Goal: Task Accomplishment & Management: Manage account settings

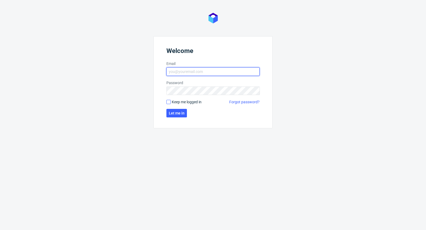
type input "[PERSON_NAME][EMAIL_ADDRESS][PERSON_NAME][DOMAIN_NAME]"
click at [167, 102] on input "Keep me logged in" at bounding box center [168, 102] width 4 height 4
checkbox input "true"
click at [177, 120] on form "Welcome Email [PERSON_NAME][EMAIL_ADDRESS][PERSON_NAME][DOMAIN_NAME] Password K…" at bounding box center [212, 82] width 119 height 92
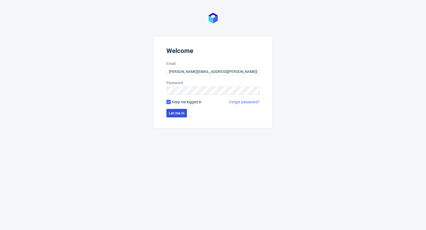
click at [177, 115] on span "Let me in" at bounding box center [177, 113] width 16 height 4
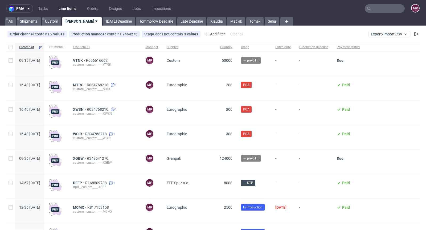
click at [383, 9] on input "text" at bounding box center [385, 8] width 40 height 9
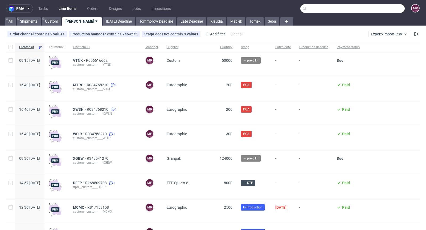
paste input "CPHW"
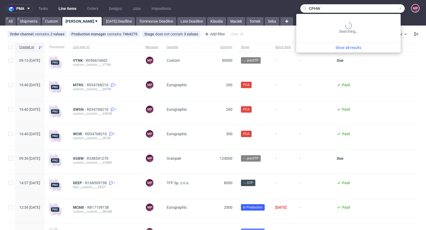
type input "CPHW"
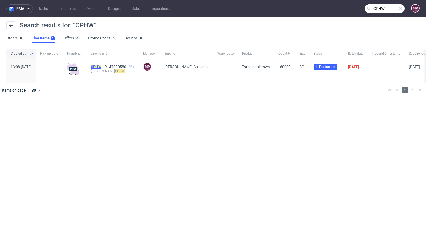
click at [101, 67] on mark "CPHW" at bounding box center [96, 67] width 11 height 4
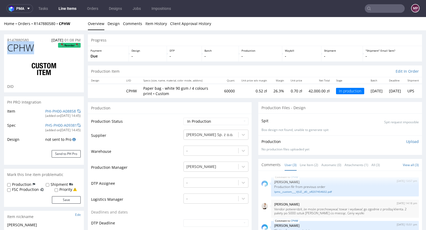
drag, startPoint x: 36, startPoint y: 49, endPoint x: 9, endPoint y: 45, distance: 27.4
click at [9, 45] on h1 "CPHW Reorder" at bounding box center [43, 48] width 73 height 11
copy span "CPHW"
click at [56, 109] on link "PHI-PH00-A08858" at bounding box center [60, 111] width 31 height 5
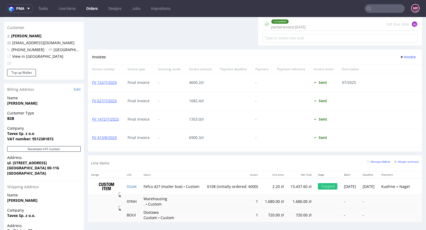
scroll to position [276, 0]
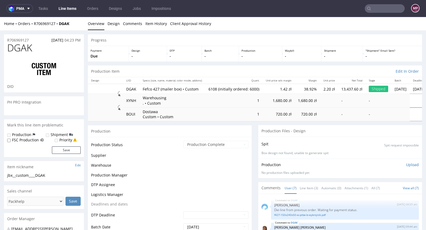
scroll to position [31, 0]
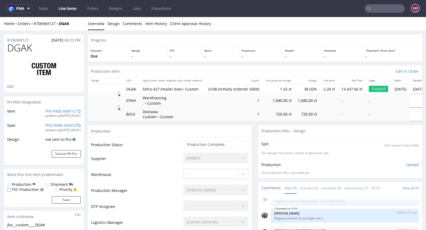
type input "6108"
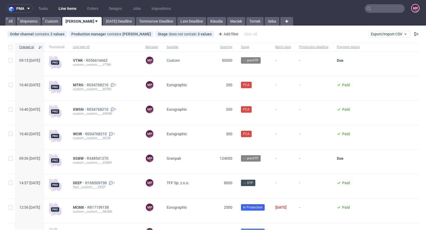
click at [381, 6] on input "text" at bounding box center [385, 8] width 40 height 9
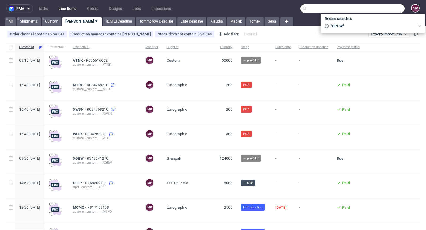
paste input "MCMX"
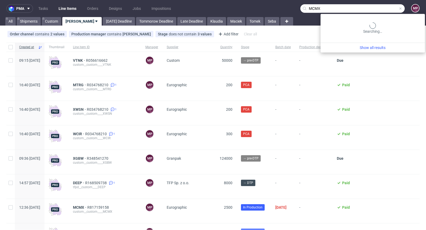
type input "MCMX"
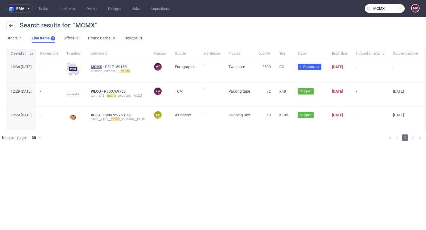
click at [102, 65] on mark "MCMX" at bounding box center [96, 67] width 11 height 4
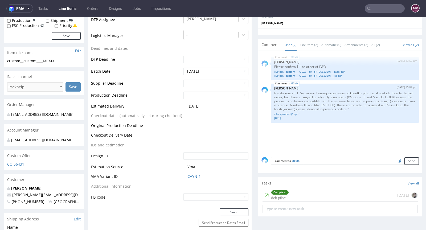
scroll to position [156, 0]
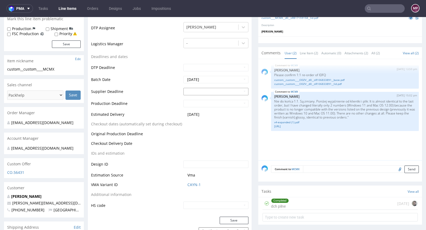
click at [207, 89] on input "text" at bounding box center [215, 91] width 65 height 7
click at [224, 76] on td "29" at bounding box center [227, 75] width 8 height 8
type input "2025-08-29"
click at [203, 95] on td "2" at bounding box center [203, 95] width 8 height 8
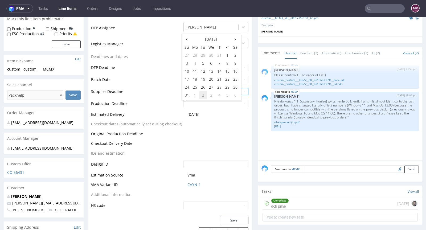
type input "2025-09-02"
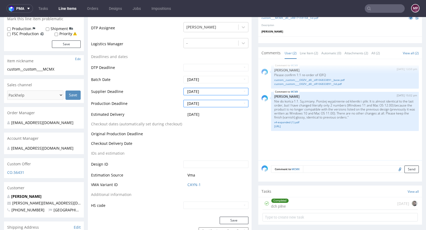
scroll to position [247, 0]
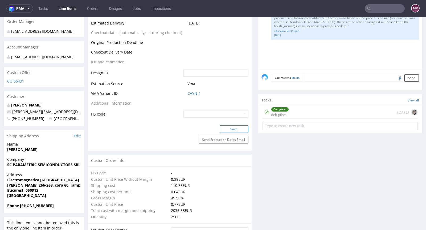
click at [229, 126] on button "Save" at bounding box center [234, 128] width 29 height 7
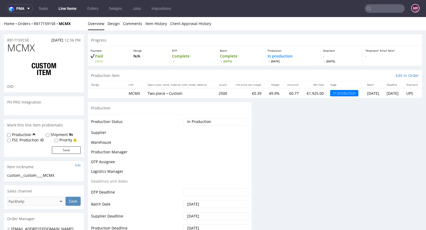
scroll to position [0, 0]
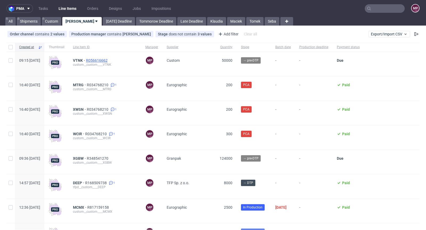
click at [109, 59] on span "R056616662" at bounding box center [97, 60] width 23 height 4
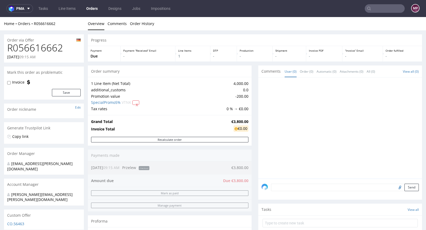
click at [376, 9] on input "text" at bounding box center [385, 8] width 40 height 9
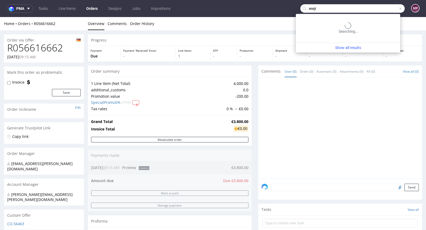
type input "wwjr"
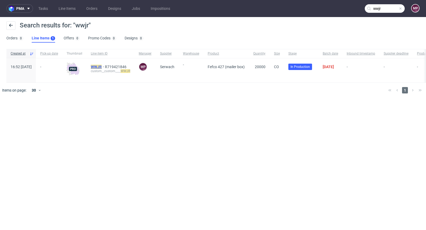
click at [102, 65] on mark "WWJR" at bounding box center [96, 67] width 11 height 4
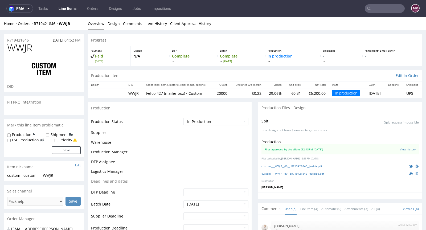
scroll to position [11, 0]
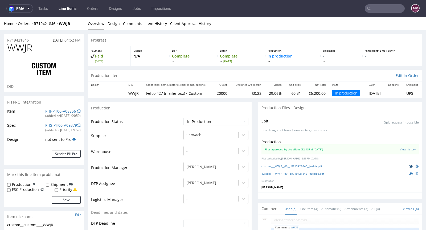
click at [409, 164] on icon at bounding box center [411, 166] width 4 height 4
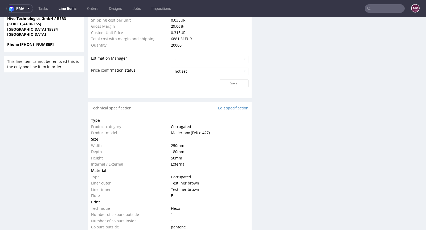
scroll to position [499, 0]
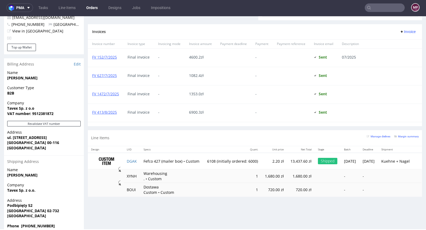
scroll to position [1, 0]
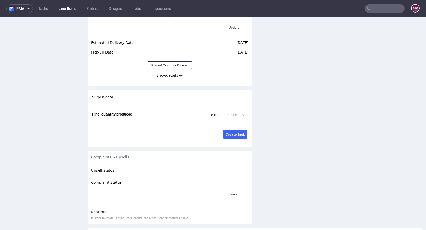
scroll to position [819, 0]
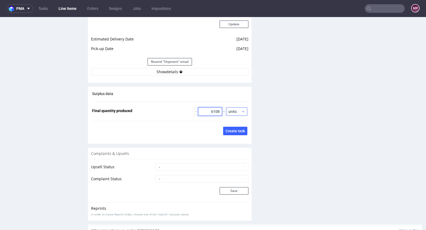
drag, startPoint x: 204, startPoint y: 111, endPoint x: 235, endPoint y: 109, distance: 30.9
click at [234, 109] on div "6108 units" at bounding box center [220, 111] width 53 height 9
paste input "014"
type input "6014"
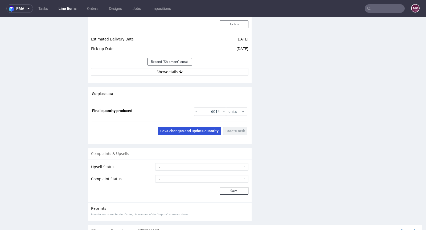
click at [199, 129] on span "Save changes and update quantity" at bounding box center [189, 131] width 58 height 4
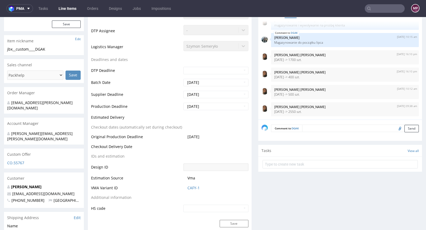
scroll to position [0, 0]
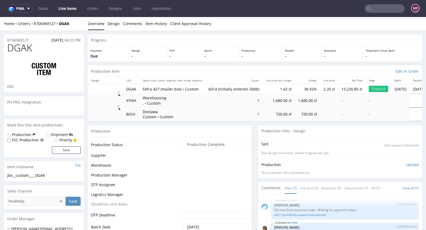
scroll to position [31, 0]
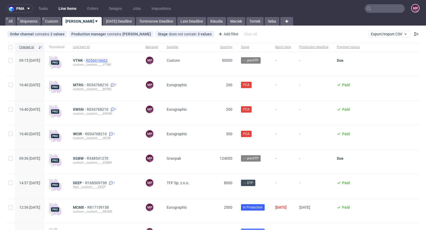
click at [109, 59] on span "R056616662" at bounding box center [97, 60] width 23 height 4
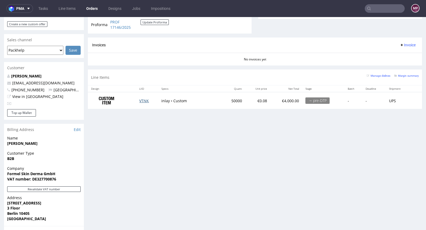
scroll to position [216, 0]
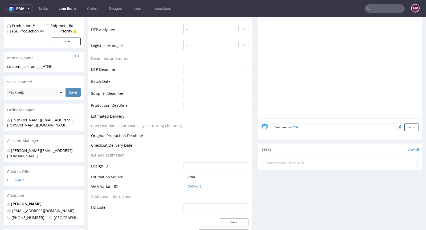
scroll to position [209, 0]
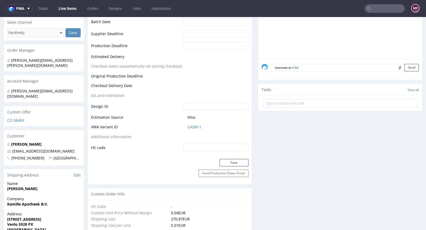
click at [193, 129] on td "CAZM-1" at bounding box center [215, 129] width 66 height 10
click at [193, 127] on link "CAZM-1" at bounding box center [194, 126] width 14 height 5
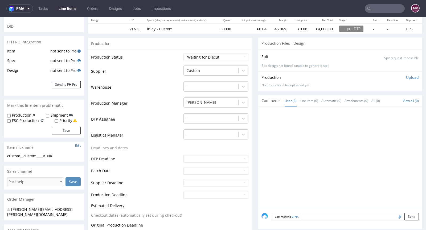
scroll to position [0, 0]
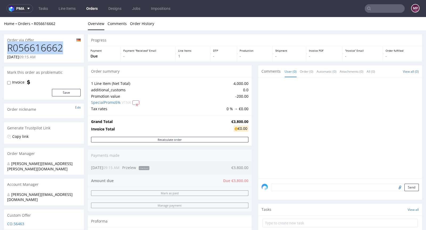
drag, startPoint x: 65, startPoint y: 48, endPoint x: 6, endPoint y: 49, distance: 59.1
click at [6, 49] on div "R056616662 13.08.2025 09:15 AM" at bounding box center [44, 53] width 80 height 20
copy h1 "R056616662"
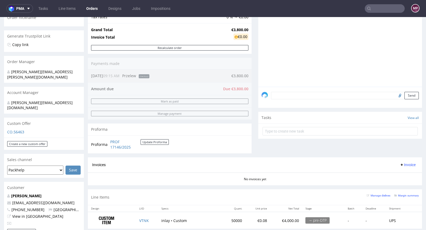
scroll to position [123, 0]
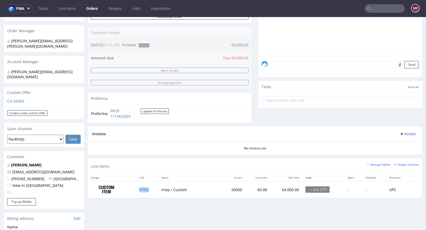
click at [150, 187] on td "VTNK" at bounding box center [147, 189] width 22 height 17
copy link "VTNK"
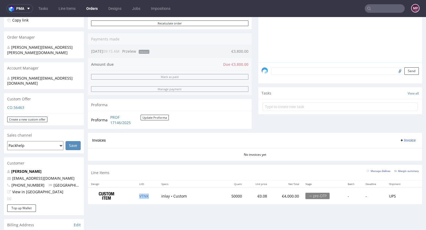
scroll to position [127, 0]
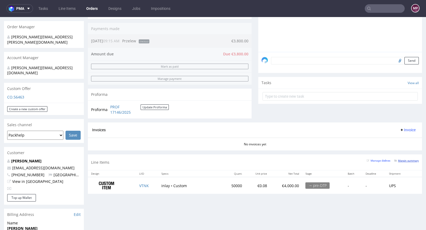
click at [398, 159] on small "Margin summary" at bounding box center [406, 160] width 24 height 3
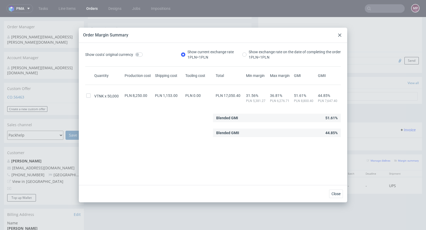
click at [340, 34] on use at bounding box center [339, 35] width 3 height 3
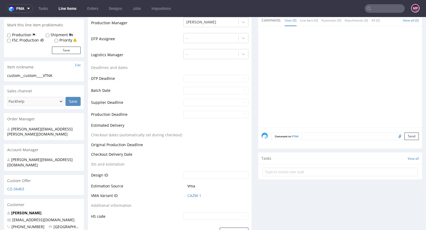
scroll to position [163, 0]
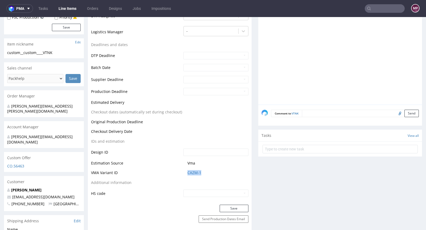
drag, startPoint x: 203, startPoint y: 172, endPoint x: 181, endPoint y: 170, distance: 22.5
click at [182, 170] on td "CAZM-1" at bounding box center [215, 175] width 66 height 10
copy link "CAZM-1"
click at [197, 170] on link "CAZM-1" at bounding box center [194, 172] width 14 height 5
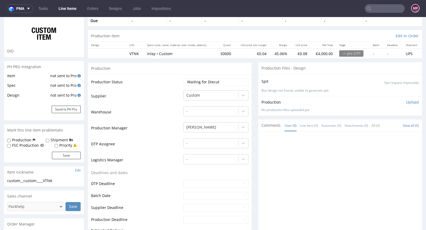
scroll to position [0, 0]
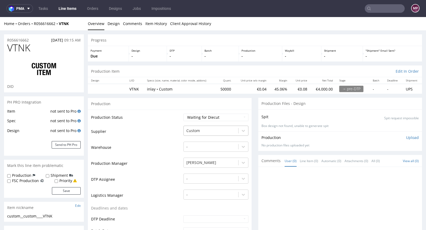
click at [218, 130] on div at bounding box center [210, 130] width 49 height 6
type input "VPK"
click at [200, 141] on div "VPK" at bounding box center [215, 141] width 65 height 10
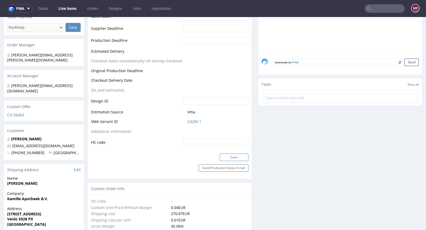
click at [230, 158] on button "Save" at bounding box center [234, 157] width 29 height 7
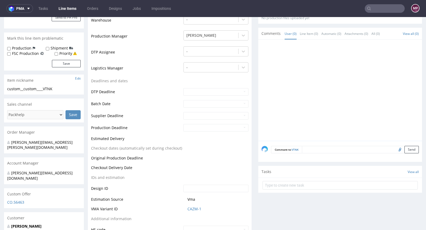
scroll to position [24, 0]
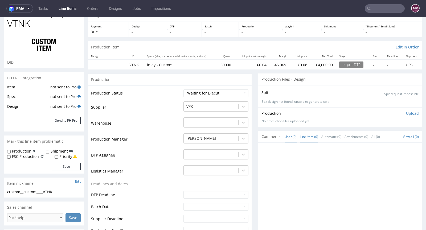
click at [302, 138] on link "Line Item (0)" at bounding box center [309, 136] width 18 height 11
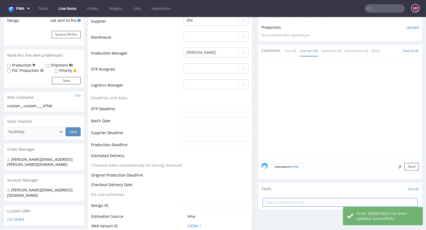
scroll to position [125, 0]
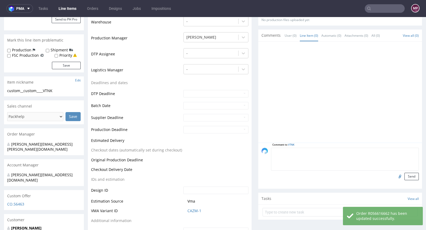
click at [310, 153] on textarea at bounding box center [345, 159] width 148 height 23
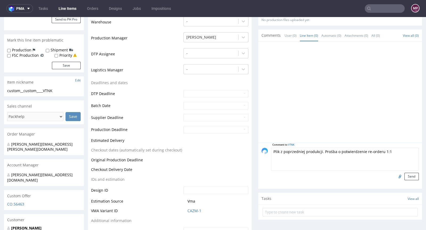
type textarea "Plik z poprzedniej produkcji. Prośba o potwierdzenie re-orderu 1:1"
click at [395, 174] on input "file" at bounding box center [398, 176] width 7 height 7
type input "C:\fakepath\fiai-phs-ph00-a06015-inlay4-v3-1-1.pdf"
click at [407, 175] on button "Send" at bounding box center [411, 176] width 14 height 7
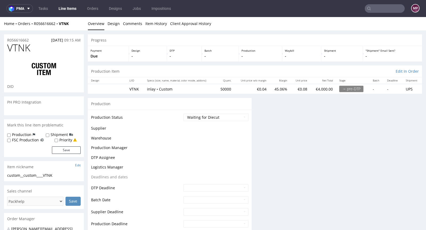
scroll to position [0, 0]
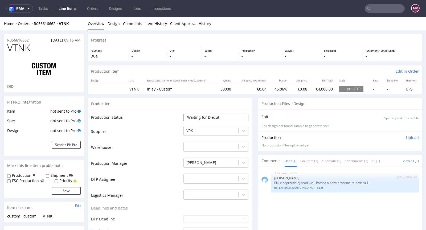
click at [215, 118] on select "Waiting for Artwork Waiting for Diecut Waiting for Mockup Waiting for DTP Waiti…" at bounding box center [215, 117] width 65 height 7
select select "pre_dtp_waiting_for_artwork"
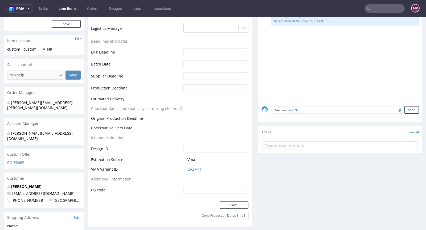
scroll to position [207, 0]
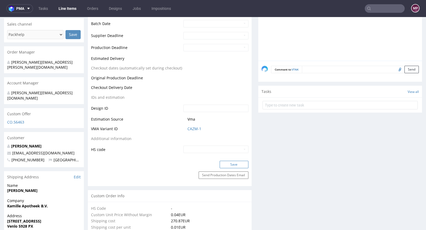
click at [231, 162] on button "Save" at bounding box center [234, 164] width 29 height 7
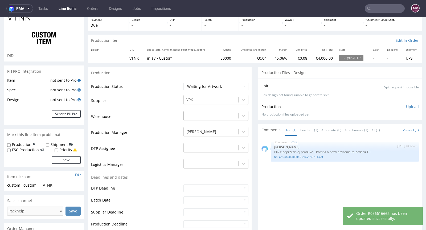
scroll to position [0, 0]
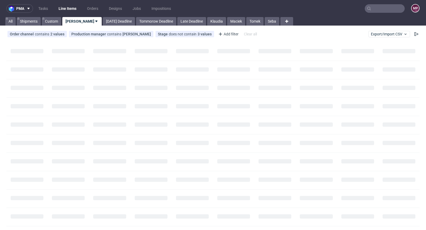
click at [396, 12] on input "text" at bounding box center [385, 8] width 40 height 9
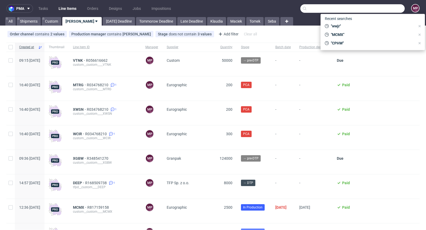
paste input "AOVG"
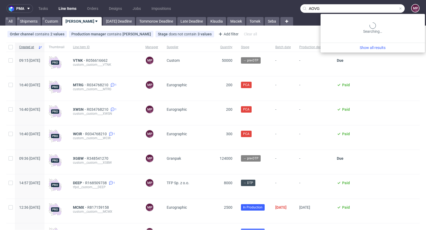
type input "AOVG"
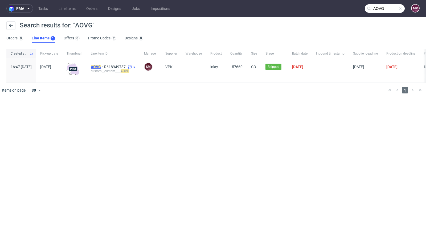
click at [101, 66] on mark "AOVG" at bounding box center [96, 67] width 10 height 4
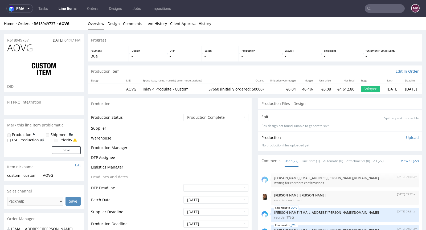
scroll to position [322, 0]
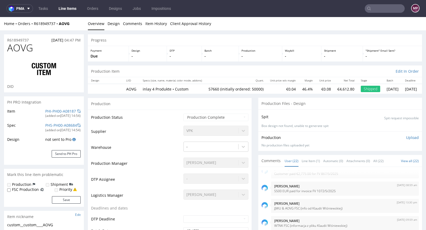
select select "in_progress"
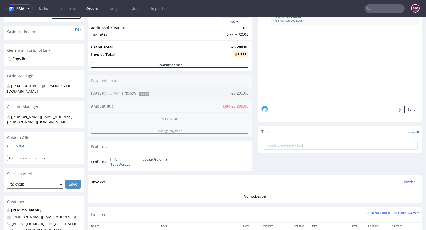
scroll to position [186, 0]
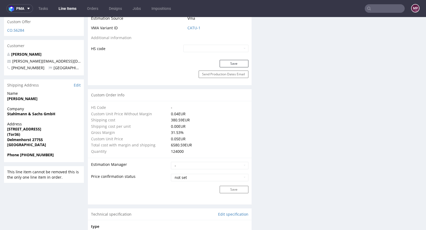
scroll to position [186, 0]
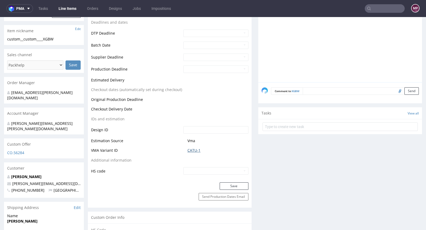
click at [187, 149] on link "CATU-1" at bounding box center [193, 150] width 13 height 5
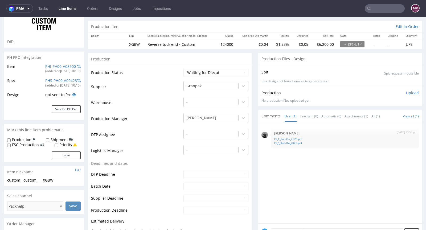
scroll to position [0, 0]
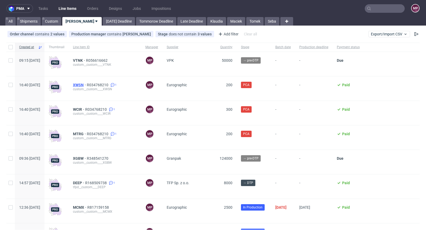
click at [87, 85] on span "XWSN" at bounding box center [80, 85] width 14 height 4
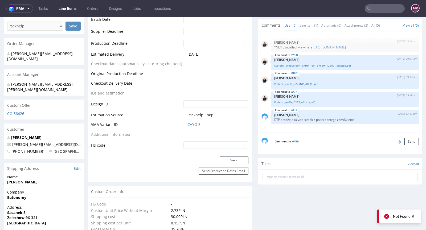
scroll to position [104, 0]
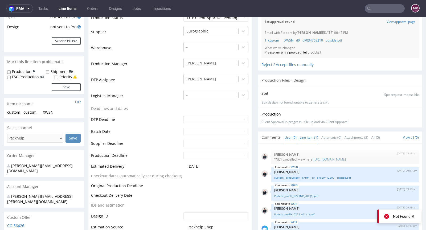
click at [311, 136] on link "Line Item (1)" at bounding box center [309, 137] width 18 height 11
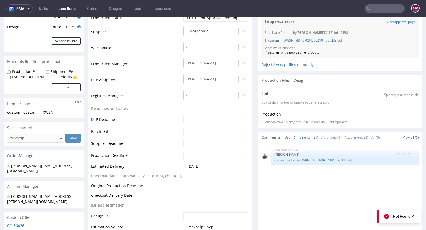
click at [287, 135] on link "User (5)" at bounding box center [291, 137] width 12 height 11
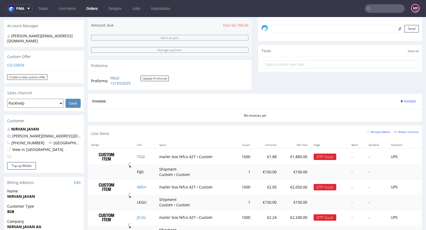
scroll to position [184, 0]
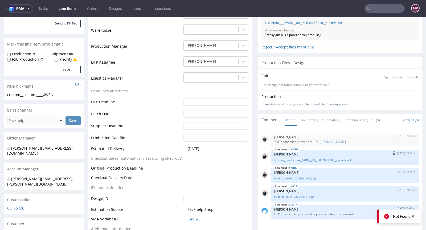
scroll to position [159, 0]
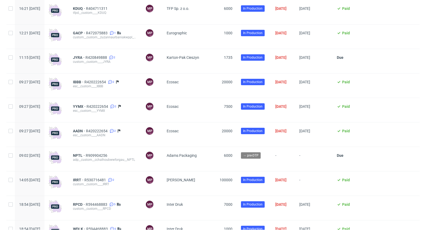
scroll to position [897, 0]
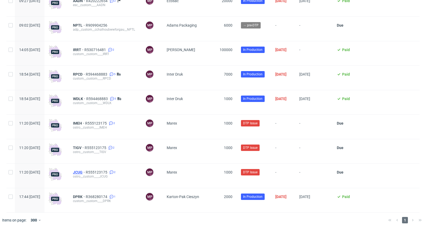
click at [86, 172] on span "JCUG" at bounding box center [79, 172] width 13 height 4
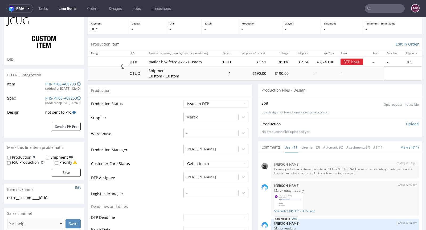
scroll to position [222, 0]
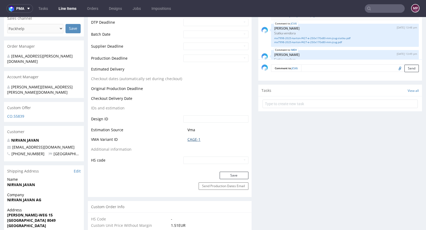
click at [192, 140] on link "CAGE-1" at bounding box center [193, 139] width 13 height 5
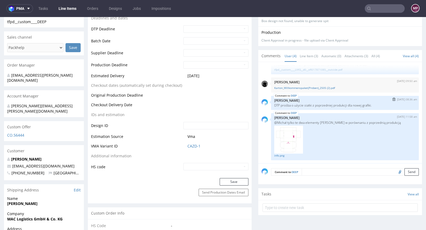
scroll to position [14, 0]
click at [280, 155] on link "info.png" at bounding box center [344, 155] width 141 height 4
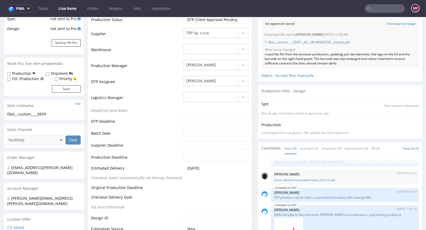
scroll to position [0, 0]
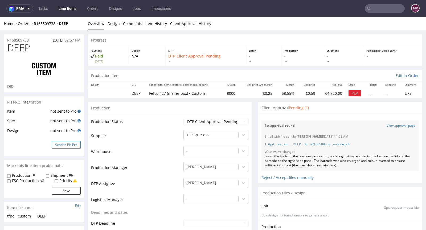
click at [73, 145] on button "Send to PH Pro" at bounding box center [66, 144] width 29 height 7
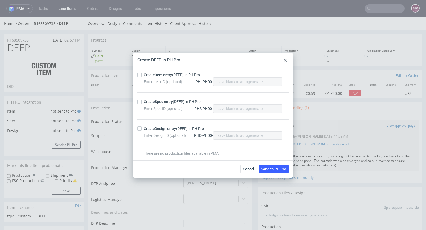
click at [154, 76] on div "Create Item entry (DEEP) in PH Pro" at bounding box center [172, 74] width 56 height 5
click at [142, 76] on input "Create Item entry (DEEP) in PH Pro" at bounding box center [139, 75] width 4 height 4
checkbox input "true"
click at [154, 104] on div "Enter Spec ID (optional) PHS-PH00-" at bounding box center [213, 108] width 138 height 9
click at [154, 101] on div "Create Spec entry (DEEP) in PH Pro" at bounding box center [172, 101] width 57 height 5
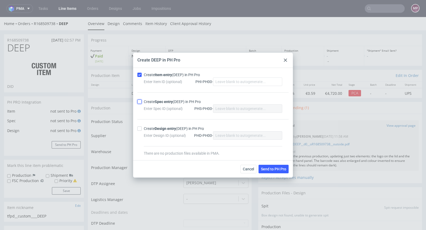
click at [142, 101] on input "Create Spec entry (DEEP) in PH Pro" at bounding box center [139, 102] width 4 height 4
checkbox input "true"
click at [270, 167] on span "Send to PH Pro" at bounding box center [273, 169] width 25 height 4
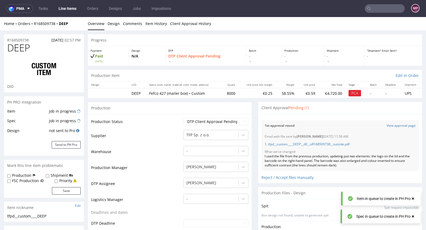
scroll to position [14, 0]
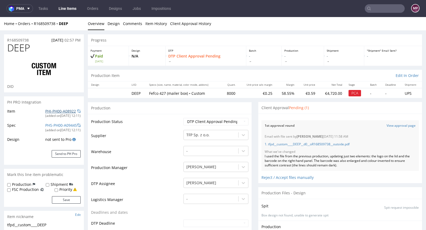
click at [64, 112] on link "PHI-PH00-A08922" at bounding box center [60, 111] width 31 height 5
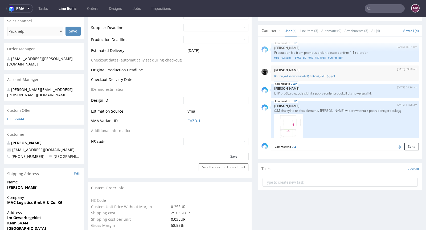
scroll to position [221, 0]
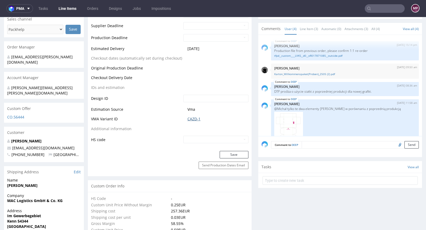
click at [195, 120] on link "CAZD-1" at bounding box center [193, 118] width 13 height 5
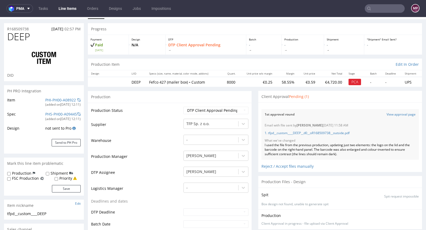
scroll to position [0, 0]
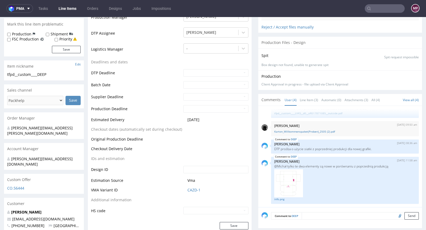
scroll to position [239, 0]
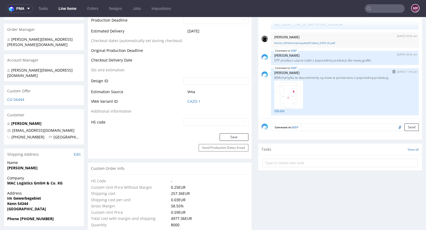
click at [278, 110] on link "info.png" at bounding box center [344, 111] width 141 height 4
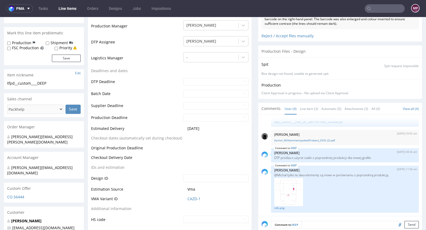
scroll to position [162, 0]
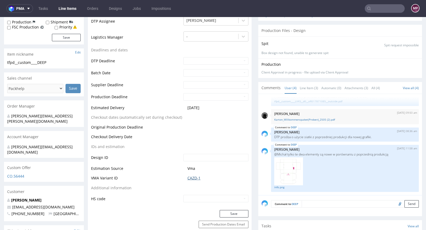
click at [196, 177] on link "CAZD-1" at bounding box center [193, 177] width 13 height 5
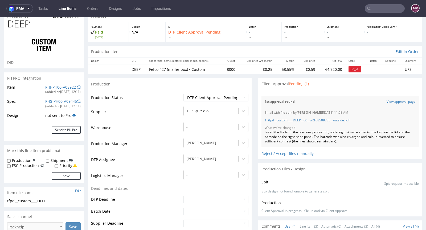
scroll to position [0, 0]
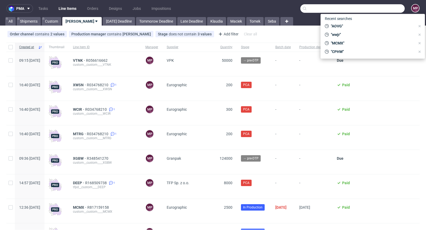
click at [381, 12] on input "text" at bounding box center [352, 8] width 104 height 9
paste input "XGBW"
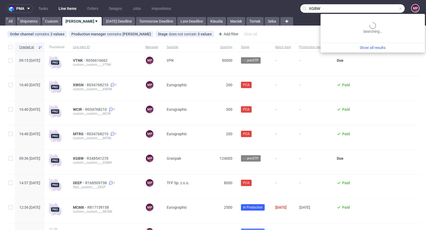
type input "XGBW"
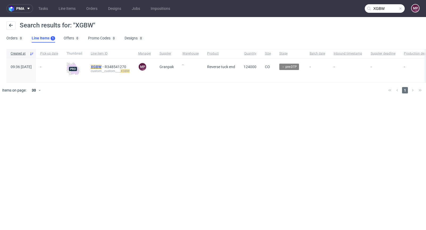
click at [101, 65] on mark "XGBW" at bounding box center [96, 67] width 11 height 4
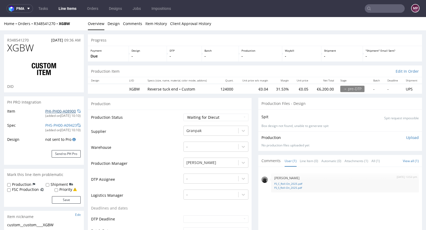
click at [55, 111] on link "PHI-PH00-A08900" at bounding box center [60, 111] width 31 height 5
click at [309, 160] on link "Line Item (0)" at bounding box center [309, 160] width 18 height 11
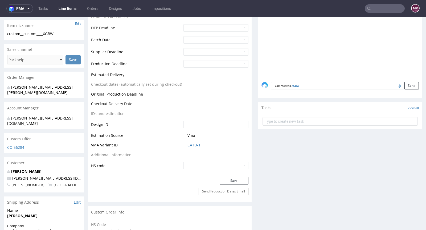
click at [318, 87] on textarea at bounding box center [361, 85] width 116 height 7
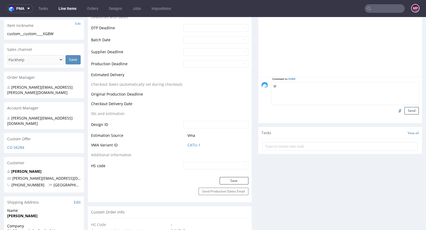
type textarea "s"
click at [272, 89] on textarea "Siatka vendora" at bounding box center [345, 93] width 148 height 23
paste textarea "Projekt przygotowano na podstawie podanych wymiarów zewnętrznych, zoptymalizowa…"
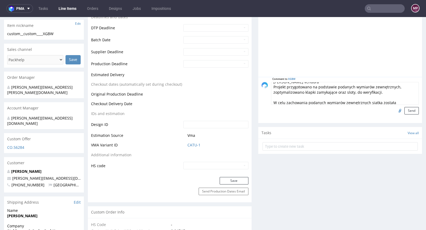
scroll to position [10, 0]
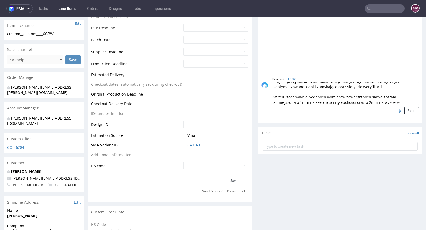
click at [271, 94] on textarea "Siatka vendora Projekt przygotowano na podstawie podanych wymiarów zewnętrznych…" at bounding box center [345, 93] width 148 height 23
click at [273, 91] on textarea "Siatka vendora Projekt przygotowano na podstawie podanych wymiarów zewnętrznych…" at bounding box center [345, 93] width 148 height 23
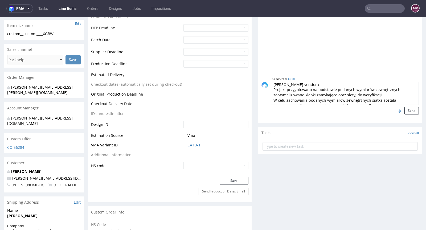
scroll to position [0, 0]
click at [300, 84] on textarea "Siatka vendora Projekt przygotowano na podstawie podanych wymiarów zewnętrznych…" at bounding box center [345, 93] width 148 height 23
type textarea "Siatka vendora: Projekt przygotowano na podstawie podanych wymiarów zewnętrznyc…"
click at [395, 108] on input "file" at bounding box center [398, 110] width 7 height 7
type input "C:\fakepath\p008411.pdf"
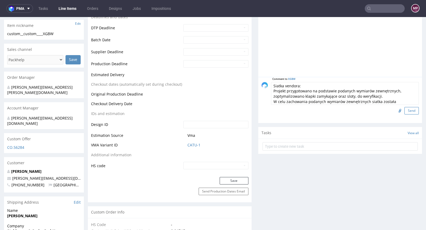
click at [407, 108] on button "Send" at bounding box center [411, 110] width 14 height 7
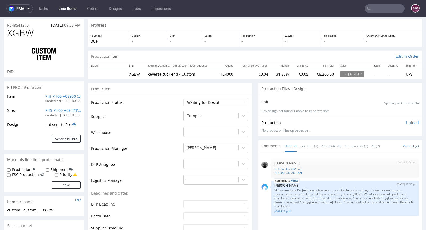
scroll to position [45, 0]
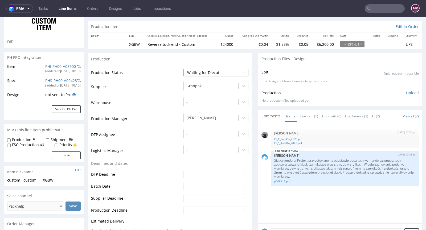
click at [201, 73] on select "Waiting for Artwork Waiting for Diecut Waiting for Mockup Waiting for DTP Waiti…" at bounding box center [215, 72] width 65 height 7
select select "dtp_waiting_for_check"
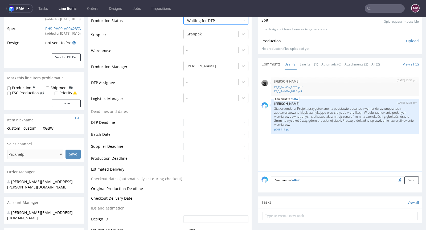
scroll to position [224, 0]
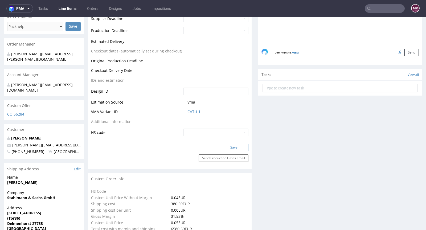
click at [237, 146] on button "Save" at bounding box center [234, 147] width 29 height 7
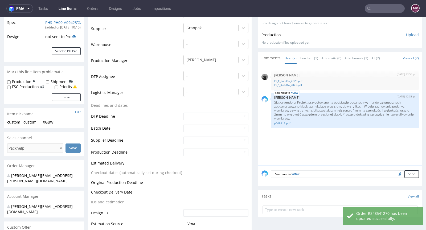
scroll to position [0, 0]
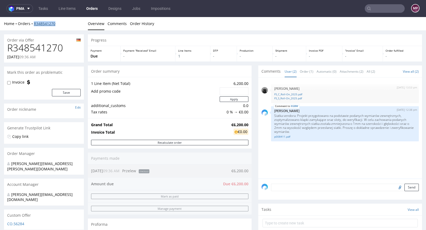
drag, startPoint x: 64, startPoint y: 25, endPoint x: 33, endPoint y: 22, distance: 30.7
click at [33, 22] on div "Home Orders R348541270" at bounding box center [44, 23] width 80 height 5
copy link "R348541270"
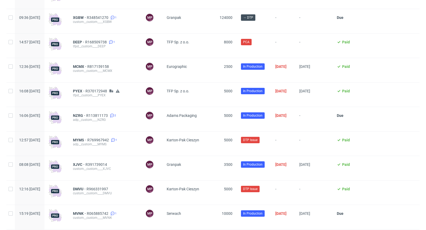
scroll to position [262, 0]
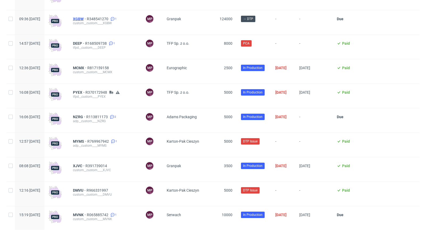
click at [87, 20] on span "XGBW" at bounding box center [80, 19] width 14 height 4
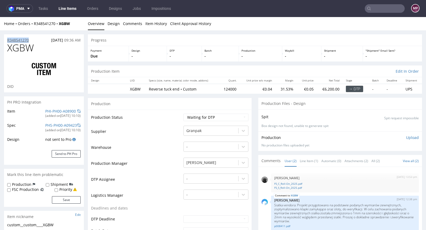
drag, startPoint x: 32, startPoint y: 39, endPoint x: 8, endPoint y: 41, distance: 24.0
click at [8, 41] on div "R348541270 [DATE] 09:36 AM" at bounding box center [44, 38] width 80 height 9
copy p "R348541270"
drag, startPoint x: 55, startPoint y: 52, endPoint x: 9, endPoint y: 49, distance: 45.9
click at [9, 49] on h1 "XGBW" at bounding box center [43, 48] width 73 height 11
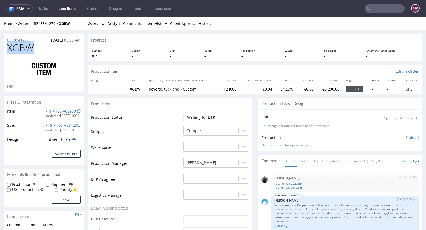
copy span "XGBW"
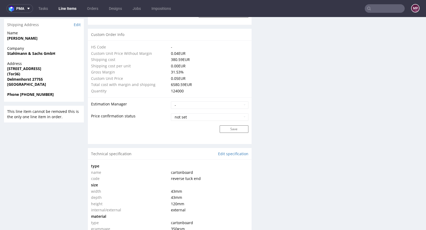
scroll to position [483, 0]
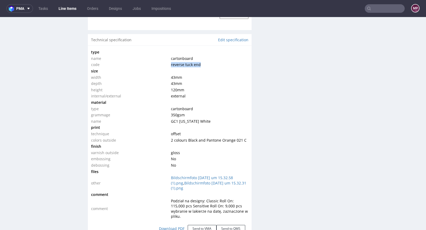
drag, startPoint x: 201, startPoint y: 63, endPoint x: 160, endPoint y: 65, distance: 40.8
click at [160, 65] on tr "code reverse tuck end" at bounding box center [169, 64] width 157 height 6
copy tr "reverse tuck end"
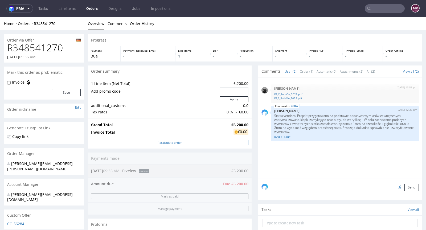
scroll to position [184, 0]
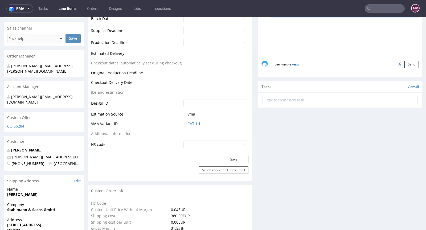
scroll to position [267, 0]
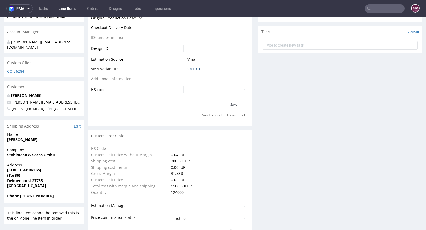
click at [192, 70] on link "CATU-1" at bounding box center [193, 68] width 13 height 5
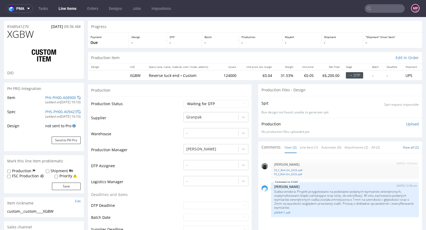
scroll to position [0, 0]
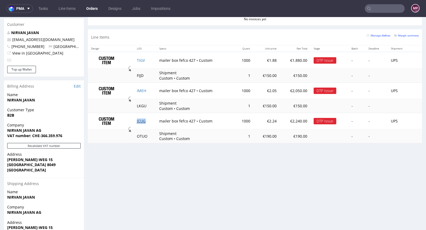
scroll to position [174, 0]
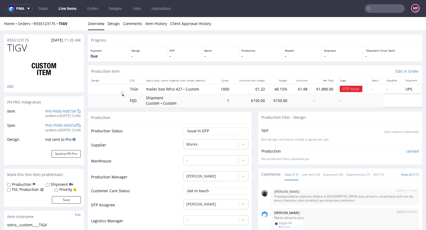
scroll to position [162, 0]
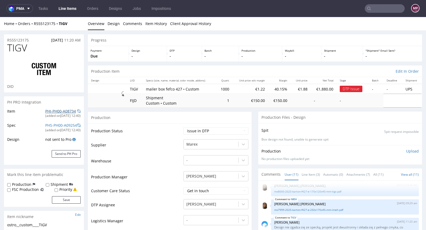
click at [64, 110] on link "PHI-PH00-A08734" at bounding box center [60, 111] width 31 height 5
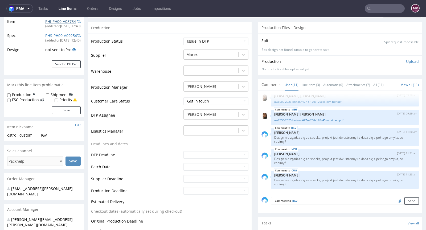
scroll to position [0, 0]
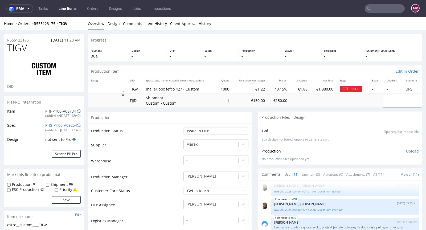
click at [55, 111] on link "PHI-PH00-A08734" at bounding box center [60, 111] width 31 height 5
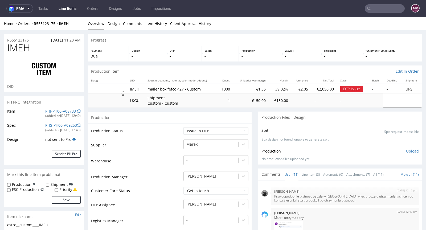
scroll to position [162, 0]
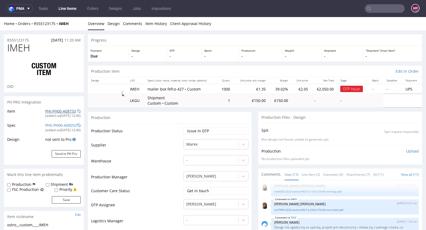
click at [57, 111] on link "PHI-PH00-A08733" at bounding box center [60, 111] width 31 height 5
click at [258, 52] on p "Production" at bounding box center [260, 51] width 38 height 4
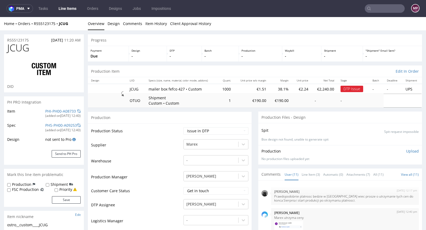
scroll to position [162, 0]
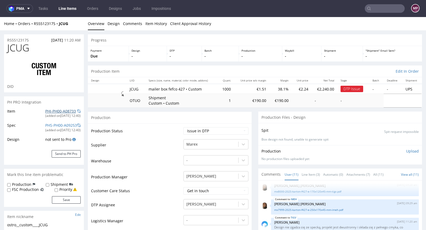
click at [60, 109] on link "PHI-PH00-A08733" at bounding box center [60, 111] width 31 height 5
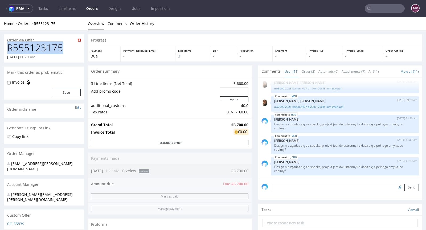
drag, startPoint x: 60, startPoint y: 50, endPoint x: 8, endPoint y: 47, distance: 52.0
click at [8, 47] on h1 "R555123175" at bounding box center [43, 48] width 73 height 11
copy h1 "R555123175"
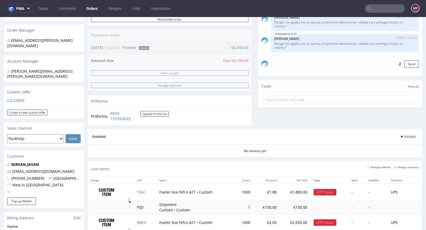
scroll to position [235, 0]
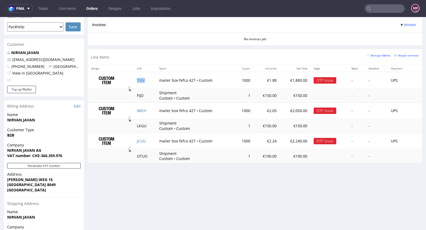
click at [146, 81] on td "TIGV" at bounding box center [145, 80] width 22 height 17
copy link "TIGV"
click at [147, 112] on td "IMEH" at bounding box center [145, 110] width 22 height 17
copy link "IMEH"
click at [150, 136] on td "JCUG" at bounding box center [145, 141] width 22 height 17
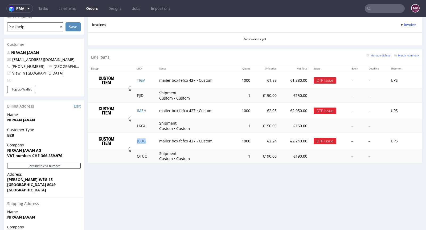
click at [148, 141] on td "JCUG" at bounding box center [145, 141] width 22 height 17
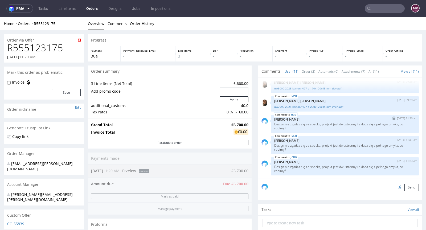
scroll to position [152, 0]
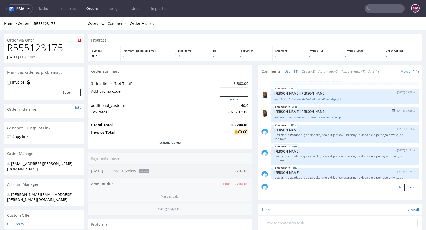
click at [287, 113] on div "IMEH [DATE] 09:29 am [PERSON_NAME] [PERSON_NAME] mx7999-2025-karton-f427-e-250x…" at bounding box center [345, 114] width 148 height 15
click at [287, 116] on link "mx7999-2025-karton-f427-e-250x170x45-mm-imeh.pdf" at bounding box center [344, 118] width 141 height 4
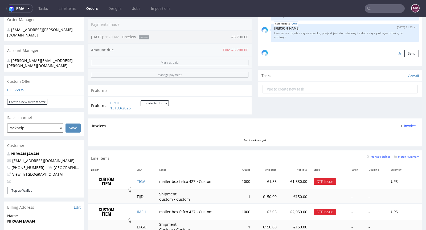
scroll to position [182, 0]
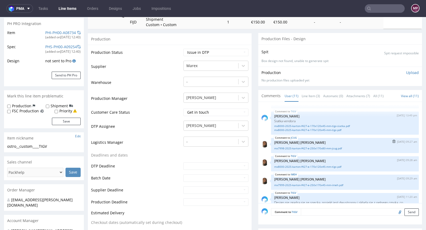
scroll to position [109, 0]
click at [303, 145] on div "mx7998-2025-karton-f427-e-250x170x80-mm-jcug.pdf" at bounding box center [344, 147] width 141 height 5
click at [303, 146] on link "mx7998-2025-karton-f427-e-250x170x80-mm-jcug.pdf" at bounding box center [344, 148] width 141 height 4
click at [308, 164] on link "mx8000-2025-karton-f427-e-170x120x45-mm-tigv.pdf" at bounding box center [344, 166] width 141 height 4
click at [300, 183] on link "mx7999-2025-karton-f427-e-250x170x45-mm-imeh.pdf" at bounding box center [344, 185] width 141 height 4
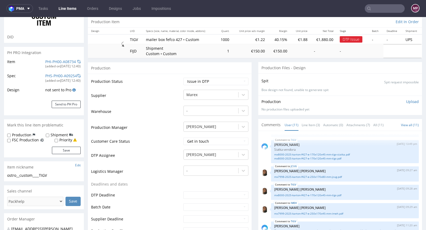
scroll to position [0, 0]
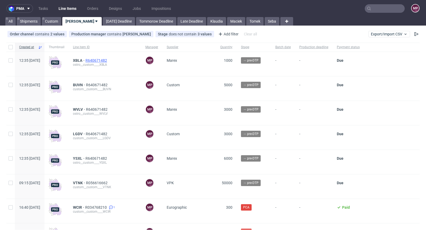
click at [108, 61] on span "R640671482" at bounding box center [96, 60] width 23 height 4
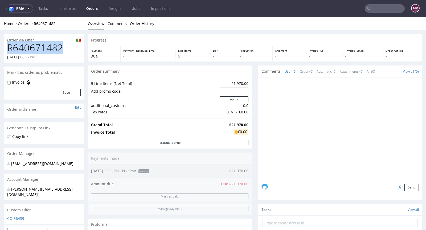
drag, startPoint x: 68, startPoint y: 49, endPoint x: 9, endPoint y: 49, distance: 58.8
click at [9, 49] on h1 "R640671482" at bounding box center [43, 48] width 73 height 11
copy h1 "R640671482"
click at [67, 49] on h1 "R640671482" at bounding box center [43, 48] width 73 height 11
drag, startPoint x: 66, startPoint y: 49, endPoint x: 8, endPoint y: 45, distance: 58.2
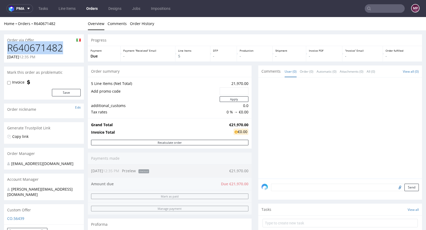
click at [8, 45] on h1 "R640671482" at bounding box center [43, 48] width 73 height 11
copy h1 "R640671482"
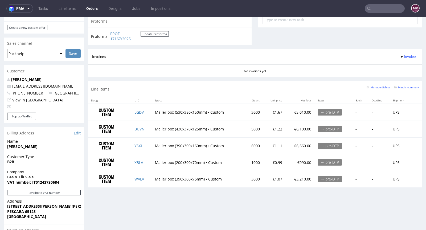
scroll to position [210, 0]
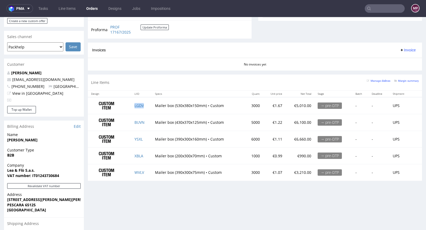
click at [143, 105] on td "LGDV" at bounding box center [141, 105] width 20 height 17
copy link "LGDV"
click at [146, 122] on td "BUVN" at bounding box center [141, 122] width 20 height 17
copy link "BUVN"
click at [145, 137] on td "YSXL" at bounding box center [141, 139] width 20 height 17
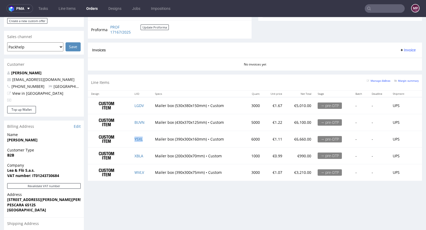
copy link "YSXL"
click at [147, 152] on td "XBLA" at bounding box center [141, 155] width 20 height 17
copy link "XBLA"
click at [147, 171] on td "WVLV" at bounding box center [141, 172] width 20 height 17
copy link "WVLV"
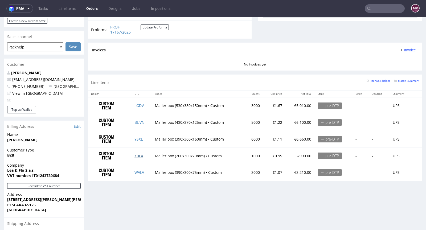
drag, startPoint x: 144, startPoint y: 154, endPoint x: 134, endPoint y: 152, distance: 10.7
click at [134, 152] on td "XBLA" at bounding box center [141, 155] width 20 height 17
drag, startPoint x: 146, startPoint y: 151, endPoint x: 142, endPoint y: 151, distance: 4.3
click at [142, 151] on td "XBLA" at bounding box center [141, 155] width 20 height 17
copy link "XBLA"
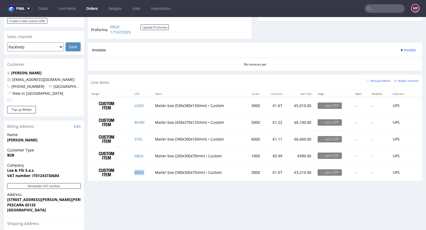
click at [144, 171] on td "WVLV" at bounding box center [141, 172] width 20 height 17
copy link "WVLV"
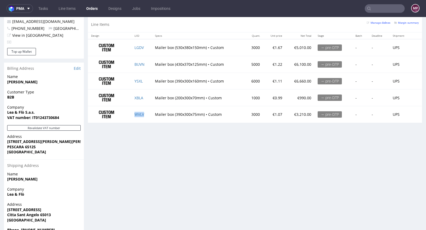
scroll to position [276, 0]
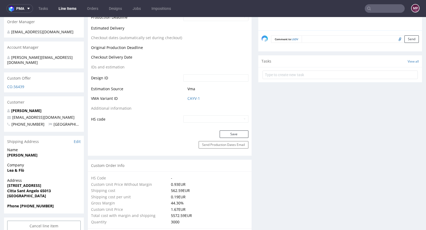
scroll to position [237, 0]
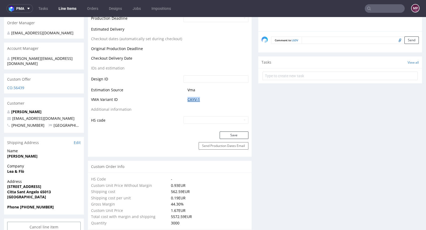
drag, startPoint x: 206, startPoint y: 99, endPoint x: 186, endPoint y: 97, distance: 20.6
click at [187, 97] on span "CAYV-1" at bounding box center [217, 99] width 61 height 5
copy link "CAYV-1"
click at [194, 99] on link "CAYV-1" at bounding box center [193, 99] width 13 height 5
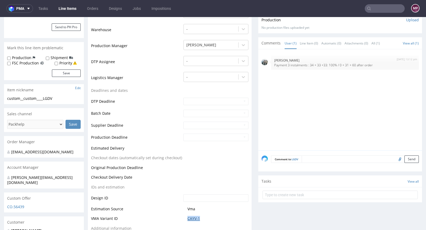
scroll to position [224, 0]
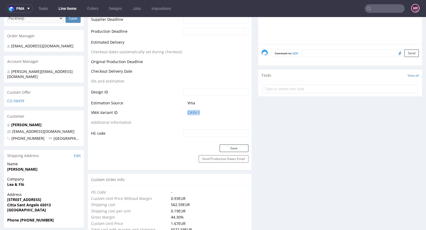
click at [201, 111] on span "CAYV-1" at bounding box center [217, 112] width 61 height 5
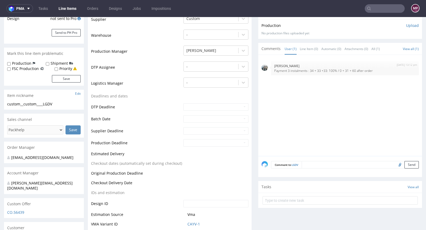
scroll to position [0, 0]
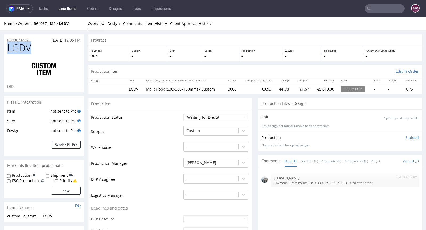
drag, startPoint x: 36, startPoint y: 47, endPoint x: 8, endPoint y: 45, distance: 28.0
click at [8, 45] on h1 "LGDV" at bounding box center [43, 48] width 73 height 11
copy span "LGDV"
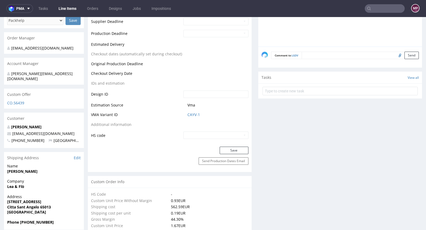
scroll to position [229, 0]
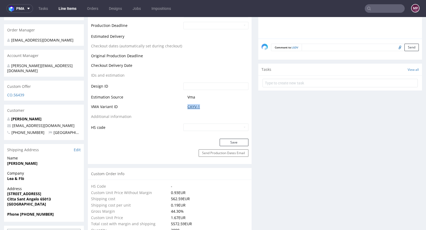
drag, startPoint x: 207, startPoint y: 106, endPoint x: 186, endPoint y: 106, distance: 21.6
click at [187, 106] on span "CAYV-1" at bounding box center [217, 106] width 61 height 5
copy link "CAYV-1"
click at [193, 106] on link "CAYV-1" at bounding box center [193, 106] width 13 height 5
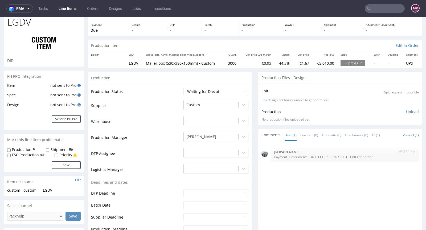
scroll to position [0, 0]
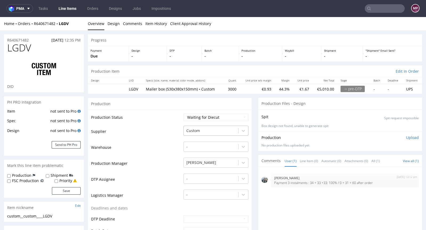
click at [207, 127] on div at bounding box center [210, 130] width 49 height 6
type input "marex"
click at [216, 139] on div "Marex" at bounding box center [215, 141] width 65 height 10
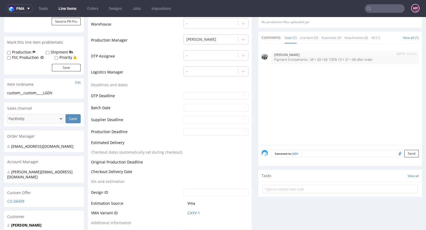
scroll to position [158, 0]
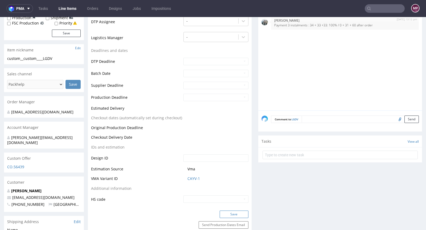
click at [224, 215] on button "Save" at bounding box center [234, 214] width 29 height 7
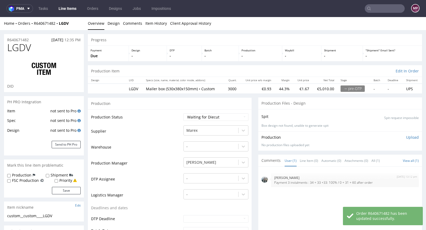
scroll to position [0, 0]
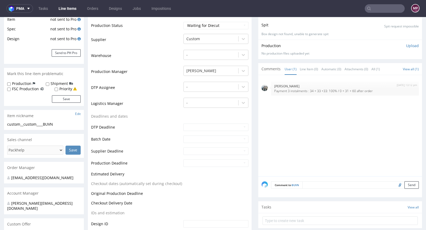
scroll to position [190, 0]
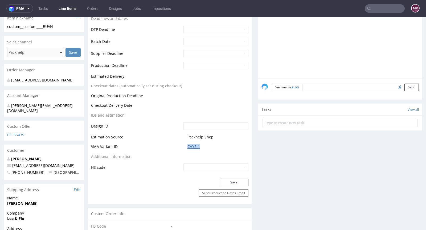
drag, startPoint x: 198, startPoint y: 148, endPoint x: 186, endPoint y: 147, distance: 12.3
click at [187, 147] on span "CAYS-1" at bounding box center [217, 146] width 61 height 5
copy link "CAYS-1"
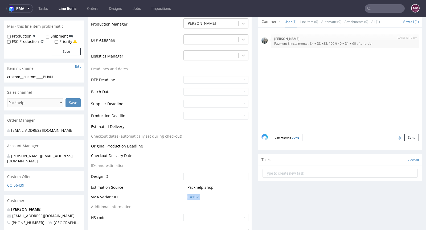
scroll to position [0, 0]
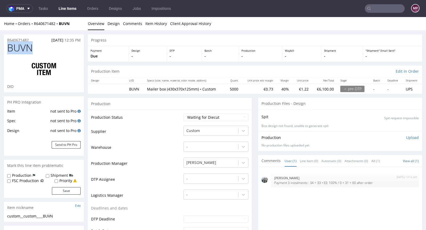
drag, startPoint x: 35, startPoint y: 48, endPoint x: 9, endPoint y: 43, distance: 26.3
click at [9, 43] on h1 "BUVN" at bounding box center [43, 48] width 73 height 11
copy span "BUVN"
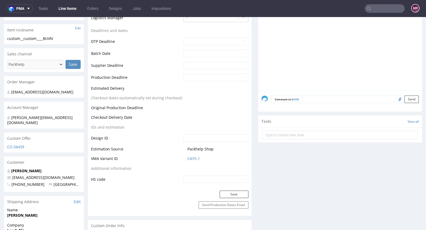
scroll to position [288, 0]
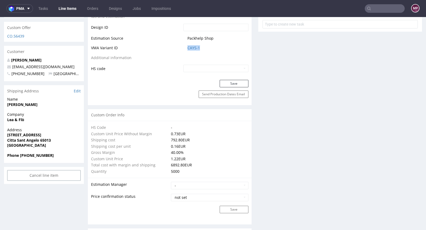
drag, startPoint x: 203, startPoint y: 46, endPoint x: 182, endPoint y: 46, distance: 20.8
click at [182, 46] on td "CAYS-1" at bounding box center [215, 50] width 66 height 10
copy link "CAYS-1"
click at [191, 48] on link "CAYS-1" at bounding box center [193, 47] width 13 height 5
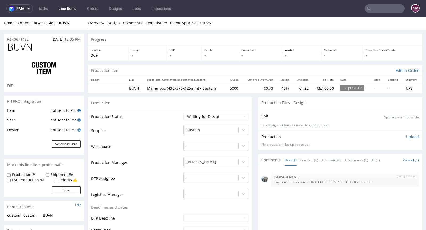
scroll to position [0, 0]
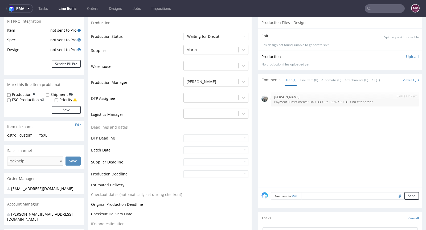
scroll to position [194, 0]
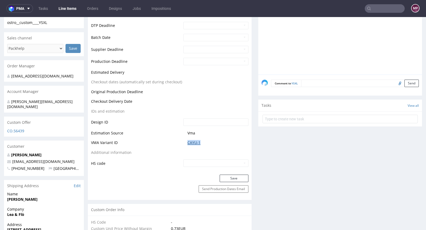
drag, startPoint x: 205, startPoint y: 142, endPoint x: 185, endPoint y: 142, distance: 20.0
click at [187, 142] on span "CAYU-1" at bounding box center [217, 142] width 61 height 5
copy link "CAYU-1"
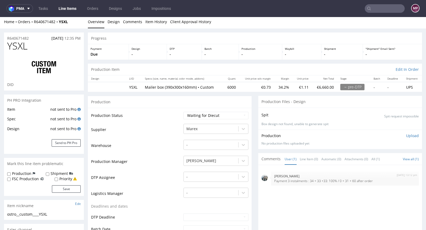
scroll to position [0, 0]
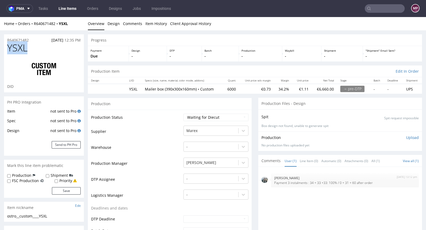
drag, startPoint x: 32, startPoint y: 48, endPoint x: 4, endPoint y: 46, distance: 28.3
click at [4, 46] on div "YSXL DID" at bounding box center [44, 68] width 80 height 50
copy span "YSXL"
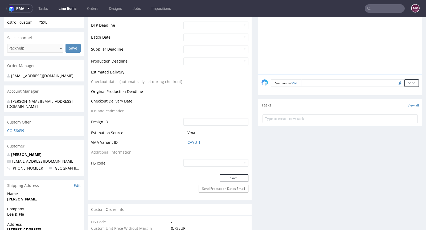
scroll to position [195, 0]
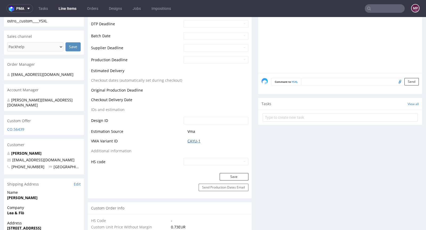
click at [190, 138] on link "CAYU-1" at bounding box center [193, 140] width 13 height 5
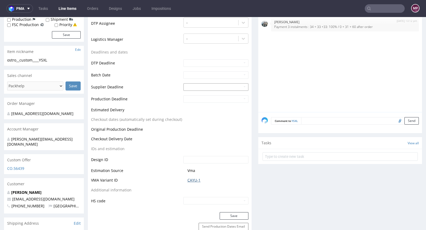
scroll to position [0, 0]
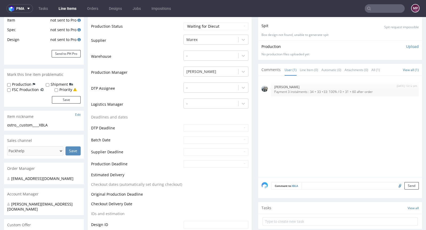
scroll to position [191, 0]
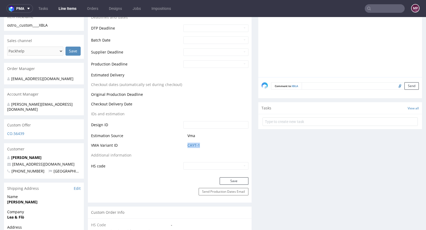
drag, startPoint x: 206, startPoint y: 145, endPoint x: 184, endPoint y: 145, distance: 21.3
click at [184, 145] on td "CAYT-1" at bounding box center [215, 147] width 66 height 10
copy link "CAYT-1"
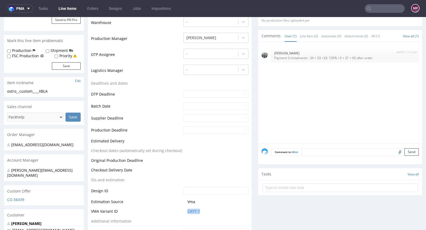
scroll to position [0, 0]
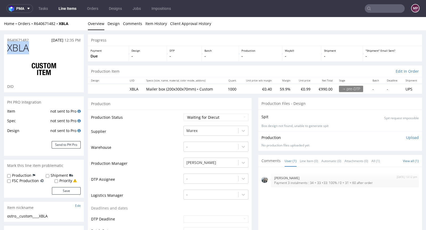
drag, startPoint x: 35, startPoint y: 48, endPoint x: 8, endPoint y: 44, distance: 27.6
click at [8, 44] on h1 "XBLA" at bounding box center [43, 48] width 73 height 11
copy span "XBLA"
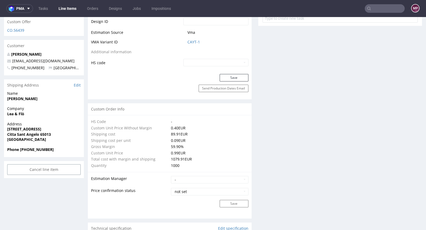
scroll to position [260, 0]
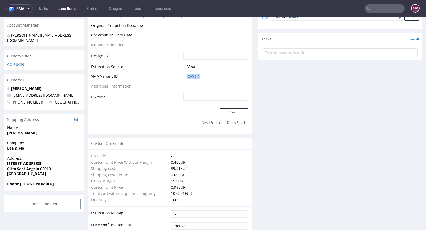
drag, startPoint x: 195, startPoint y: 74, endPoint x: 185, endPoint y: 74, distance: 9.8
click at [185, 74] on td "CAYT-1" at bounding box center [215, 78] width 66 height 10
copy link "CAYT-1"
click at [187, 73] on td "CAYT-1" at bounding box center [215, 78] width 66 height 10
click at [188, 75] on link "CAYT-1" at bounding box center [193, 76] width 13 height 5
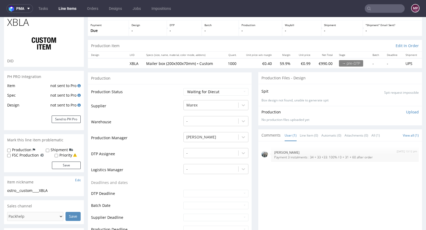
scroll to position [0, 0]
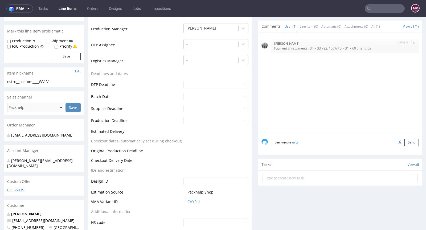
scroll to position [238, 0]
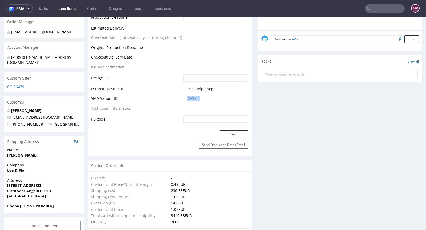
drag, startPoint x: 203, startPoint y: 96, endPoint x: 178, endPoint y: 96, distance: 24.2
click at [178, 96] on tr "VMA Variant ID CAYR-1" at bounding box center [169, 100] width 157 height 10
copy tr "CAYR-1"
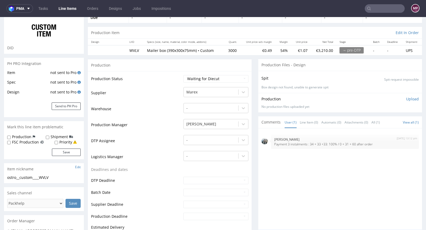
scroll to position [0, 0]
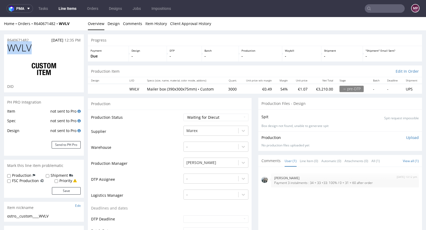
drag, startPoint x: 39, startPoint y: 51, endPoint x: 6, endPoint y: 48, distance: 33.1
click at [6, 48] on div "WVLV DID" at bounding box center [44, 68] width 80 height 50
copy span "WVLV"
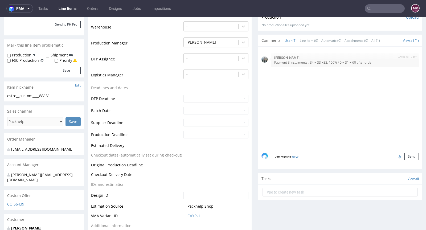
scroll to position [217, 0]
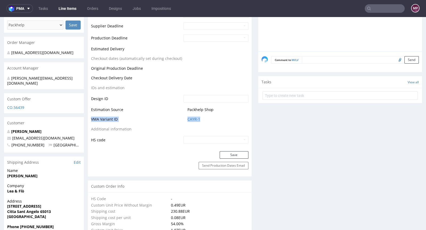
drag, startPoint x: 206, startPoint y: 119, endPoint x: 181, endPoint y: 115, distance: 25.4
click at [181, 115] on tbody "Production Status Waiting for Artwork Waiting for Diecut Waiting for Mockup Wai…" at bounding box center [169, 20] width 157 height 248
copy tbody "VMA Variant ID CAYR-1"
click at [190, 129] on table "Production Status Waiting for Artwork Waiting for Diecut Waiting for Mockup Wai…" at bounding box center [169, 20] width 157 height 248
drag, startPoint x: 199, startPoint y: 120, endPoint x: 186, endPoint y: 118, distance: 13.5
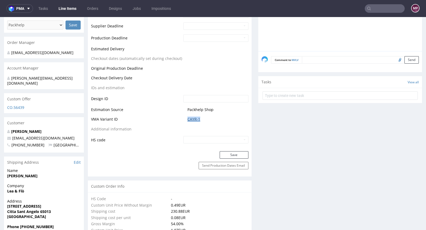
click at [187, 118] on span "CAYR-1" at bounding box center [217, 119] width 61 height 5
copy link "CAYR-1"
click at [191, 118] on link "CAYR-1" at bounding box center [193, 119] width 13 height 5
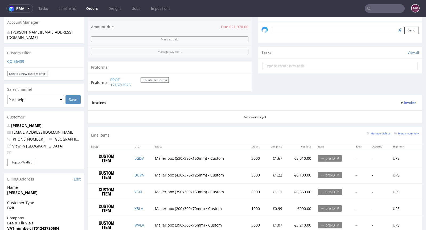
scroll to position [221, 0]
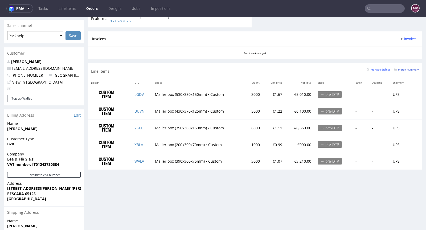
click at [398, 68] on small "Margin summary" at bounding box center [406, 69] width 24 height 3
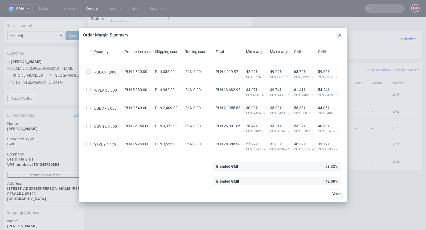
scroll to position [14, 0]
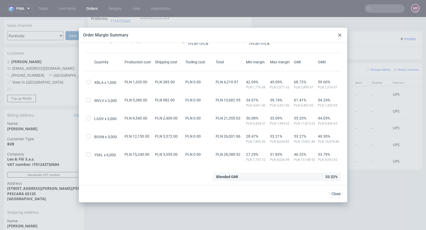
drag, startPoint x: 341, startPoint y: 36, endPoint x: 328, endPoint y: 24, distance: 16.8
click at [341, 36] on icon at bounding box center [339, 35] width 3 height 3
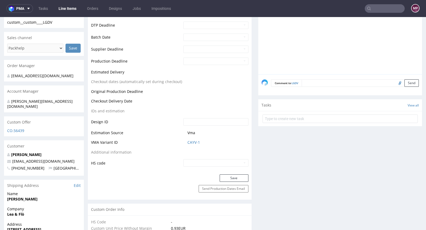
scroll to position [249, 0]
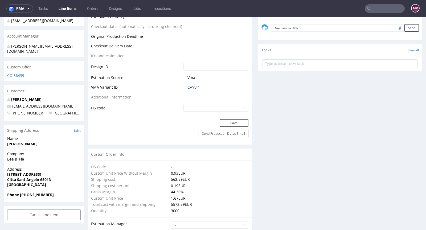
click at [193, 88] on link "CAYV-1" at bounding box center [193, 87] width 13 height 5
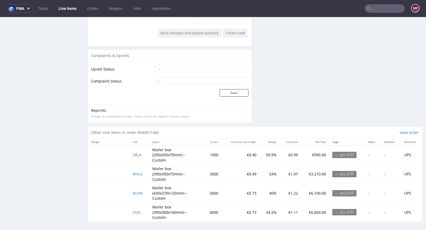
scroll to position [1, 0]
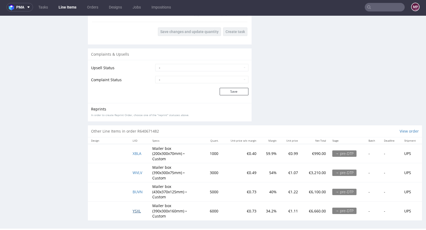
click at [135, 208] on span "YSXL" at bounding box center [137, 210] width 8 height 5
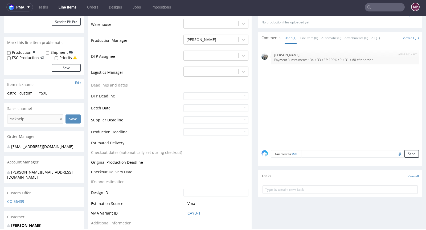
scroll to position [141, 0]
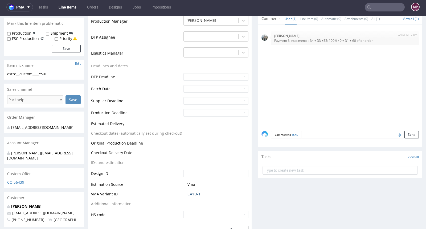
click at [192, 193] on link "CAYU-1" at bounding box center [193, 193] width 13 height 5
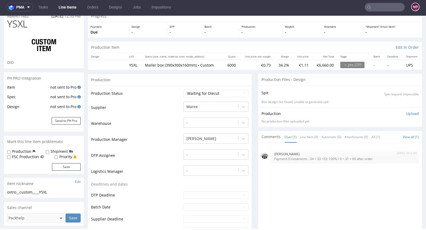
scroll to position [0, 0]
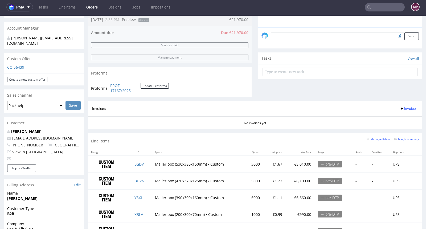
scroll to position [237, 0]
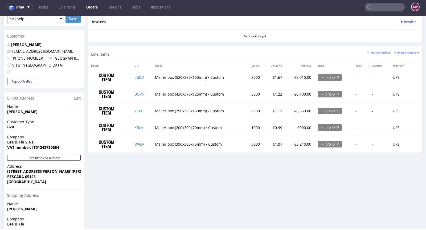
click at [402, 51] on small "Margin summary" at bounding box center [406, 52] width 24 height 3
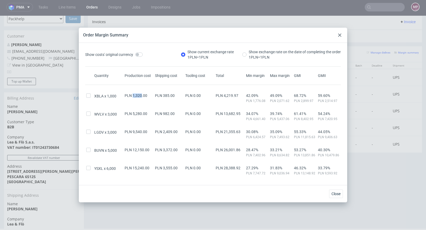
drag, startPoint x: 132, startPoint y: 96, endPoint x: 139, endPoint y: 97, distance: 7.2
click at [141, 95] on span "PLN 1,320.00" at bounding box center [136, 95] width 23 height 4
copy span "1,320"
drag, startPoint x: 132, startPoint y: 113, endPoint x: 139, endPoint y: 113, distance: 7.5
click at [139, 113] on span "PLN 5,280.00" at bounding box center [136, 114] width 23 height 4
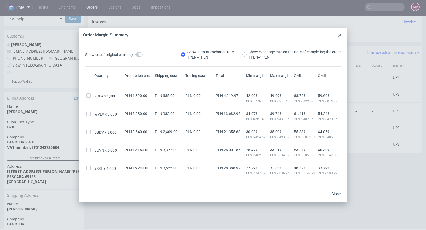
click at [139, 113] on span "PLN 5,280.00" at bounding box center [136, 114] width 23 height 4
click at [134, 121] on div "Quantity Production cost Shipping cost Tooling cost Total Min margin Max margin…" at bounding box center [213, 124] width 256 height 102
drag, startPoint x: 132, startPoint y: 114, endPoint x: 139, endPoint y: 113, distance: 7.5
click at [140, 113] on span "PLN 5,280.00" at bounding box center [136, 114] width 23 height 4
copy span "5,280"
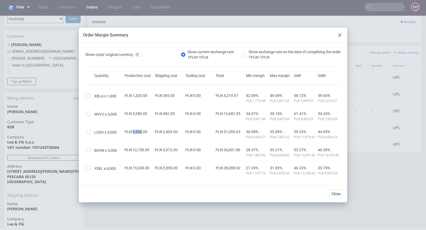
drag, startPoint x: 133, startPoint y: 131, endPoint x: 140, endPoint y: 131, distance: 6.9
click at [140, 131] on span "PLN 9,540.00" at bounding box center [136, 132] width 23 height 4
copy span "9,540"
drag, startPoint x: 132, startPoint y: 149, endPoint x: 142, endPoint y: 149, distance: 10.4
click at [142, 149] on span "PLN 12,150.00" at bounding box center [137, 150] width 25 height 4
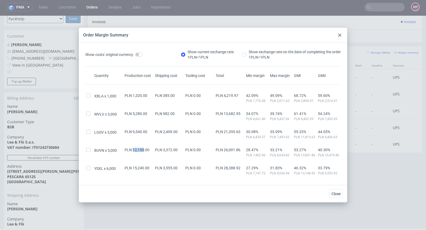
copy span "12,150"
drag, startPoint x: 133, startPoint y: 168, endPoint x: 142, endPoint y: 168, distance: 9.1
click at [143, 167] on span "PLN 15,240.00" at bounding box center [137, 168] width 25 height 4
click at [139, 172] on div "PLN 15,240.00" at bounding box center [139, 171] width 30 height 10
drag, startPoint x: 131, startPoint y: 167, endPoint x: 142, endPoint y: 167, distance: 10.6
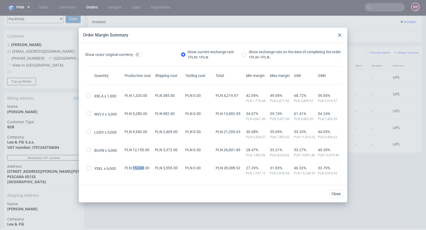
click at [142, 167] on span "PLN 15,240.00" at bounding box center [137, 168] width 25 height 4
copy span "15,240"
drag, startPoint x: 337, startPoint y: 35, endPoint x: 329, endPoint y: 27, distance: 11.5
click at [337, 35] on div at bounding box center [339, 35] width 6 height 6
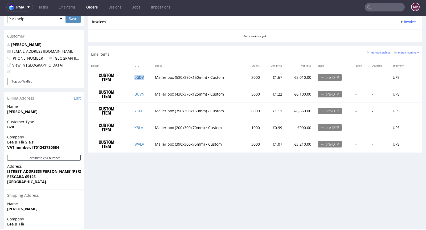
scroll to position [236, 0]
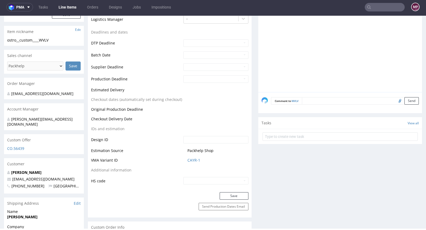
scroll to position [208, 0]
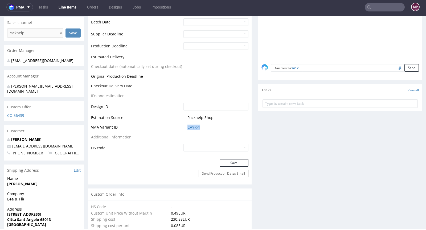
drag, startPoint x: 201, startPoint y: 127, endPoint x: 182, endPoint y: 127, distance: 18.4
click at [182, 127] on td "CAYR-1" at bounding box center [215, 129] width 66 height 10
copy link "CAYR-1"
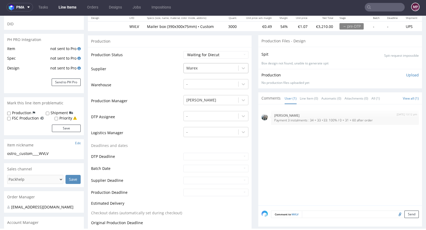
scroll to position [0, 0]
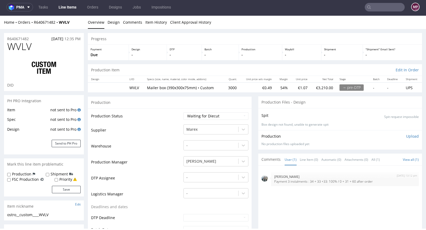
click at [16, 36] on div "R640671482 13.08.2025 12:35 PM" at bounding box center [44, 37] width 80 height 9
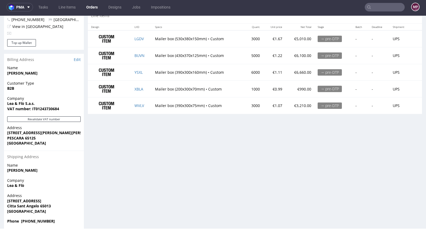
scroll to position [264, 0]
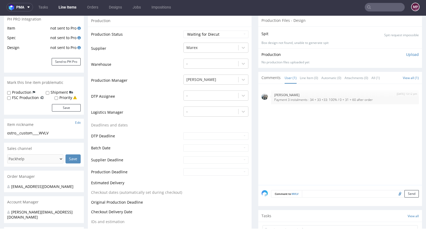
scroll to position [127, 0]
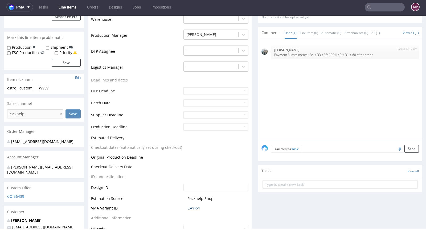
click at [187, 205] on link "CAYR-1" at bounding box center [193, 207] width 13 height 5
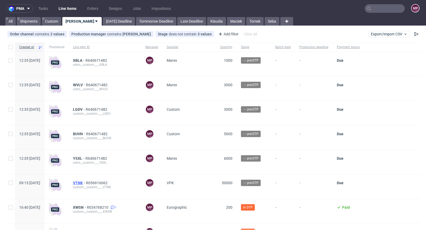
click at [86, 181] on span "VTNK" at bounding box center [79, 183] width 13 height 4
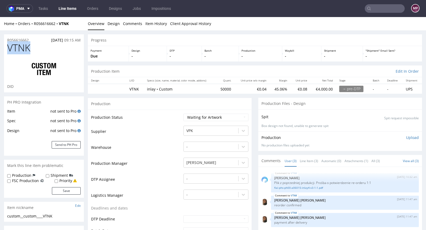
drag, startPoint x: 39, startPoint y: 50, endPoint x: 7, endPoint y: 47, distance: 32.1
click at [7, 47] on div "VTNK DID" at bounding box center [44, 68] width 80 height 50
copy span "VTNK"
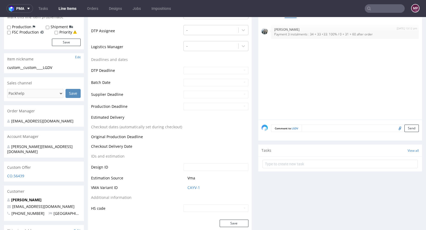
scroll to position [208, 0]
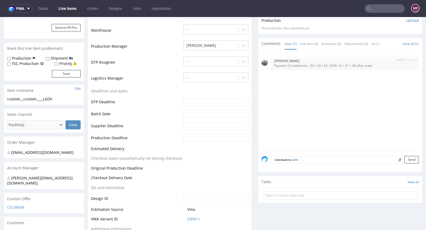
scroll to position [123, 0]
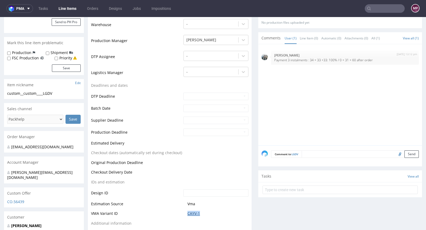
drag, startPoint x: 204, startPoint y: 213, endPoint x: 186, endPoint y: 212, distance: 18.1
click at [187, 212] on span "CAYV-1" at bounding box center [217, 213] width 61 height 5
copy link "CAYV-1"
click at [192, 211] on link "CAYV-1" at bounding box center [193, 213] width 13 height 5
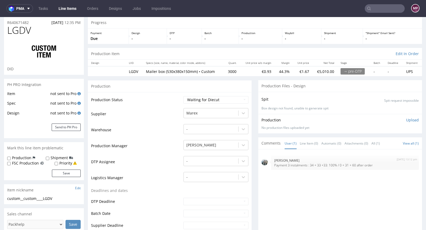
scroll to position [0, 0]
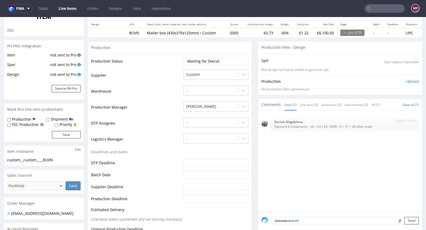
scroll to position [137, 0]
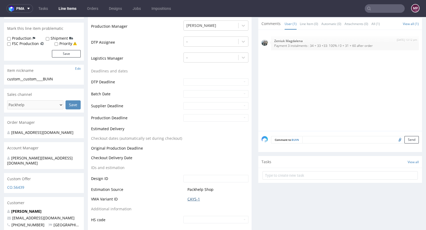
click at [192, 199] on link "CAYS-1" at bounding box center [193, 198] width 13 height 5
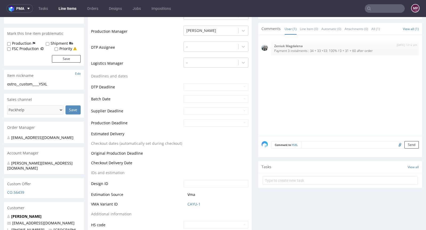
scroll to position [196, 0]
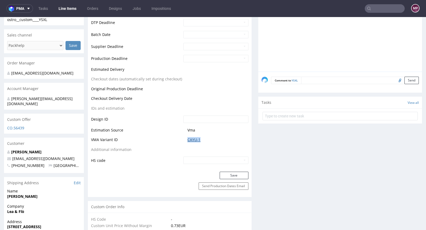
drag, startPoint x: 204, startPoint y: 138, endPoint x: 186, endPoint y: 138, distance: 18.1
click at [187, 138] on span "CAYU-1" at bounding box center [217, 139] width 61 height 5
copy link "CAYU-1"
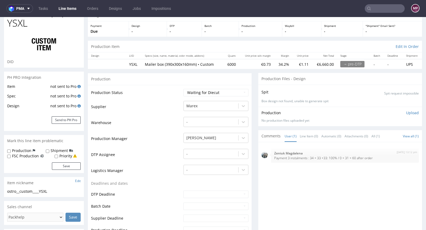
scroll to position [0, 0]
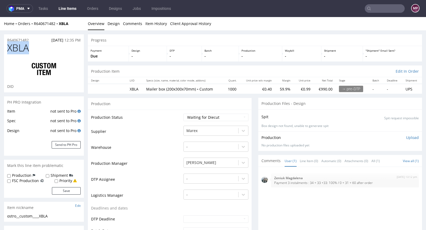
drag, startPoint x: 39, startPoint y: 49, endPoint x: 5, endPoint y: 45, distance: 34.6
click at [5, 45] on div "XBLA DID" at bounding box center [44, 68] width 80 height 50
copy span "XBLA"
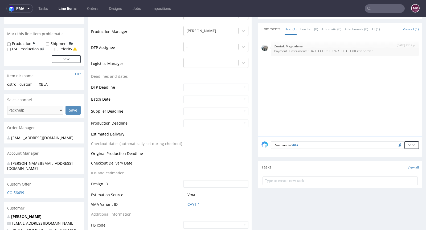
scroll to position [154, 0]
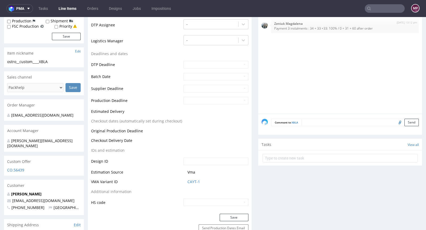
click at [208, 182] on span "CAYT-1" at bounding box center [217, 181] width 61 height 5
drag, startPoint x: 204, startPoint y: 182, endPoint x: 186, endPoint y: 180, distance: 18.4
click at [187, 180] on span "CAYT-1" at bounding box center [217, 181] width 61 height 5
copy link "CAYT-1"
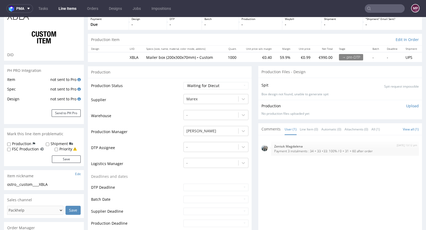
scroll to position [31, 0]
drag, startPoint x: 230, startPoint y: 57, endPoint x: 220, endPoint y: 56, distance: 10.2
click at [223, 56] on td "1000" at bounding box center [231, 57] width 16 height 10
copy td "1000"
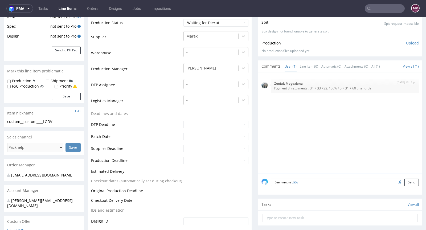
scroll to position [204, 0]
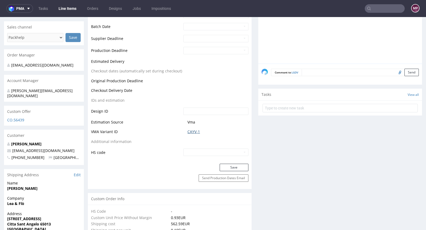
click at [193, 131] on link "CAYV-1" at bounding box center [193, 131] width 13 height 5
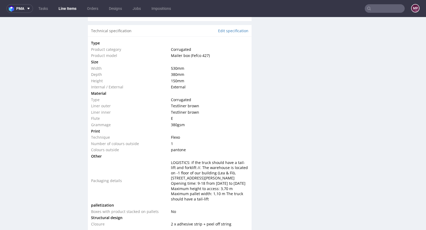
scroll to position [590, 0]
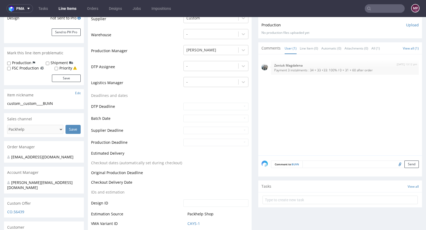
scroll to position [149, 0]
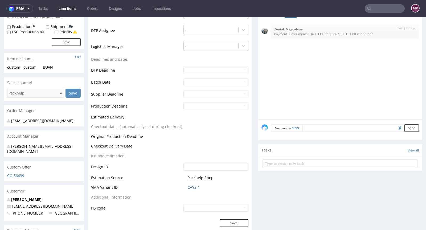
click at [192, 187] on link "CAYS-1" at bounding box center [193, 187] width 13 height 5
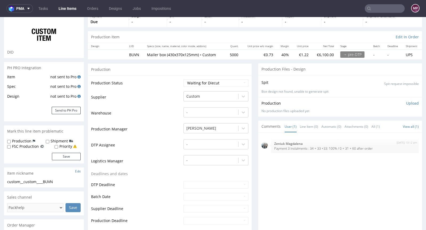
scroll to position [0, 0]
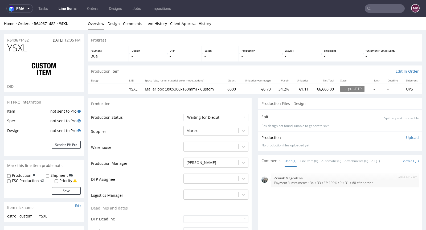
scroll to position [127, 0]
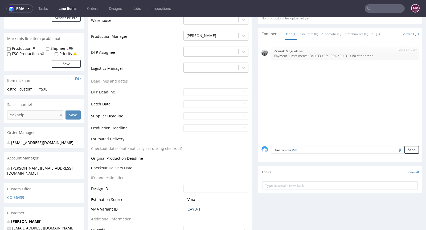
click at [189, 208] on link "CAYU-1" at bounding box center [193, 209] width 13 height 5
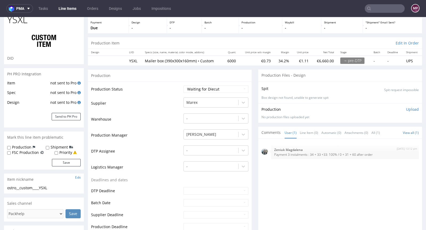
scroll to position [0, 0]
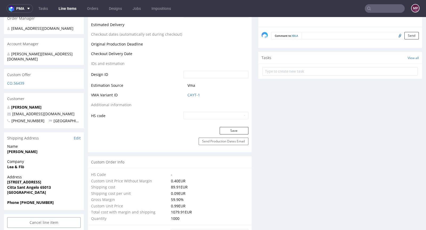
scroll to position [196, 0]
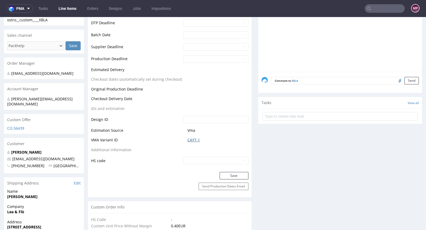
click at [194, 141] on link "CAYT-1" at bounding box center [193, 139] width 13 height 5
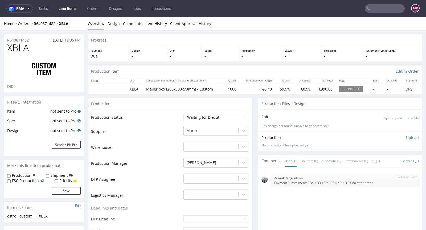
scroll to position [0, 0]
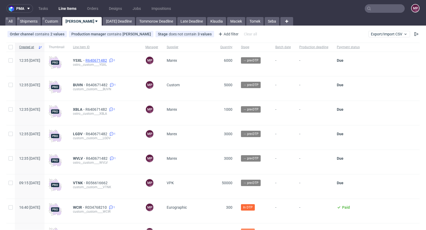
click at [108, 59] on span "R640671482" at bounding box center [96, 60] width 23 height 4
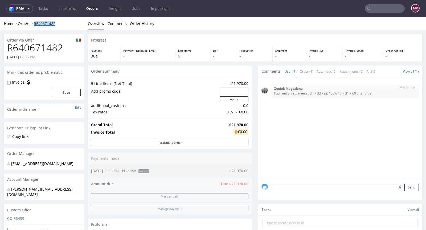
drag, startPoint x: 57, startPoint y: 24, endPoint x: 34, endPoint y: 24, distance: 24.0
click at [34, 24] on div "Home Orders R640671482" at bounding box center [44, 23] width 80 height 5
copy link "R640671482"
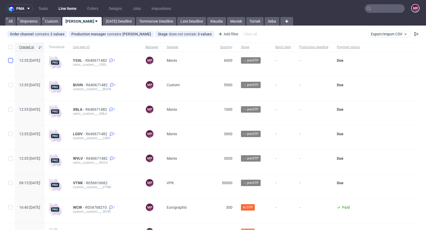
click at [10, 59] on input "checkbox" at bounding box center [11, 60] width 4 height 4
checkbox input "true"
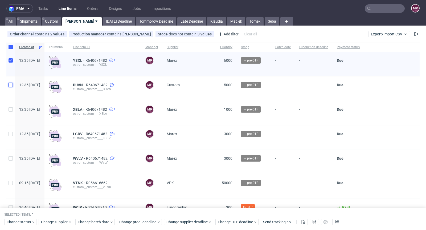
click at [11, 84] on input "checkbox" at bounding box center [11, 85] width 4 height 4
checkbox input "true"
click at [11, 109] on input "checkbox" at bounding box center [11, 109] width 4 height 4
checkbox input "true"
click at [11, 134] on input "checkbox" at bounding box center [11, 134] width 4 height 4
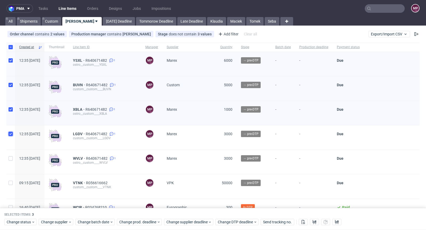
checkbox input "true"
click at [12, 158] on input "checkbox" at bounding box center [11, 158] width 4 height 4
checkbox input "true"
click at [48, 222] on span "Change supplier" at bounding box center [54, 222] width 27 height 5
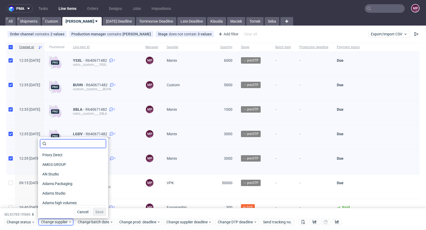
click at [51, 143] on input "text" at bounding box center [73, 143] width 66 height 9
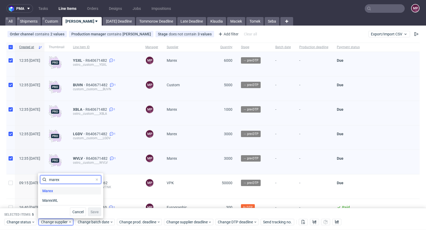
type input "marex"
click at [56, 192] on div "Marex" at bounding box center [70, 190] width 61 height 7
click at [90, 211] on span "Save" at bounding box center [94, 212] width 8 height 4
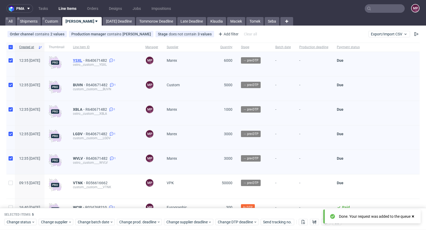
click at [85, 59] on span "YSXL" at bounding box center [79, 60] width 13 height 4
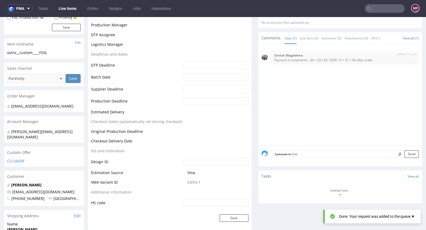
scroll to position [163, 0]
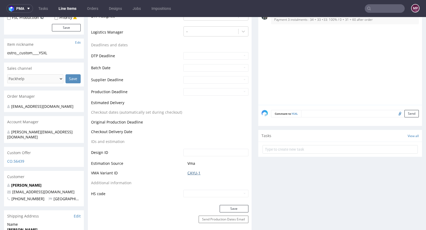
click at [192, 173] on link "CAYU-1" at bounding box center [193, 172] width 13 height 5
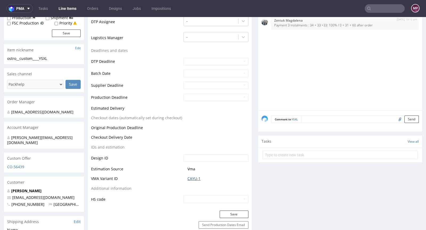
scroll to position [45, 0]
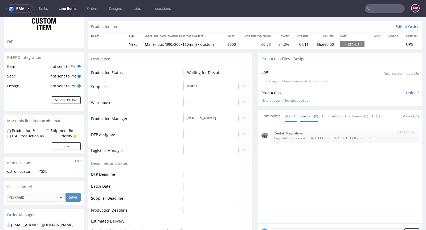
click at [306, 118] on link "Line Item (0)" at bounding box center [309, 115] width 18 height 11
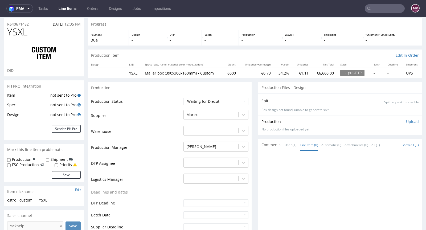
scroll to position [96, 0]
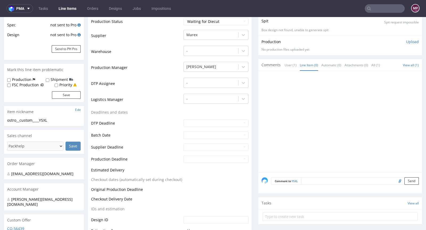
click at [320, 182] on textarea at bounding box center [360, 180] width 118 height 7
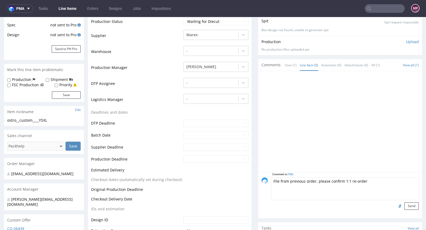
drag, startPoint x: 374, startPoint y: 183, endPoint x: 262, endPoint y: 179, distance: 112.1
click at [262, 179] on div "Comment to YSXL File from previous order, please confirm 1:1 re-order Send" at bounding box center [339, 193] width 157 height 32
type textarea "File from previous order, please confirm 1:1 re-order"
click at [395, 207] on input "file" at bounding box center [398, 205] width 7 height 7
type input "C:\fakepath\ostro__custom____VXDK__d0__oR423077580__outside.pdf"
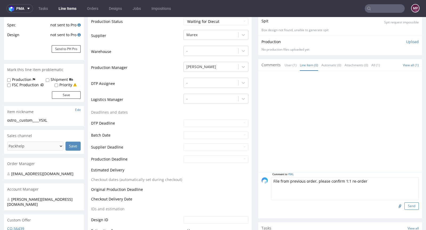
click at [404, 207] on button "Send" at bounding box center [411, 205] width 14 height 7
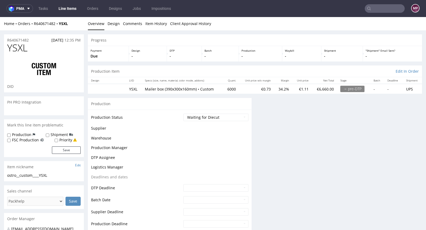
scroll to position [0, 0]
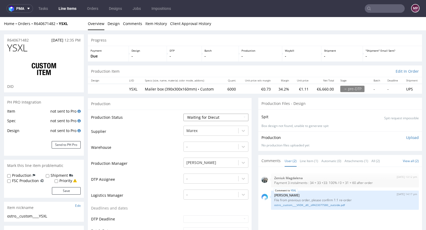
click at [211, 118] on select "Waiting for Artwork Waiting for Diecut Waiting for Mockup Waiting for DTP Waiti…" at bounding box center [215, 117] width 65 height 7
select select "pre_dtp_waiting_for_artwork"
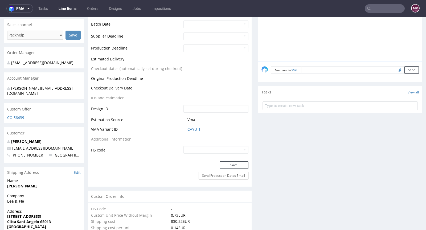
scroll to position [209, 0]
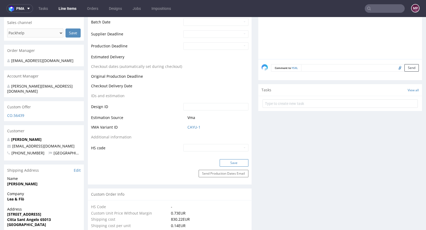
click at [230, 163] on button "Save" at bounding box center [234, 162] width 29 height 7
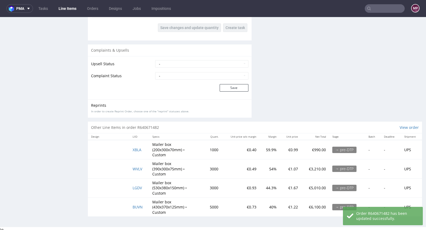
scroll to position [829, 0]
click at [136, 148] on span "XBLA" at bounding box center [137, 149] width 9 height 5
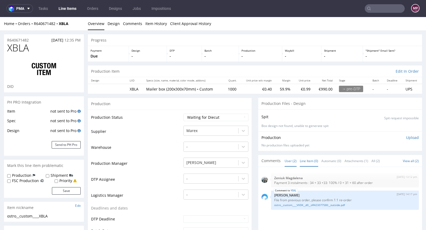
click at [300, 155] on link "Line Item (0)" at bounding box center [309, 160] width 18 height 11
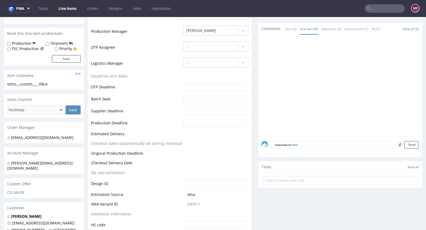
scroll to position [158, 0]
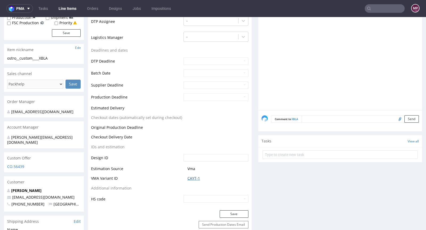
click at [194, 178] on link "CAYT-1" at bounding box center [193, 178] width 13 height 5
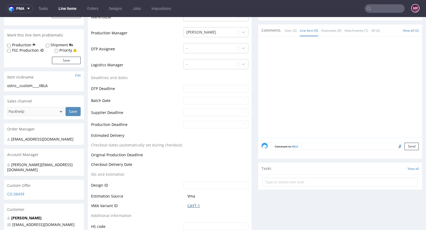
scroll to position [106, 0]
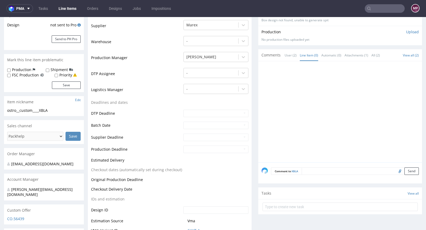
click at [306, 170] on textarea at bounding box center [360, 170] width 117 height 7
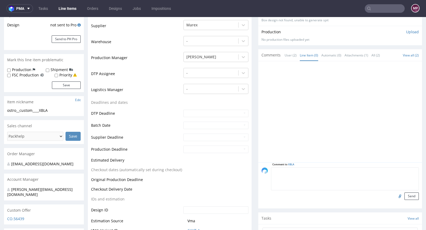
paste textarea "CLKC"
type textarea "CLKC"
click at [289, 56] on link "User (2)" at bounding box center [291, 55] width 12 height 11
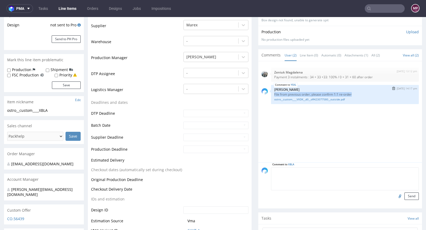
drag, startPoint x: 348, startPoint y: 94, endPoint x: 270, endPoint y: 94, distance: 78.5
click at [274, 94] on p "File from previous order, please confirm 1:1 re-order" at bounding box center [344, 94] width 141 height 4
copy p "File from previous order, please confirm 1:1 re-order"
click at [308, 54] on link "Line Item (0)" at bounding box center [309, 55] width 18 height 11
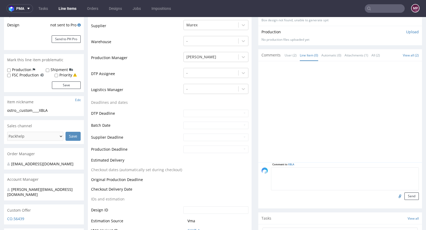
click at [298, 175] on textarea at bounding box center [345, 178] width 148 height 23
paste textarea "File from previous order, please confirm 1:1 re-order"
type textarea "File from previous order, please confirm 1:1 re-order"
click at [395, 193] on input "file" at bounding box center [398, 195] width 7 height 7
type input "C:\fakepath\ostro__custom____REGR__d0__0R423077580__outside.pdf"
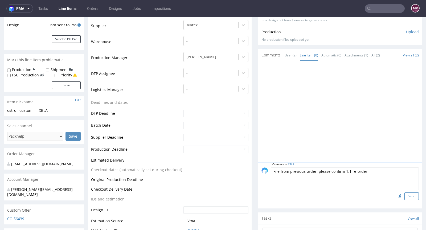
click at [404, 195] on button "Send" at bounding box center [411, 195] width 14 height 7
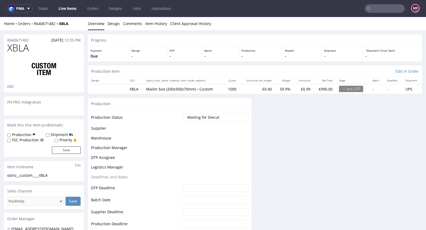
scroll to position [0, 0]
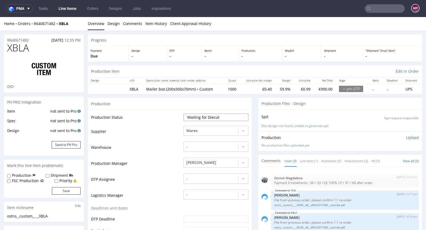
click at [203, 118] on select "Waiting for Artwork Waiting for Diecut Waiting for Mockup Waiting for DTP Waiti…" at bounding box center [215, 117] width 65 height 7
select select "pre_dtp_waiting_for_artwork"
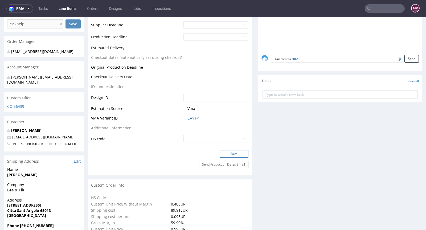
click at [229, 152] on button "Save" at bounding box center [234, 153] width 29 height 7
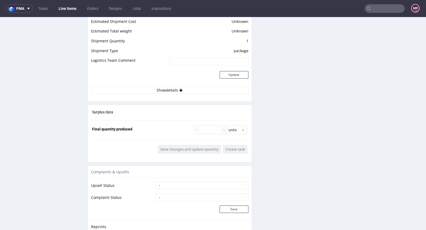
scroll to position [878, 0]
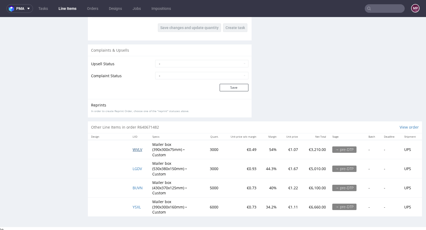
click at [134, 147] on span "WVLV" at bounding box center [138, 149] width 10 height 5
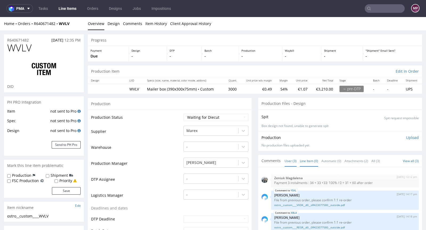
click at [310, 159] on link "Line Item (0)" at bounding box center [309, 160] width 18 height 11
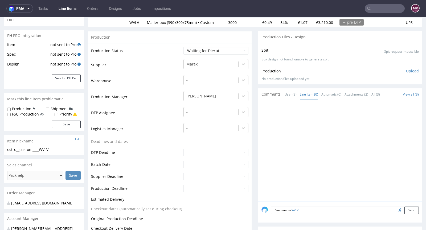
scroll to position [189, 0]
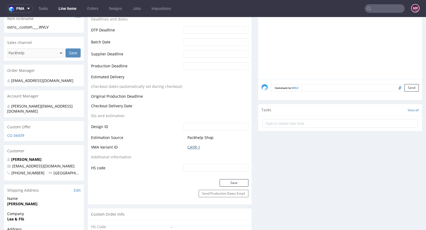
click at [194, 147] on link "CAYR-1" at bounding box center [193, 147] width 13 height 5
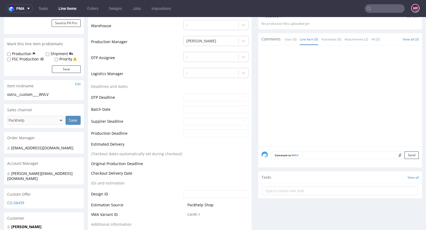
scroll to position [71, 0]
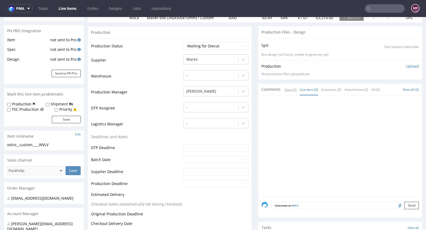
drag, startPoint x: 283, startPoint y: 90, endPoint x: 284, endPoint y: 94, distance: 4.3
click at [285, 90] on link "User (3)" at bounding box center [291, 89] width 12 height 11
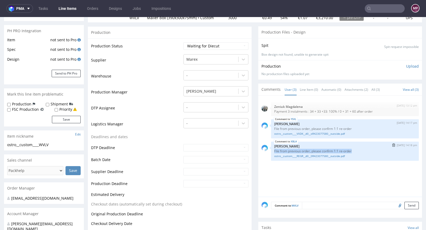
drag, startPoint x: 348, startPoint y: 149, endPoint x: 269, endPoint y: 149, distance: 78.3
click at [274, 149] on p "File from previous order, please confirm 1:1 re-order" at bounding box center [344, 151] width 141 height 4
copy p "File from previous order, please confirm 1:1 re-order"
click at [306, 87] on link "Line Item (0)" at bounding box center [309, 89] width 18 height 11
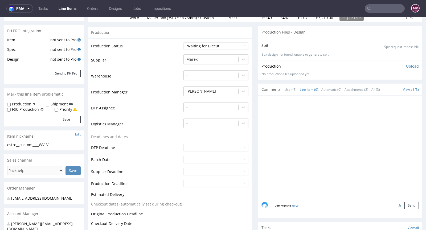
click at [321, 202] on textarea at bounding box center [360, 205] width 117 height 7
paste textarea "File from previous order, please confirm 1:1 re-order"
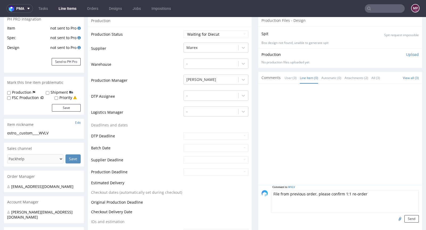
scroll to position [117, 0]
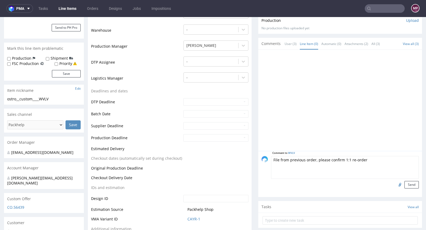
type textarea "File from previous order, please confirm 1:1 re-order"
click at [395, 184] on input "file" at bounding box center [398, 184] width 7 height 7
type input "C:\fakepath\ostro__custom____BBLD__d0__oR329363361__outside__v2.pdf"
click at [405, 184] on button "Send" at bounding box center [411, 184] width 14 height 7
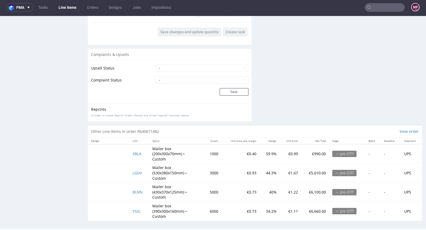
scroll to position [1, 0]
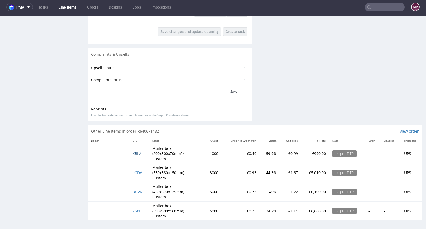
click at [136, 151] on span "XBLA" at bounding box center [137, 153] width 9 height 5
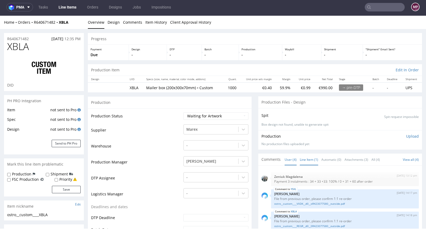
click at [309, 158] on link "Line Item (1)" at bounding box center [309, 159] width 18 height 11
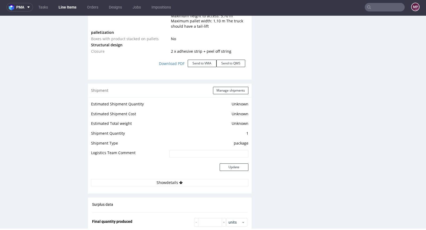
scroll to position [873, 0]
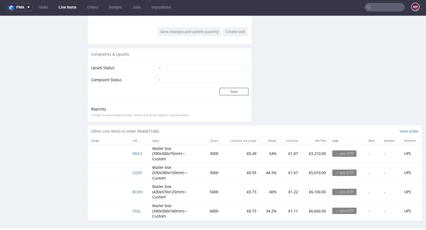
click at [137, 168] on td "LGDV" at bounding box center [138, 172] width 19 height 19
click at [136, 170] on span "LGDV" at bounding box center [137, 172] width 9 height 5
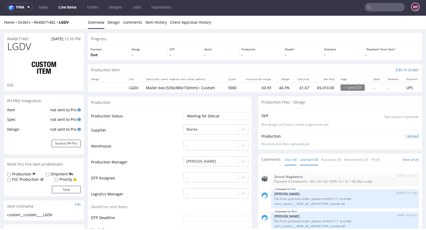
click at [309, 160] on link "Line Item (0)" at bounding box center [309, 159] width 18 height 11
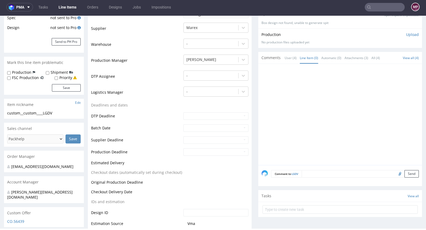
scroll to position [214, 0]
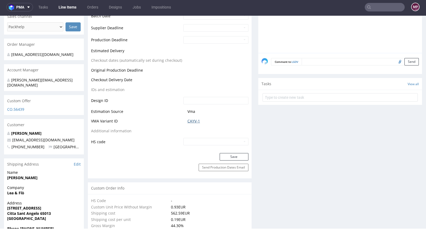
click at [194, 121] on link "CAYV-1" at bounding box center [193, 120] width 13 height 5
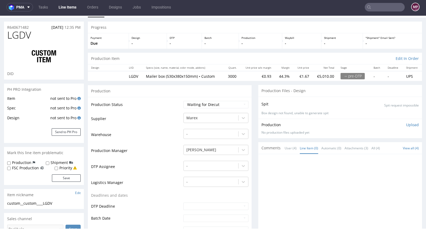
scroll to position [0, 0]
click at [286, 155] on div at bounding box center [340, 204] width 164 height 101
click at [286, 149] on link "User (4)" at bounding box center [291, 148] width 12 height 11
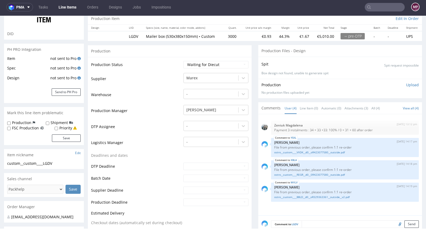
scroll to position [128, 0]
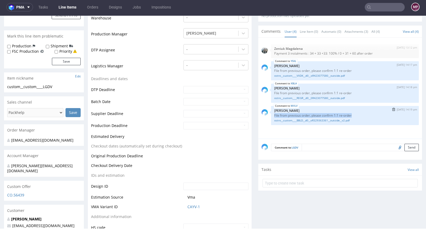
drag, startPoint x: 351, startPoint y: 113, endPoint x: 270, endPoint y: 115, distance: 80.9
click at [274, 115] on p "File from previous order, please confirm 1:1 re-order" at bounding box center [344, 115] width 141 height 4
copy p "File from previous order, please confirm 1:1 re-order"
click at [300, 30] on link "Line Item (0)" at bounding box center [309, 31] width 18 height 11
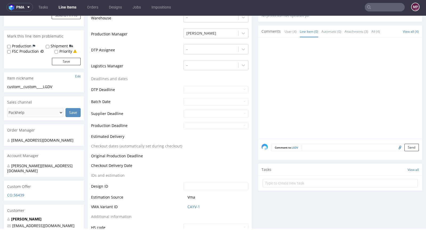
click at [307, 147] on textarea at bounding box center [360, 147] width 117 height 7
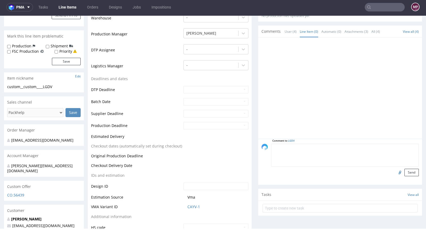
paste textarea "File from previous order, please confirm 1:1 re-order"
type textarea "File from previous order, please confirm 1:1 re-order"
click at [395, 172] on input "file" at bounding box center [398, 172] width 7 height 7
type input "C:\fakepath\ostro__custom____XAED__d0__oR638181811__outside.pdf"
click at [404, 171] on button "Send" at bounding box center [411, 172] width 14 height 7
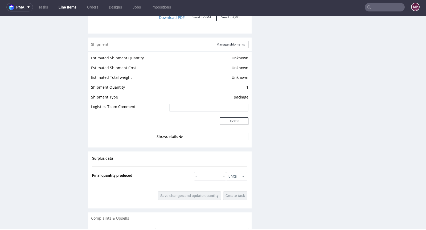
scroll to position [873, 0]
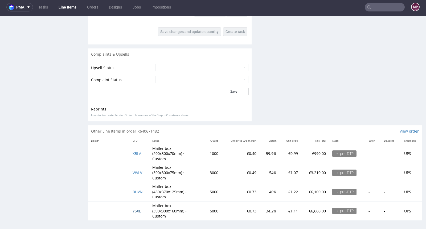
click at [136, 208] on span "YSXL" at bounding box center [137, 210] width 8 height 5
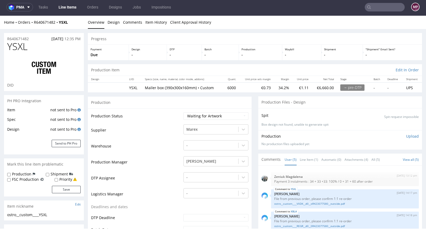
scroll to position [12, 0]
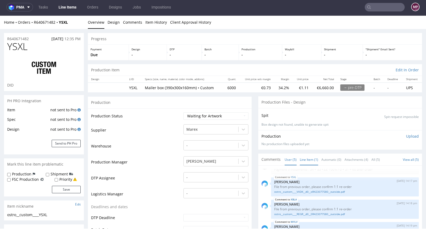
click at [306, 158] on link "Line Item (1)" at bounding box center [309, 159] width 18 height 11
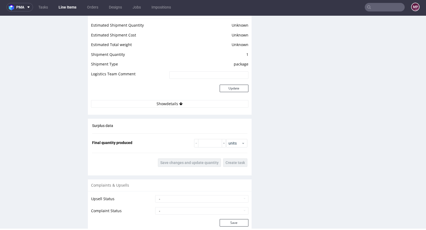
scroll to position [824, 0]
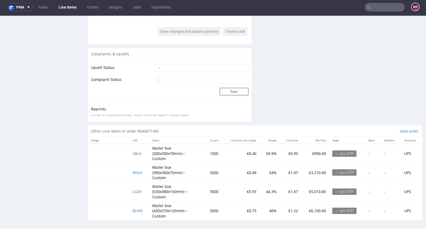
click at [142, 207] on td "BUVN" at bounding box center [138, 210] width 19 height 19
click at [138, 208] on span "BUVN" at bounding box center [138, 210] width 10 height 5
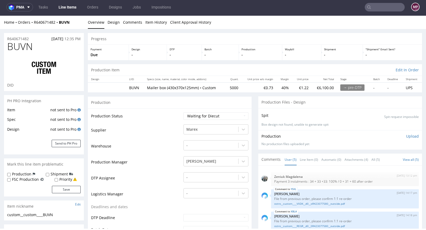
scroll to position [12, 0]
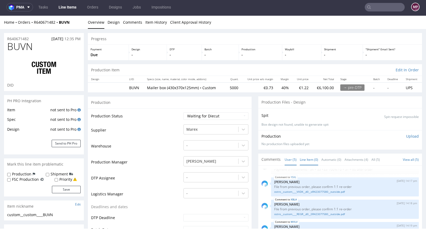
click at [310, 158] on link "Line Item (0)" at bounding box center [309, 159] width 18 height 11
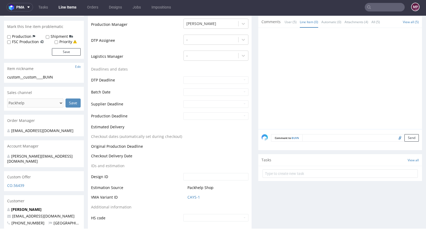
scroll to position [232, 0]
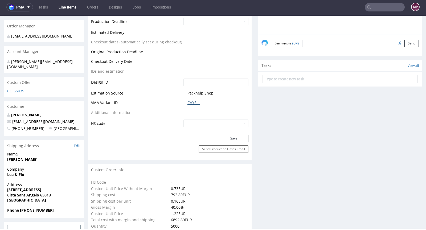
click at [196, 101] on link "CAYS-1" at bounding box center [193, 102] width 13 height 5
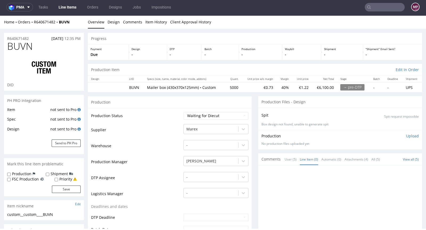
scroll to position [0, 0]
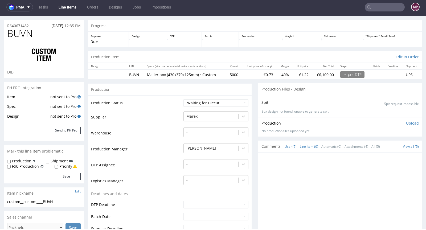
click at [291, 145] on link "User (5)" at bounding box center [291, 146] width 12 height 11
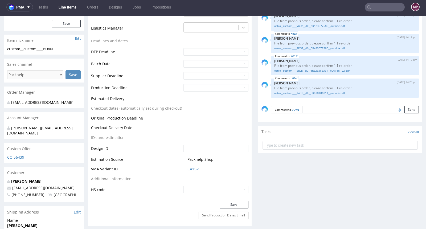
scroll to position [180, 0]
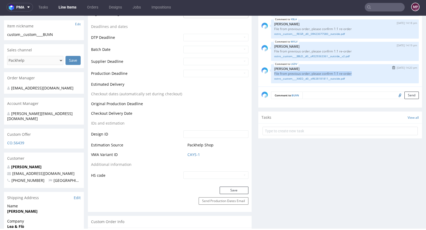
drag, startPoint x: 348, startPoint y: 73, endPoint x: 270, endPoint y: 72, distance: 78.3
click at [274, 72] on p "File from previous order, please confirm 1:1 re-order" at bounding box center [344, 74] width 141 height 4
copy p "File from previous order, please confirm 1:1 re-order"
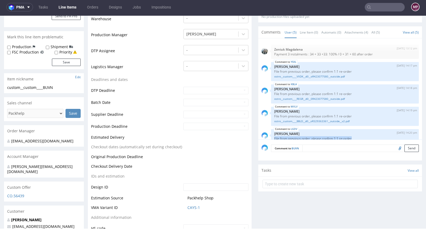
scroll to position [0, 0]
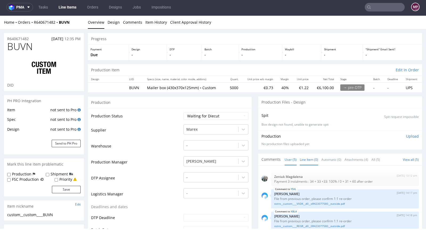
click at [310, 157] on link "Line Item (0)" at bounding box center [309, 159] width 18 height 11
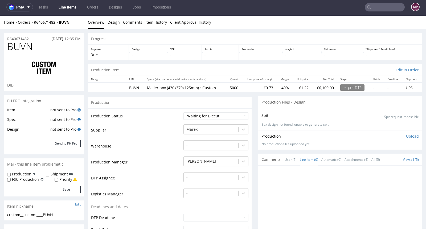
scroll to position [100, 0]
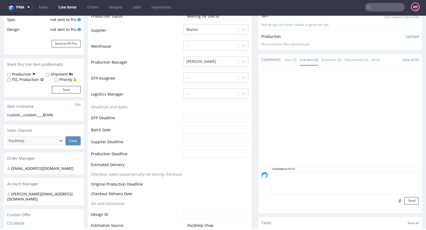
click at [311, 174] on textarea at bounding box center [345, 183] width 148 height 23
paste textarea "File from previous order, please confirm 1:1 re-order"
type textarea "File from previous order, please confirm 1:1 re-order"
click at [395, 199] on input "file" at bounding box center [398, 200] width 7 height 7
type input "C:\fakepath\ostro__custom____CWNQ__d0__oR638181811__outside.pdf"
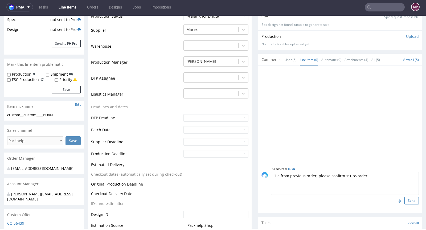
click at [404, 200] on button "Send" at bounding box center [411, 200] width 14 height 7
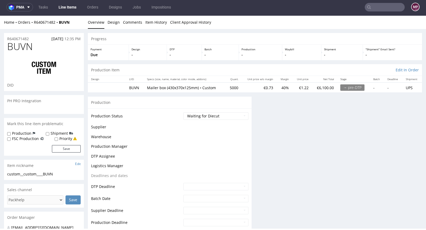
scroll to position [0, 0]
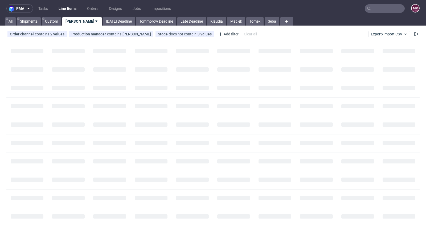
click at [386, 7] on input "text" at bounding box center [385, 8] width 40 height 9
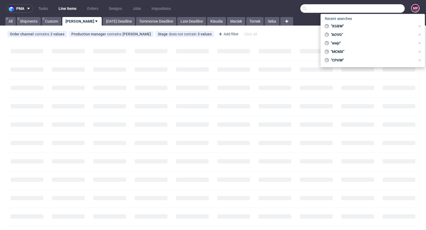
paste input "FLMB"
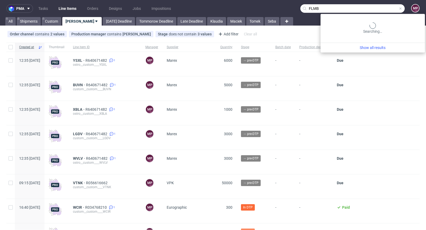
type input "FLMB"
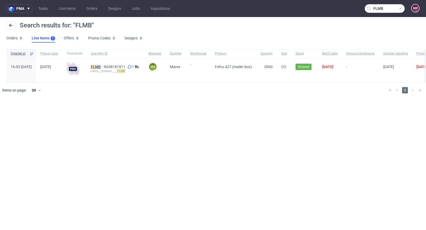
click at [101, 67] on mark "FLMB" at bounding box center [96, 67] width 10 height 4
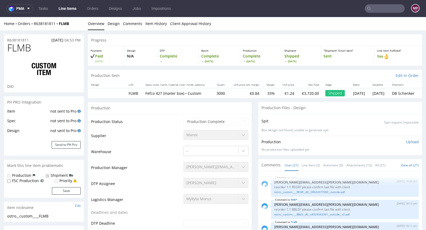
scroll to position [455, 0]
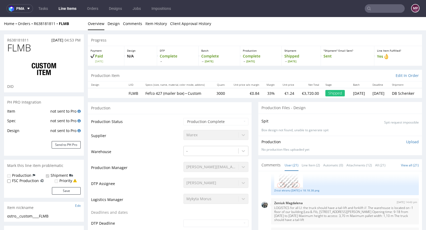
select select "in_progress"
click at [293, 164] on link "User (21)" at bounding box center [292, 164] width 14 height 11
click at [307, 165] on link "Line Item (2)" at bounding box center [311, 164] width 18 height 11
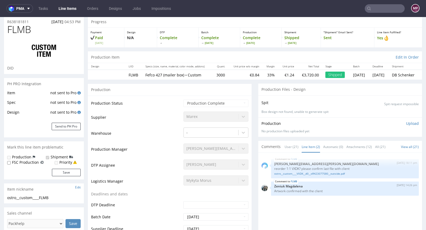
scroll to position [46, 0]
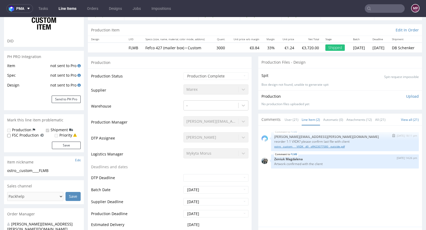
click at [301, 147] on link "ostro__custom____VXDK__d0__oR423077580__outside.pdf" at bounding box center [344, 147] width 141 height 4
drag, startPoint x: 380, startPoint y: 15, endPoint x: 382, endPoint y: 11, distance: 4.9
click at [380, 15] on nav "pma Tasks Line Items Orders Designs Jobs Impositions MP" at bounding box center [213, 8] width 426 height 17
click at [382, 10] on input "text" at bounding box center [385, 8] width 40 height 9
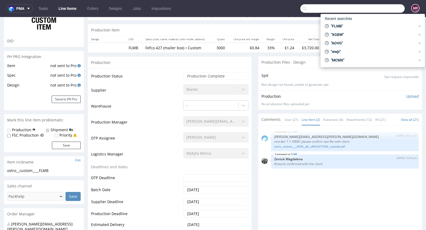
paste input "CLKC"
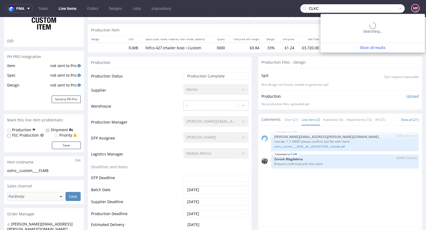
type input "CLKC"
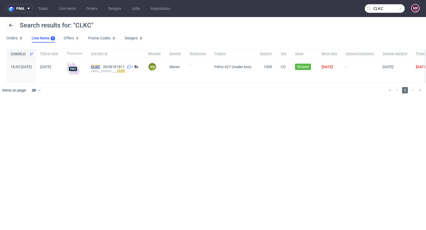
click at [100, 66] on mark "CLKC" at bounding box center [95, 67] width 9 height 4
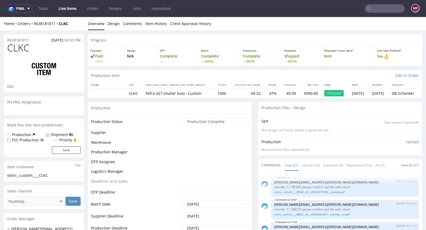
scroll to position [455, 0]
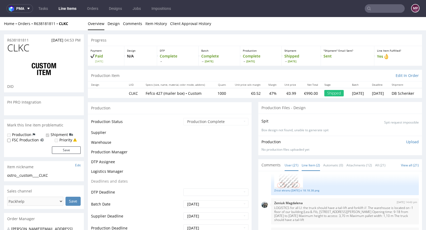
select select "in_progress"
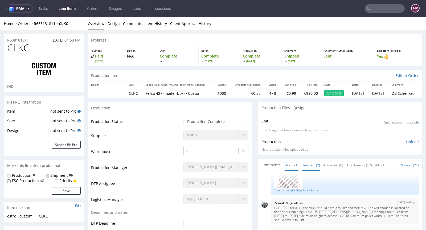
click at [307, 167] on link "Line Item (2)" at bounding box center [311, 164] width 18 height 11
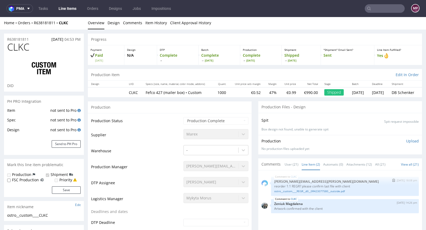
scroll to position [1, 0]
click at [306, 190] on link "ostro__custom____REGR__d0__0R423077580__outside.pdf" at bounding box center [344, 191] width 141 height 4
click at [382, 5] on input "text" at bounding box center [385, 8] width 40 height 9
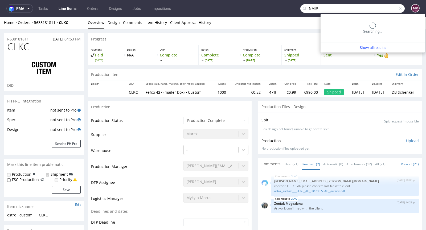
type input "NMIP"
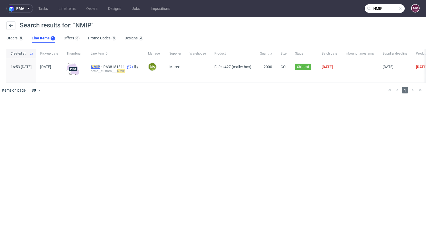
click at [100, 65] on mark "NMIP" at bounding box center [95, 67] width 9 height 4
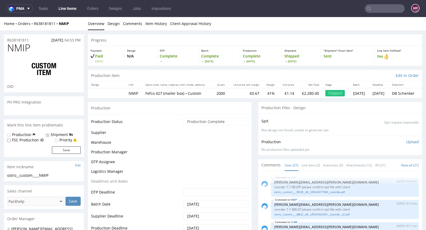
scroll to position [455, 0]
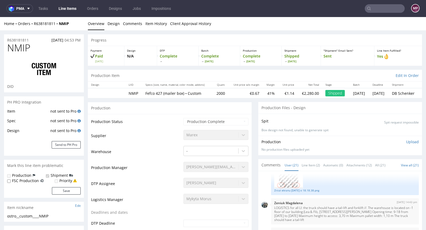
select select "in_progress"
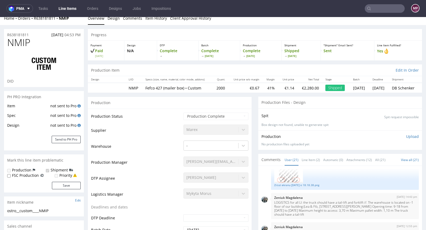
scroll to position [11, 0]
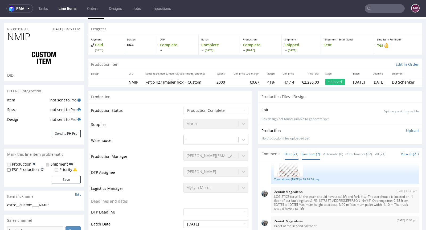
click at [307, 154] on link "Line Item (2)" at bounding box center [311, 153] width 18 height 11
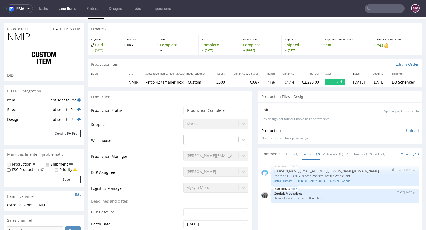
click at [310, 180] on link "ostro__custom____BBLD__d0__oR329363361__outside__v2.pdf" at bounding box center [344, 181] width 141 height 4
click at [384, 10] on input "text" at bounding box center [385, 8] width 40 height 9
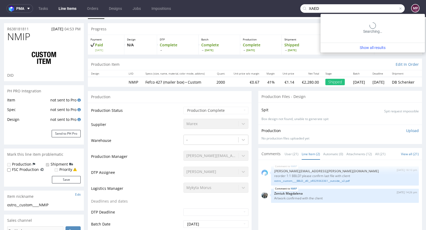
type input "XAED"
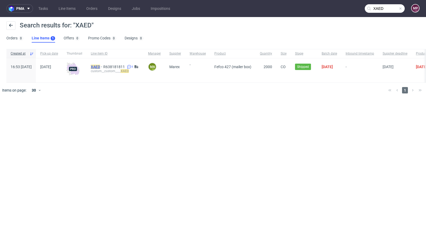
click at [100, 65] on mark "XAED" at bounding box center [95, 67] width 9 height 4
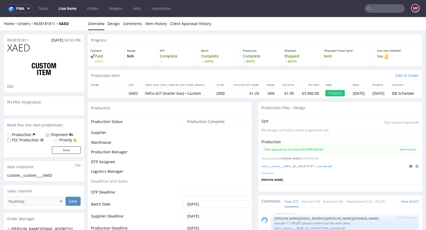
scroll to position [455, 0]
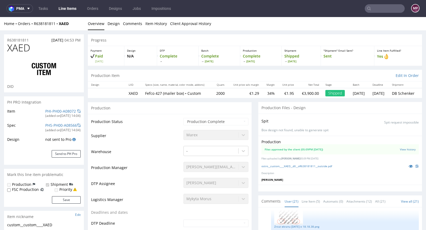
select select "in_progress"
click at [312, 197] on link "Line Item (5)" at bounding box center [311, 201] width 18 height 11
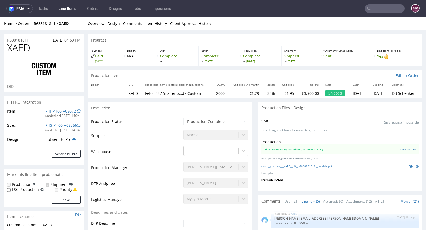
scroll to position [48, 0]
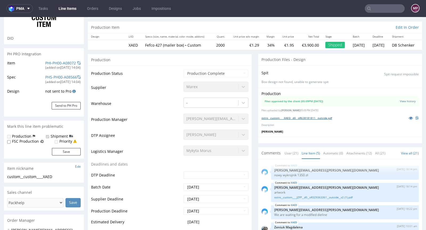
click at [307, 117] on link "ostro__custom____XAED__d0__oR638181811__outside.pdf" at bounding box center [296, 118] width 71 height 4
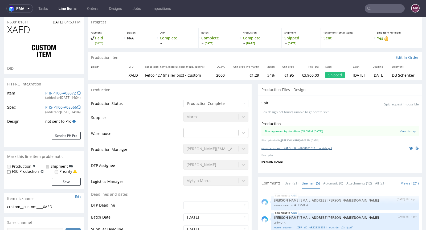
scroll to position [0, 0]
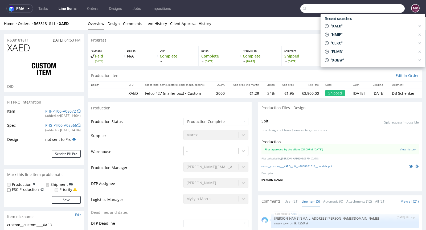
click at [371, 9] on input "text" at bounding box center [352, 8] width 104 height 9
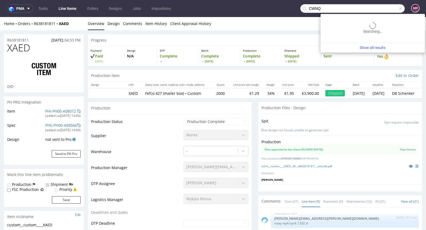
type input "CWNQ"
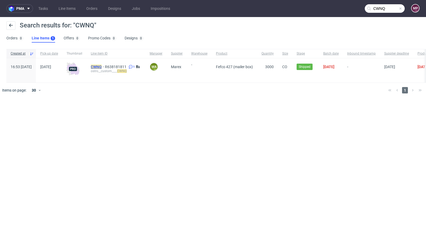
click at [102, 66] on mark "CWNQ" at bounding box center [96, 67] width 11 height 4
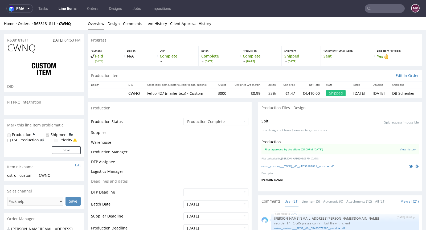
scroll to position [455, 0]
select select "in_progress"
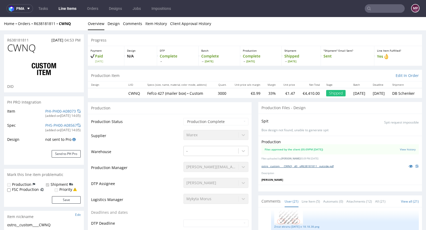
click at [297, 166] on link "ostro__custom____CWNQ__d0__oR638181811__outside.pdf" at bounding box center [297, 166] width 72 height 4
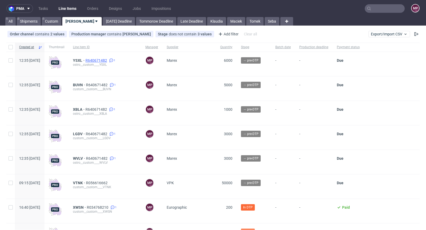
click at [108, 58] on span "R640671482" at bounding box center [96, 60] width 23 height 4
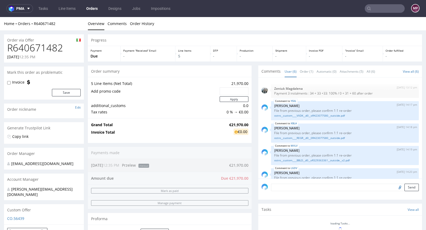
scroll to position [34, 0]
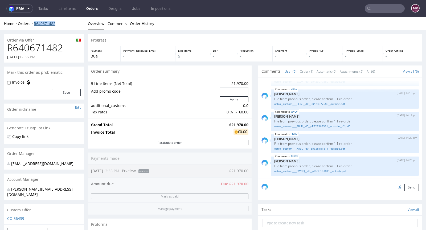
drag, startPoint x: 65, startPoint y: 23, endPoint x: 34, endPoint y: 23, distance: 31.4
click at [34, 23] on div "Home Orders R640671482" at bounding box center [44, 23] width 80 height 5
copy link "R640671482"
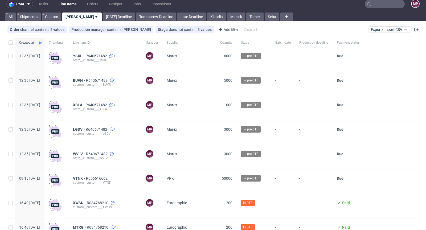
scroll to position [10, 0]
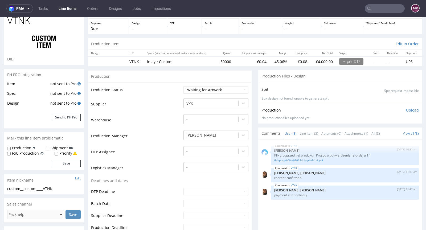
scroll to position [27, 0]
click at [73, 116] on button "Send to PH Pro" at bounding box center [66, 117] width 29 height 7
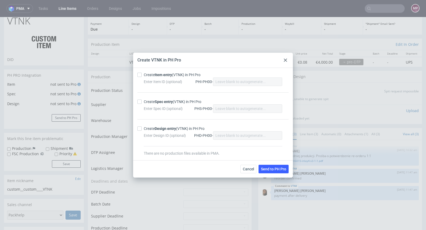
click at [159, 75] on strong "Item entry" at bounding box center [163, 75] width 17 height 4
click at [142, 75] on input "Create Item entry (VTNK) in PH Pro" at bounding box center [139, 75] width 4 height 4
checkbox input "true"
click at [142, 103] on div at bounding box center [140, 102] width 6 height 4
click at [142, 103] on input "Create Spec entry (VTNK) in PH Pro" at bounding box center [139, 102] width 4 height 4
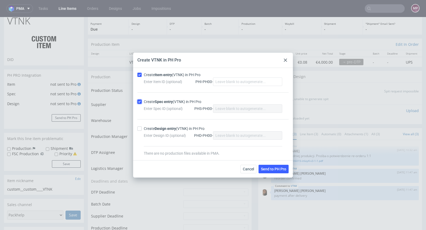
checkbox input "true"
click at [273, 168] on span "Send to PH Pro" at bounding box center [273, 169] width 25 height 4
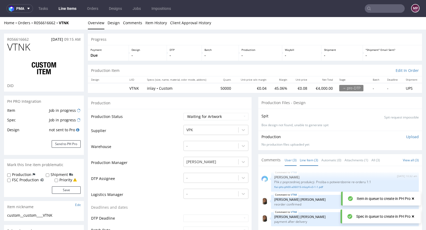
scroll to position [1, 0]
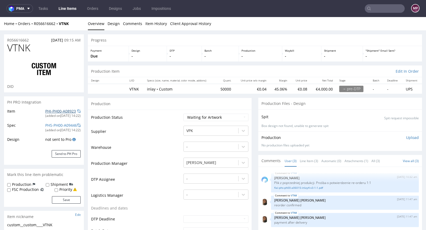
click at [66, 110] on link "PHI-PH00-A08923" at bounding box center [60, 111] width 31 height 5
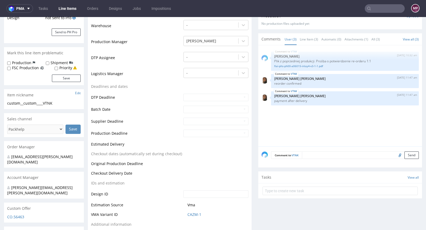
scroll to position [127, 0]
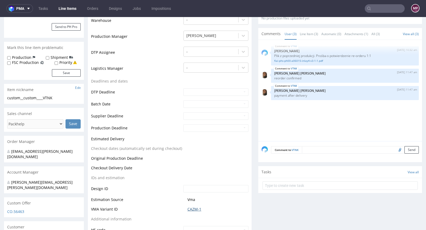
click at [196, 207] on link "CAZM-1" at bounding box center [194, 209] width 14 height 5
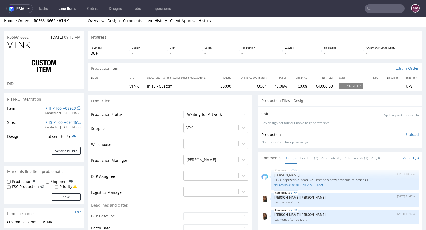
scroll to position [0, 0]
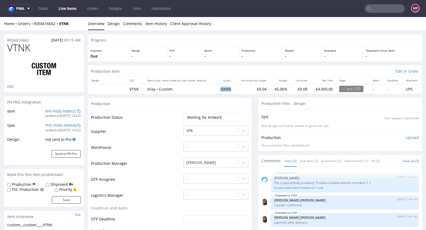
drag, startPoint x: 216, startPoint y: 87, endPoint x: 228, endPoint y: 88, distance: 12.0
click at [228, 88] on td "50000" at bounding box center [225, 89] width 19 height 10
copy td "50000"
drag, startPoint x: 34, startPoint y: 40, endPoint x: 7, endPoint y: 34, distance: 27.3
click at [7, 34] on div "R056616662 13.08.2025 09:15 AM" at bounding box center [44, 38] width 80 height 9
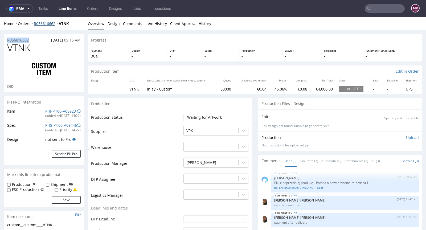
copy p "R056616662"
click at [52, 58] on div at bounding box center [43, 69] width 73 height 30
drag, startPoint x: 43, startPoint y: 51, endPoint x: 9, endPoint y: 49, distance: 33.8
click at [9, 49] on h1 "VTNK" at bounding box center [43, 48] width 73 height 11
copy span "VTNK"
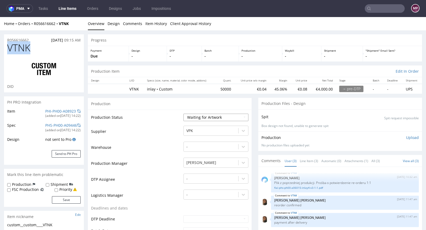
click at [203, 117] on select "Waiting for Artwork Waiting for Diecut Waiting for Mockup Waiting for DTP Waiti…" at bounding box center [215, 117] width 65 height 7
select select "production_in_process"
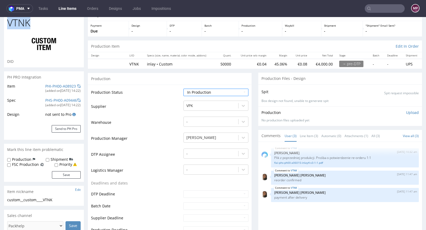
scroll to position [50, 0]
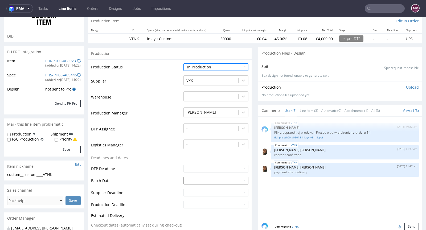
click at [210, 149] on td "13" at bounding box center [211, 148] width 8 height 8
type input "2025-08-13"
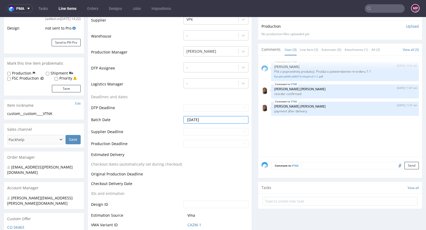
scroll to position [143, 0]
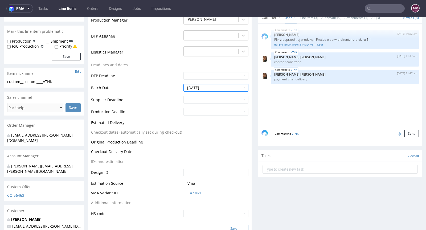
click at [230, 225] on button "Save" at bounding box center [234, 228] width 29 height 7
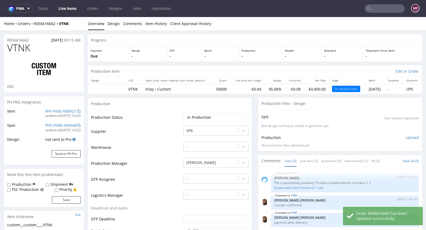
scroll to position [0, 0]
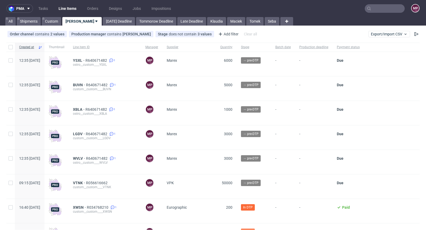
click at [369, 7] on input "text" at bounding box center [385, 8] width 40 height 9
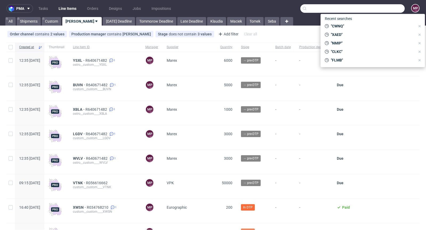
paste input "AOVG"
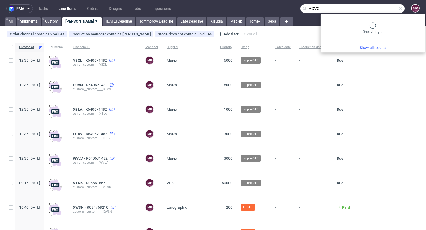
type input "AOVG"
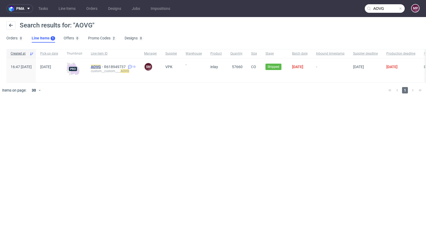
click at [101, 68] on mark "AOVG" at bounding box center [96, 67] width 10 height 4
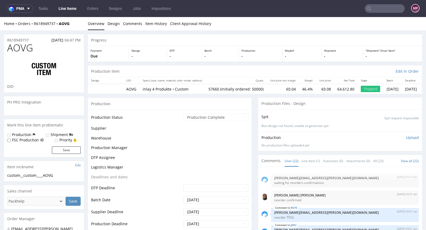
scroll to position [322, 0]
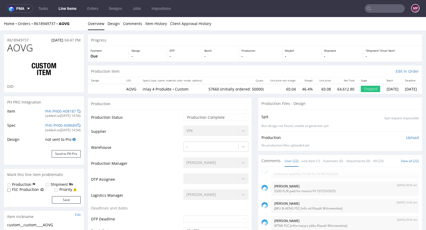
select select "in_progress"
click at [68, 110] on div "PHI-PH00-A08187" at bounding box center [62, 111] width 35 height 5
click at [67, 110] on link "PHI-PH00-A08187" at bounding box center [60, 111] width 31 height 5
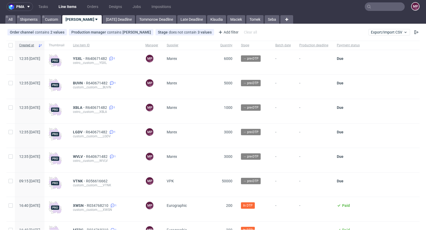
scroll to position [7, 0]
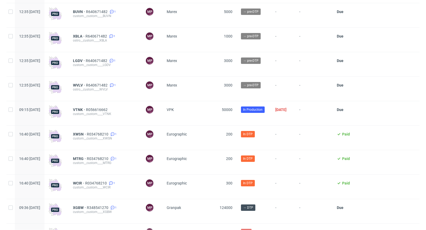
scroll to position [81, 0]
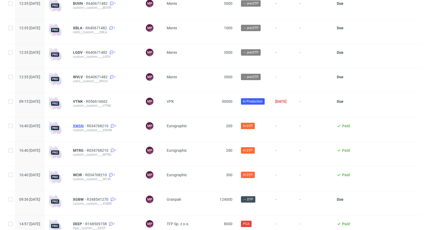
click at [87, 125] on span "XWSN" at bounding box center [80, 126] width 14 height 4
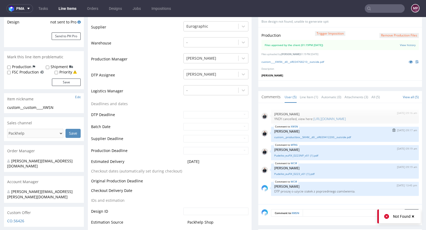
scroll to position [109, 0]
click at [310, 97] on link "Line Item (1)" at bounding box center [309, 96] width 18 height 11
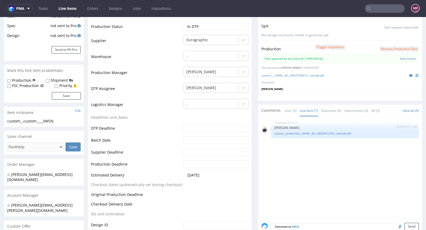
scroll to position [115, 0]
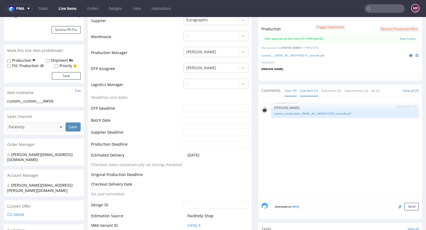
click at [291, 90] on link "User (5)" at bounding box center [291, 90] width 12 height 11
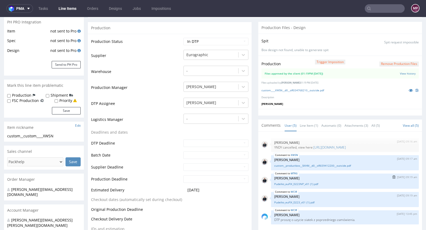
scroll to position [78, 0]
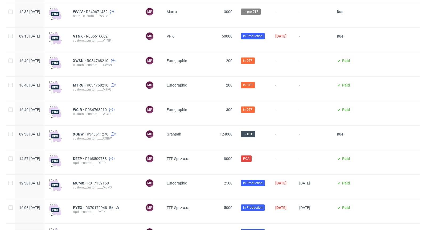
scroll to position [150, 0]
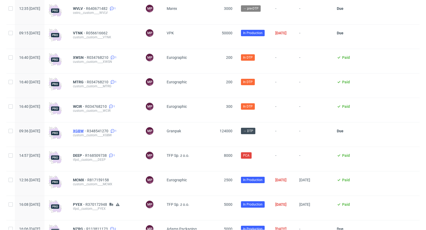
click at [87, 132] on span "XGBW" at bounding box center [80, 131] width 14 height 4
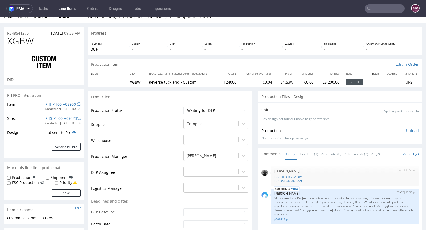
scroll to position [148, 0]
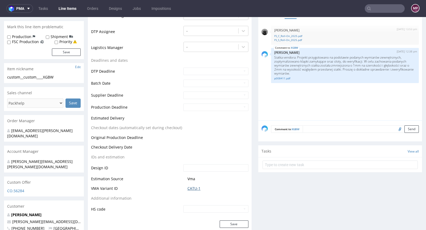
click at [191, 186] on link "CATU-1" at bounding box center [193, 188] width 13 height 5
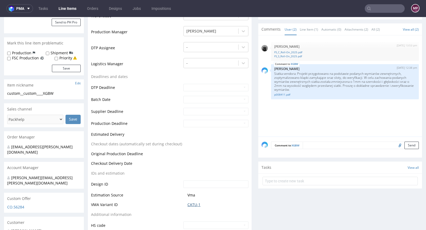
scroll to position [0, 0]
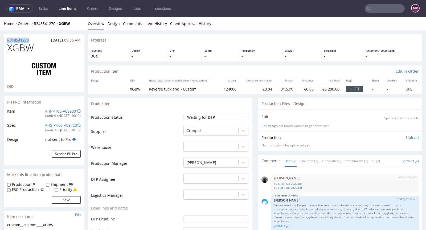
drag, startPoint x: 34, startPoint y: 38, endPoint x: 7, endPoint y: 38, distance: 26.6
click at [7, 38] on div "R348541270 [DATE] 09:36 AM" at bounding box center [44, 38] width 80 height 9
copy p "R348541270"
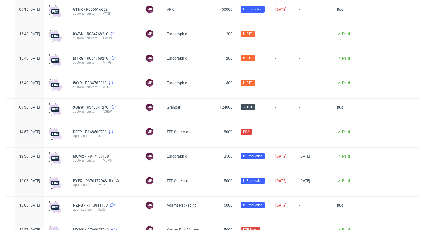
scroll to position [174, 0]
click at [108, 131] on span "R168509738" at bounding box center [96, 131] width 23 height 4
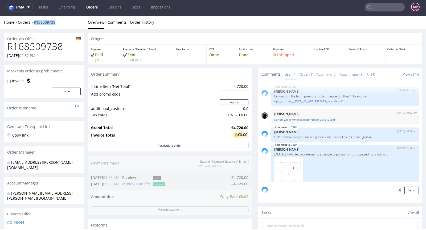
drag, startPoint x: 60, startPoint y: 22, endPoint x: 34, endPoint y: 22, distance: 25.6
click at [34, 22] on div "Home Orders R168509738" at bounding box center [44, 22] width 80 height 5
copy link "R168509738"
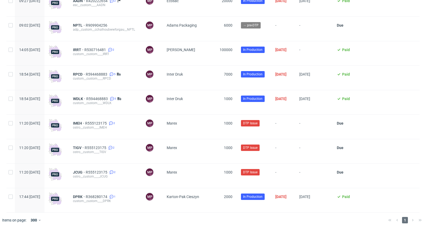
scroll to position [1013, 0]
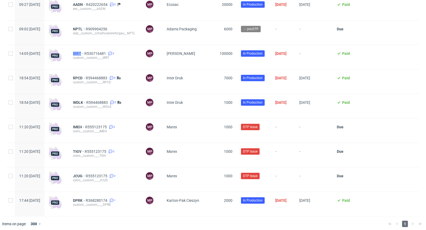
drag, startPoint x: 86, startPoint y: 56, endPoint x: 98, endPoint y: 56, distance: 12.0
click at [98, 57] on div "IRRT R530716481 2 custom__custom____IRRT" at bounding box center [105, 57] width 72 height 24
click at [107, 56] on span "R530716481" at bounding box center [95, 53] width 23 height 4
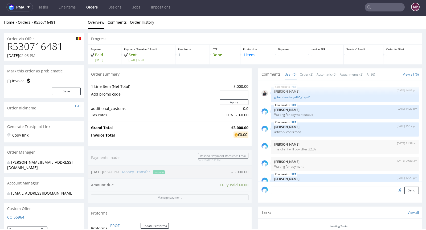
scroll to position [15, 0]
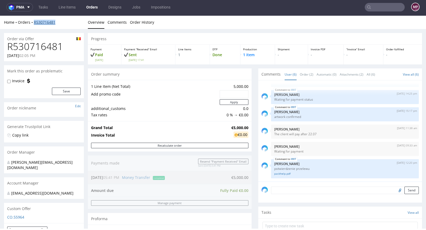
drag, startPoint x: 60, startPoint y: 23, endPoint x: 34, endPoint y: 21, distance: 25.9
click at [34, 21] on div "Home Orders R530716481" at bounding box center [44, 22] width 80 height 5
copy link "R530716481"
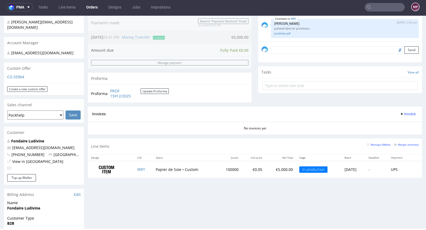
scroll to position [0, 0]
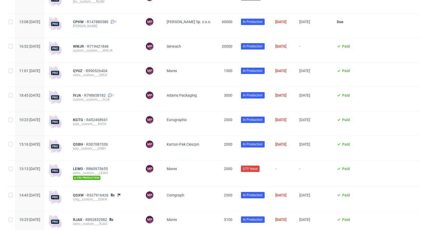
scroll to position [651, 0]
drag, startPoint x: 129, startPoint y: 122, endPoint x: 102, endPoint y: 121, distance: 26.6
click at [102, 121] on div "KGTG R452468941" at bounding box center [105, 119] width 64 height 4
copy span "R452468941"
click at [86, 121] on span "KGTG" at bounding box center [79, 119] width 13 height 4
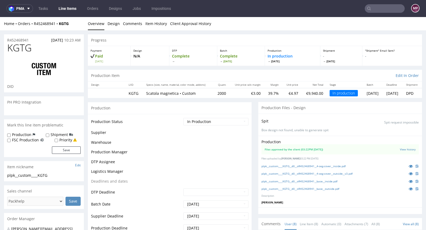
scroll to position [193, 0]
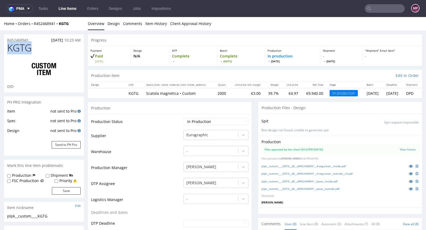
drag, startPoint x: 34, startPoint y: 50, endPoint x: 9, endPoint y: 48, distance: 25.7
click at [9, 48] on h1 "KGTG" at bounding box center [43, 48] width 73 height 11
copy span "KGTG"
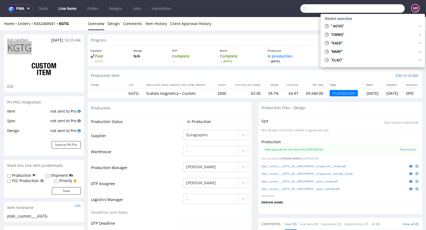
click at [384, 12] on input "text" at bounding box center [352, 8] width 104 height 9
paste input "BGYG"
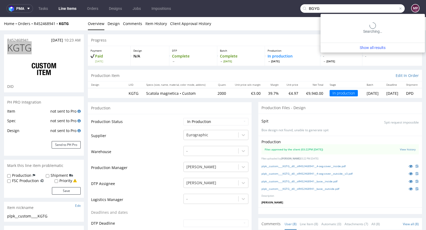
type input "BGYG"
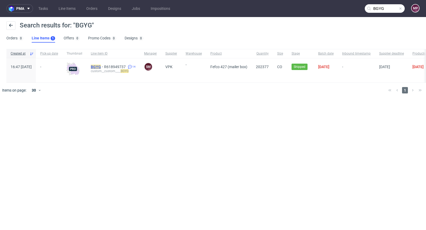
click at [101, 67] on mark "BGYG" at bounding box center [96, 67] width 10 height 4
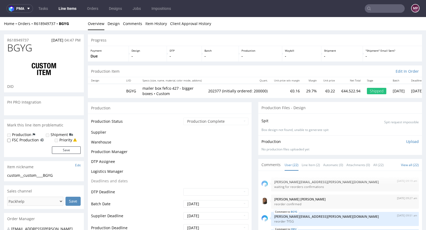
scroll to position [322, 0]
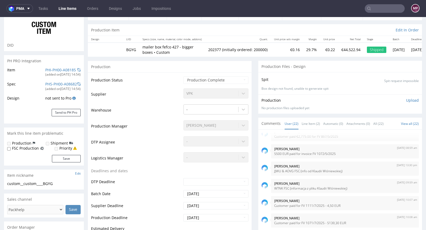
select select "in_progress"
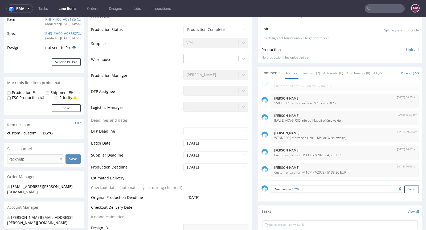
scroll to position [0, 0]
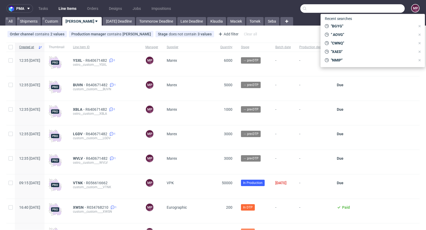
click at [377, 5] on input "text" at bounding box center [352, 8] width 104 height 9
paste input "BGYG"
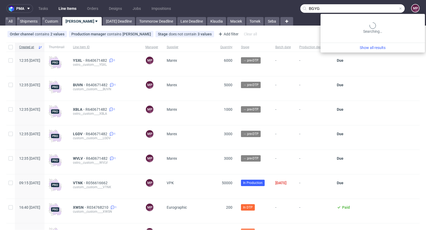
type input "BGYG"
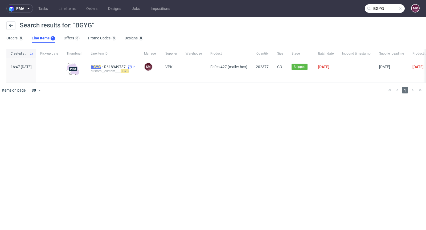
click at [101, 66] on mark "BGYG" at bounding box center [96, 67] width 10 height 4
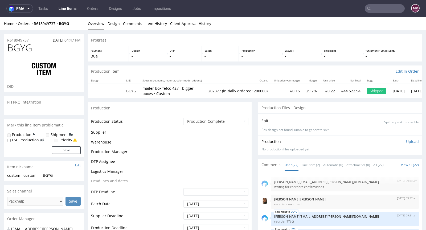
scroll to position [322, 0]
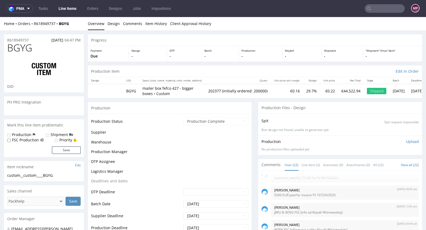
select select "in_progress"
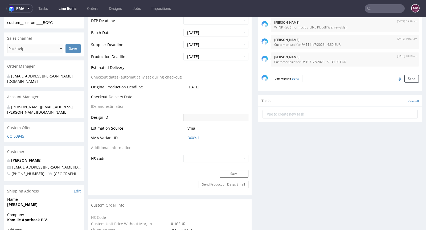
scroll to position [225, 0]
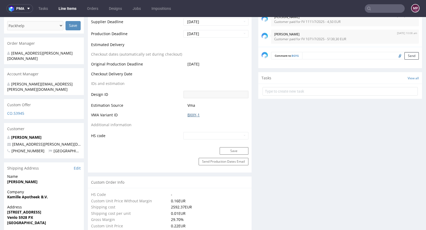
click at [191, 116] on link "BXXY-1" at bounding box center [193, 114] width 12 height 5
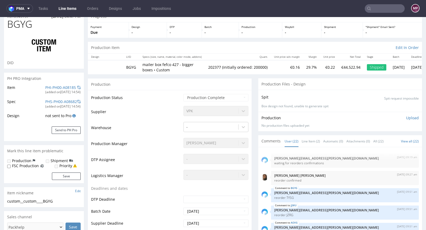
scroll to position [75, 0]
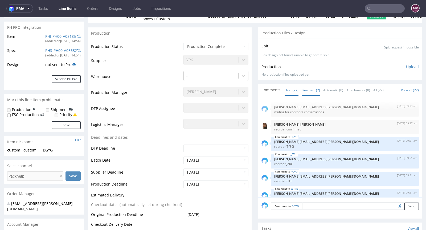
click at [302, 88] on link "Line Item (2)" at bounding box center [311, 89] width 18 height 11
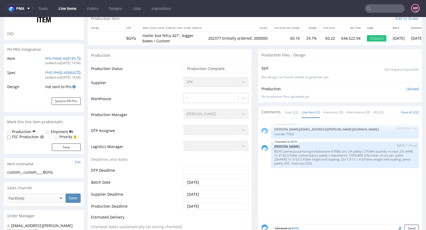
scroll to position [0, 0]
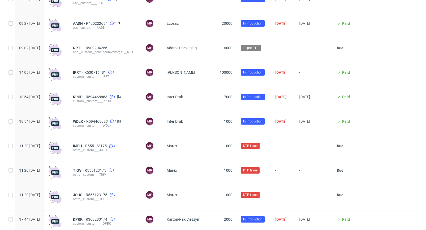
scroll to position [1020, 0]
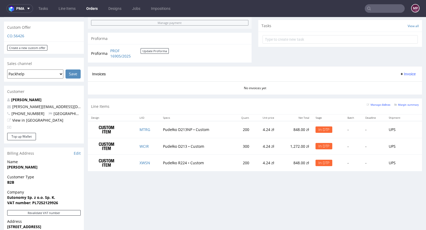
scroll to position [2, 0]
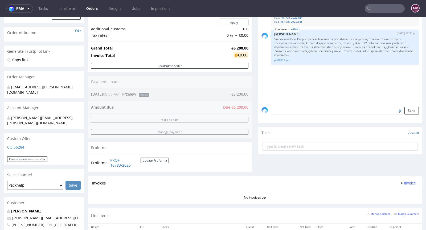
scroll to position [13, 0]
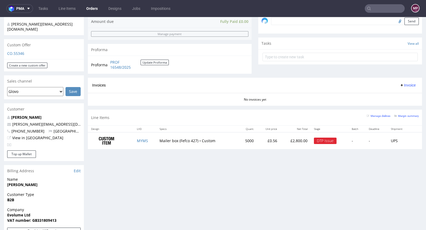
scroll to position [170, 0]
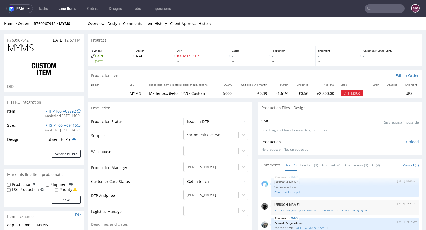
scroll to position [102, 0]
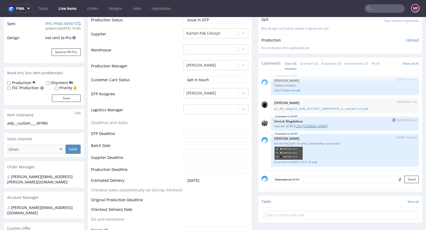
click at [318, 126] on link "[URL][DOMAIN_NAME]" at bounding box center [311, 126] width 32 height 5
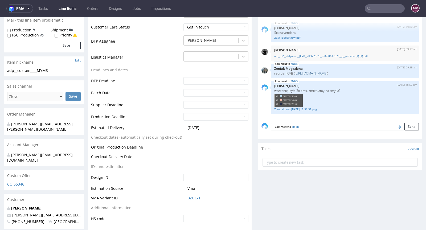
scroll to position [166, 0]
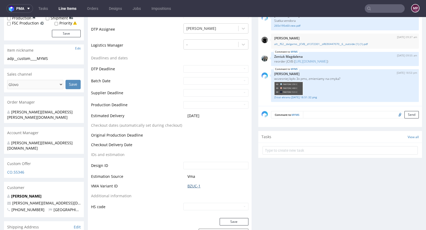
click at [193, 184] on link "BZUC-1" at bounding box center [193, 185] width 13 height 5
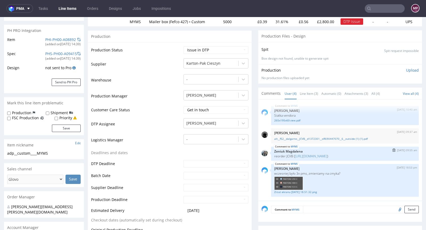
scroll to position [96, 0]
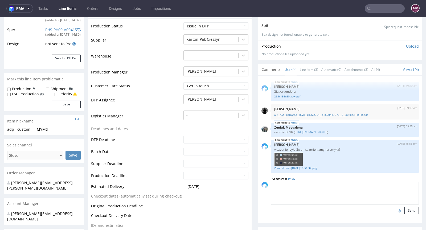
click at [326, 185] on textarea at bounding box center [345, 193] width 148 height 23
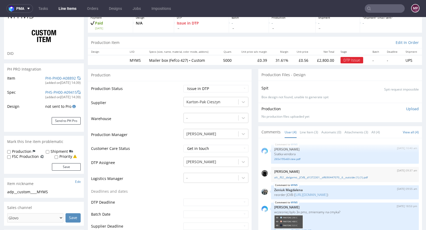
scroll to position [0, 0]
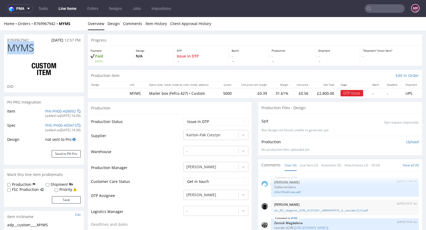
drag, startPoint x: 37, startPoint y: 50, endPoint x: 10, endPoint y: 45, distance: 27.3
click at [10, 45] on h1 "MYMS" at bounding box center [43, 48] width 73 height 11
copy span "MYMS"
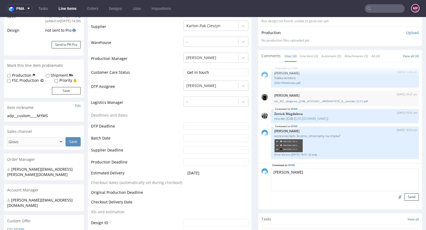
scroll to position [174, 0]
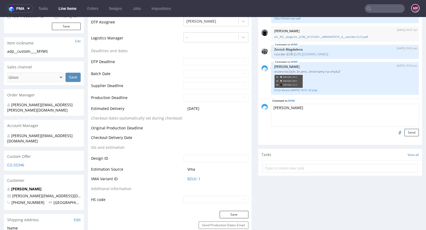
click at [286, 109] on textarea "[PERSON_NAME]" at bounding box center [345, 115] width 148 height 23
type textarea "K"
type textarea "P"
type textarea "D"
drag, startPoint x: 275, startPoint y: 106, endPoint x: 255, endPoint y: 106, distance: 20.2
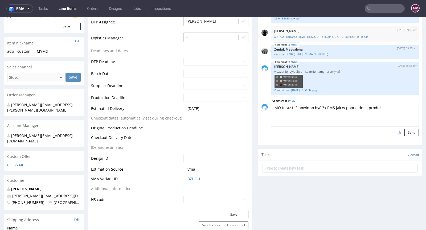
click at [258, 106] on div "Comment to MYMS IMO teraz też powinno być 3x PMS jak w poprzedniej produkcji. S…" at bounding box center [340, 122] width 164 height 46
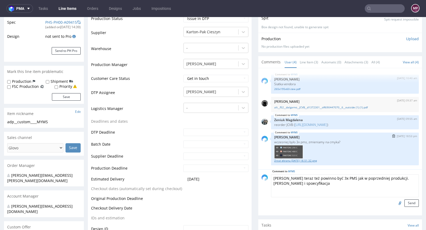
scroll to position [115, 0]
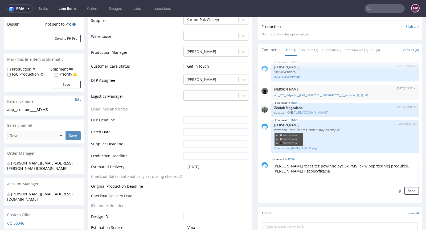
click at [298, 176] on textarea "[PERSON_NAME] teraz też powinno być 3x PMS jak w poprzedniej produkcji. [PERSON…" at bounding box center [345, 173] width 148 height 23
paste textarea "BZUC - 2"
type textarea "[PERSON_NAME] teraz też powinno być 3x PMS jak w poprzedniej produkcji. [PERSON…"
click at [404, 191] on button "Send" at bounding box center [411, 190] width 14 height 7
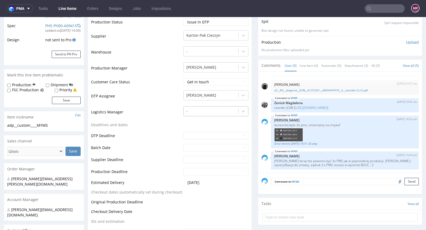
scroll to position [0, 0]
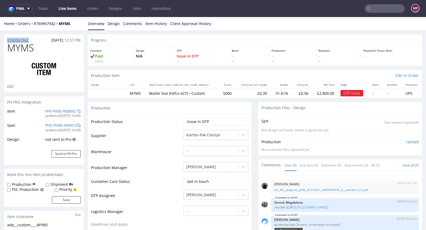
drag, startPoint x: 31, startPoint y: 42, endPoint x: 7, endPoint y: 40, distance: 24.0
click at [7, 40] on div "R769967942 [DATE] 12:57 PM" at bounding box center [44, 38] width 80 height 9
copy p "R769967942"
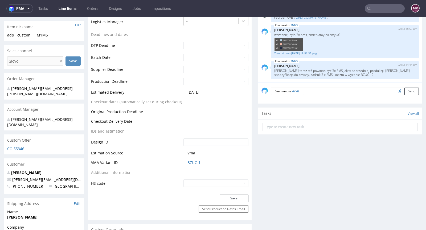
scroll to position [190, 0]
click at [190, 162] on link "BZUC-1" at bounding box center [193, 162] width 13 height 5
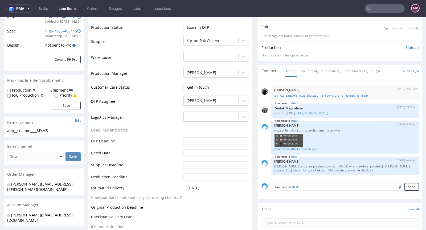
scroll to position [0, 0]
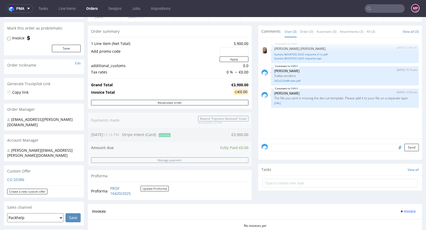
scroll to position [127, 0]
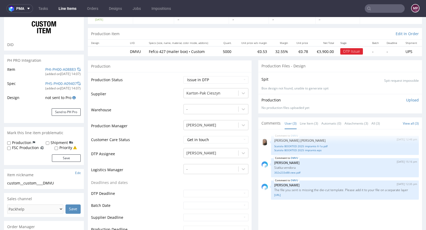
scroll to position [52, 0]
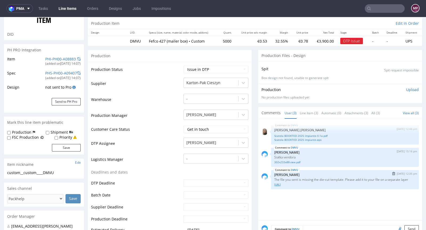
click at [299, 186] on link "[URL]" at bounding box center [344, 185] width 141 height 4
click at [294, 135] on link "Scatola BOOKTED 2025 impianto X-1a.pdf" at bounding box center [344, 136] width 141 height 4
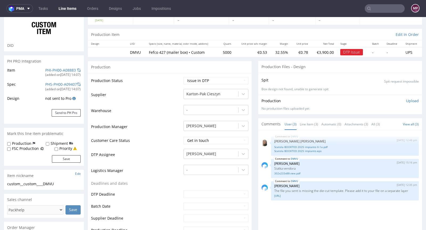
scroll to position [0, 0]
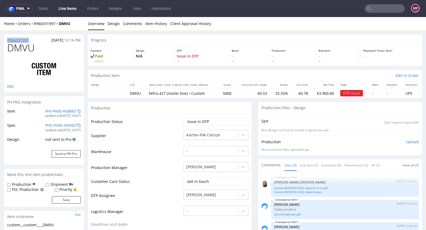
drag, startPoint x: 34, startPoint y: 39, endPoint x: 7, endPoint y: 39, distance: 26.1
click at [7, 39] on div "R966331997 [DATE] 12:16 PM" at bounding box center [44, 38] width 80 height 9
copy p "R966331997"
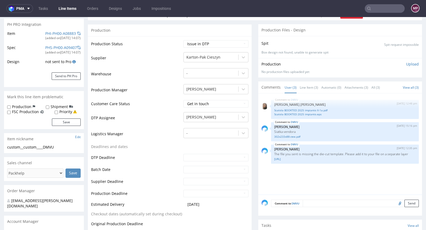
scroll to position [115, 0]
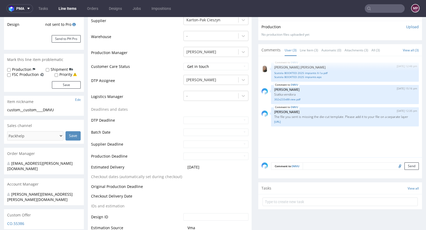
click at [322, 141] on div "DMVU [DATE] 12:48 pm [PERSON_NAME] [PERSON_NAME] BOOKTED 2025 impianto X-1a.pdf…" at bounding box center [341, 108] width 160 height 98
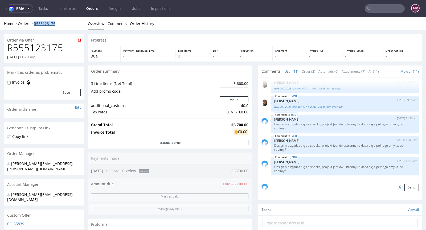
drag, startPoint x: 59, startPoint y: 23, endPoint x: 34, endPoint y: 22, distance: 24.5
click at [34, 22] on div "Home Orders R555123175" at bounding box center [44, 23] width 80 height 5
copy link "R555123175"
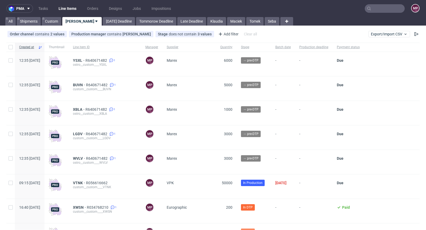
click at [370, 7] on input "text" at bounding box center [385, 8] width 40 height 9
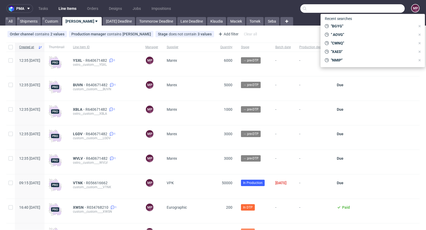
paste input "BOBW"
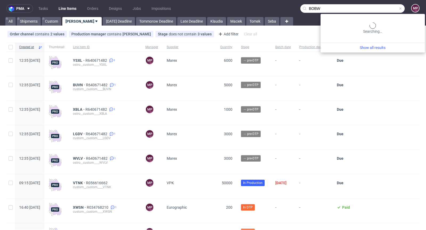
type input "BOBW"
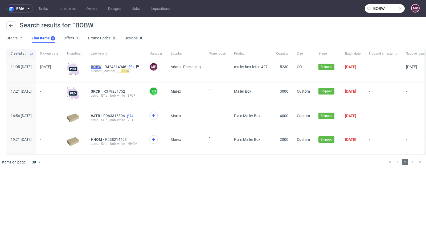
click at [101, 67] on mark "BOBW" at bounding box center [96, 67] width 11 height 4
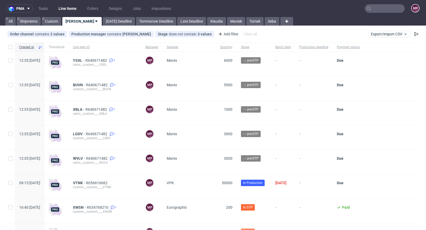
click at [382, 6] on input "text" at bounding box center [385, 8] width 40 height 9
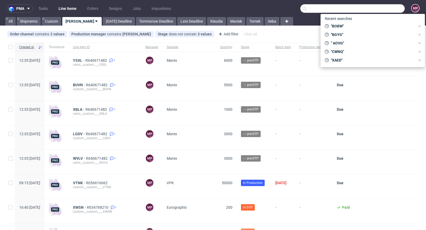
paste input "WWJR"
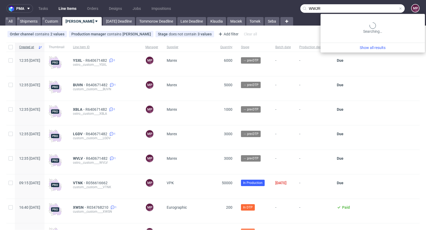
type input "WWJR"
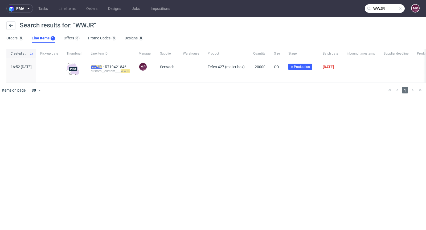
click at [102, 65] on mark "WWJR" at bounding box center [96, 67] width 11 height 4
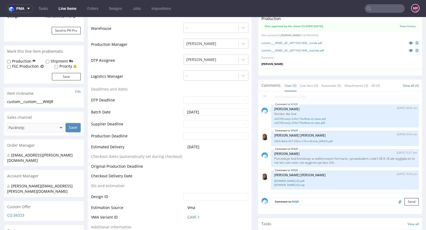
scroll to position [126, 0]
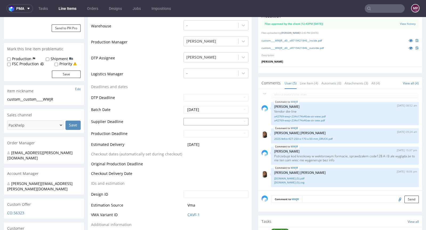
click at [194, 121] on input "text" at bounding box center [215, 121] width 65 height 7
click at [226, 112] on td "5" at bounding box center [227, 113] width 8 height 8
type input "2025-09-05"
click at [213, 133] on input "text" at bounding box center [215, 133] width 65 height 7
click at [236, 69] on th at bounding box center [235, 69] width 8 height 8
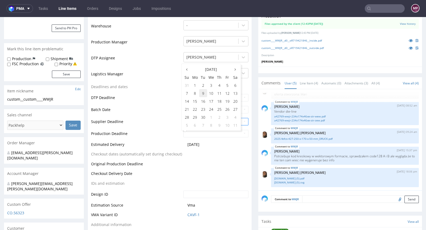
click at [202, 94] on td "9" at bounding box center [203, 93] width 8 height 8
type input "2025-09-09"
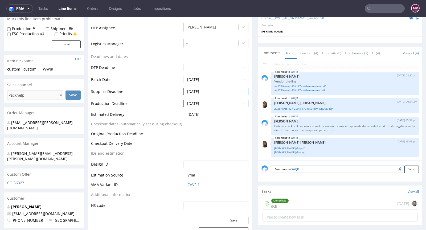
scroll to position [230, 0]
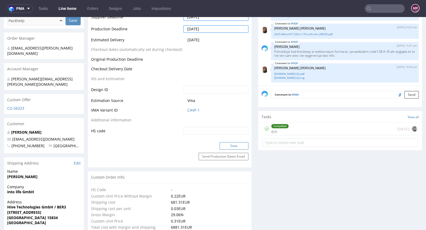
click at [232, 146] on button "Save" at bounding box center [234, 145] width 29 height 7
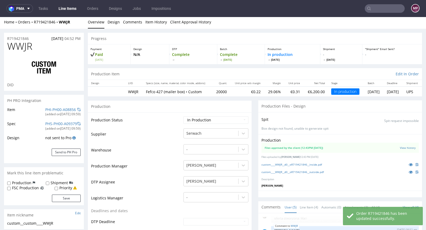
scroll to position [1, 0]
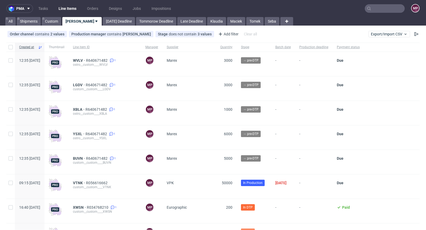
click at [382, 6] on input "text" at bounding box center [385, 8] width 40 height 9
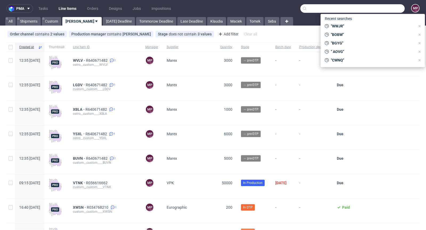
paste input "WWJR"
type input "WWJR"
paste input "R523935288"
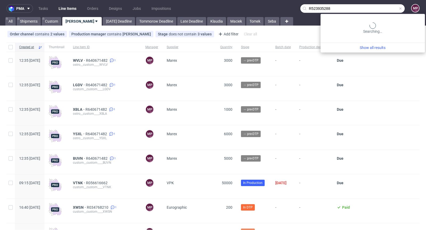
type input "R523935288"
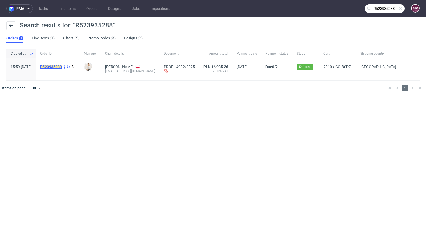
click at [62, 67] on mark "R523935288" at bounding box center [51, 67] width 22 height 4
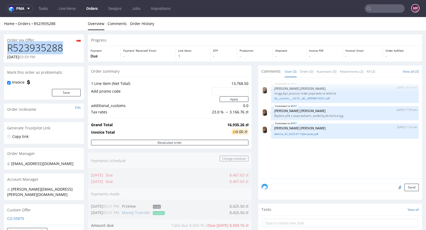
drag, startPoint x: 67, startPoint y: 48, endPoint x: 9, endPoint y: 48, distance: 58.6
click at [9, 48] on h1 "R523935288" at bounding box center [43, 48] width 73 height 11
copy h1 "R523935288"
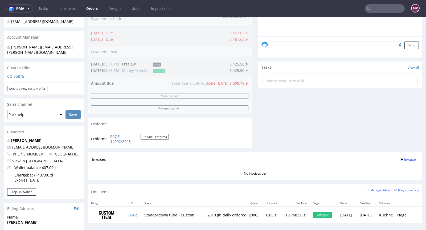
scroll to position [288, 0]
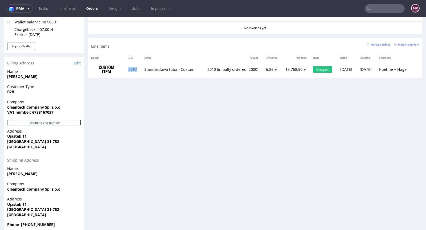
click at [138, 70] on td "BSPZ" at bounding box center [133, 69] width 16 height 17
copy link "BSPZ"
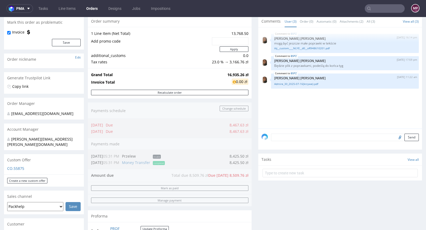
scroll to position [9, 0]
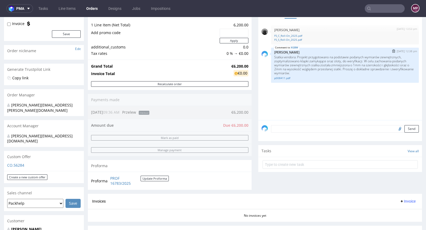
scroll to position [8, 0]
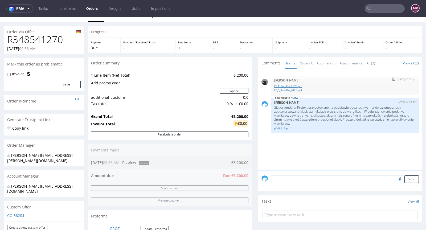
click at [299, 85] on link "FS_C_Roll-On_2025.pdf" at bounding box center [344, 86] width 141 height 4
click at [277, 128] on link "p008411.pdf" at bounding box center [344, 128] width 141 height 4
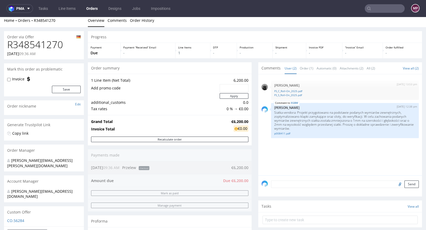
scroll to position [0, 0]
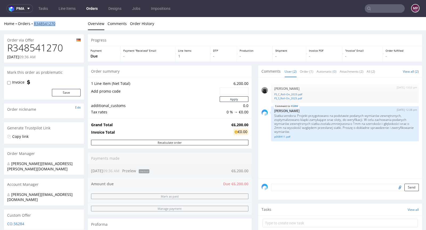
drag, startPoint x: 62, startPoint y: 25, endPoint x: 34, endPoint y: 23, distance: 28.0
click at [34, 23] on div "Home Orders R348541270" at bounding box center [44, 23] width 80 height 5
copy link "R348541270"
click at [281, 135] on link "p008411.pdf" at bounding box center [344, 137] width 141 height 4
click at [274, 154] on div "[DATE] 13:53 pm [PERSON_NAME] FS_C_Roll-On_2025.pdf FS_S_Roll-On_2025.pdf XGBW …" at bounding box center [341, 130] width 160 height 98
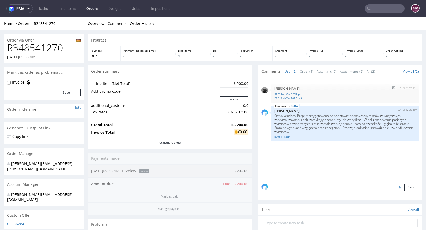
click at [296, 94] on link "FS_C_Roll-On_2025.pdf" at bounding box center [344, 94] width 141 height 4
click at [275, 98] on link "FS_S_Roll-On_2025.pdf" at bounding box center [344, 98] width 141 height 4
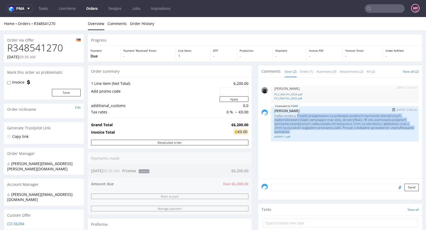
drag, startPoint x: 293, startPoint y: 115, endPoint x: 314, endPoint y: 131, distance: 25.6
click at [314, 131] on p "Siatka vendora: Projekt przygotowano na podstawie podanych wymiarów zewnętrznyc…" at bounding box center [344, 124] width 141 height 20
copy p "Projekt przygotowano na podstawie podanych wymiarów zewnętrznych, zoptymalizowa…"
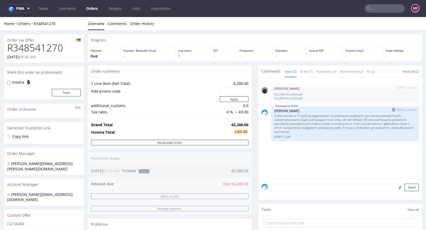
click at [315, 139] on div "XGBW 13th Aug 25 | 12:38 pm Michał Palasek Siatka vendora: Projekt przygotowano…" at bounding box center [345, 123] width 148 height 35
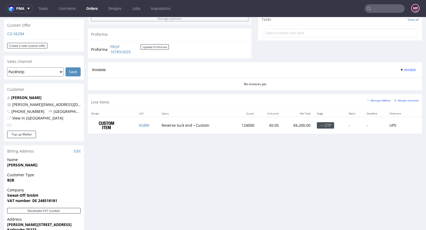
scroll to position [201, 0]
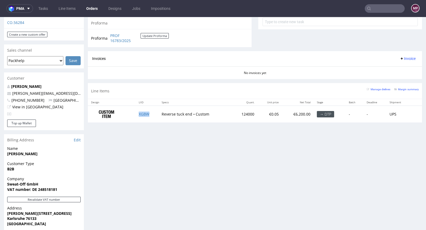
click at [144, 115] on td "XGBW" at bounding box center [146, 114] width 23 height 17
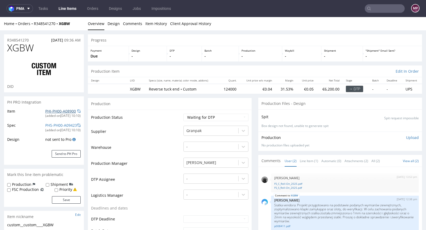
click at [69, 112] on link "PHI-PH00-A08900" at bounding box center [60, 111] width 31 height 5
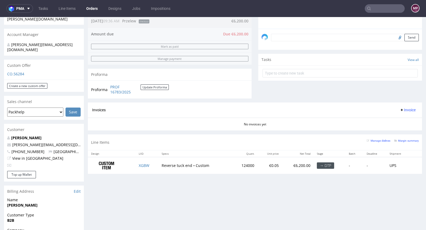
scroll to position [53, 0]
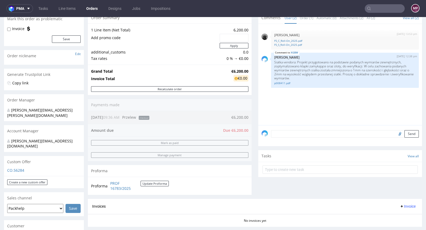
click at [290, 134] on textarea at bounding box center [345, 133] width 148 height 7
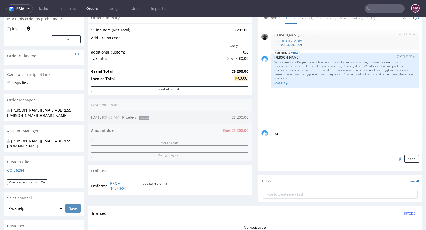
type textarea "D"
type textarea "Dawid prośba o podział itemu na dwa designy"
click at [404, 161] on button "Send" at bounding box center [411, 158] width 14 height 7
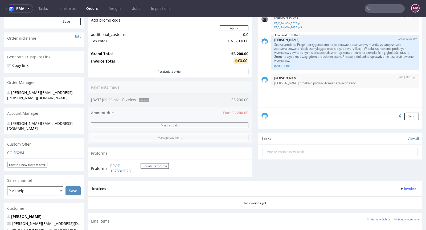
scroll to position [0, 0]
